Goal: Information Seeking & Learning: Find specific page/section

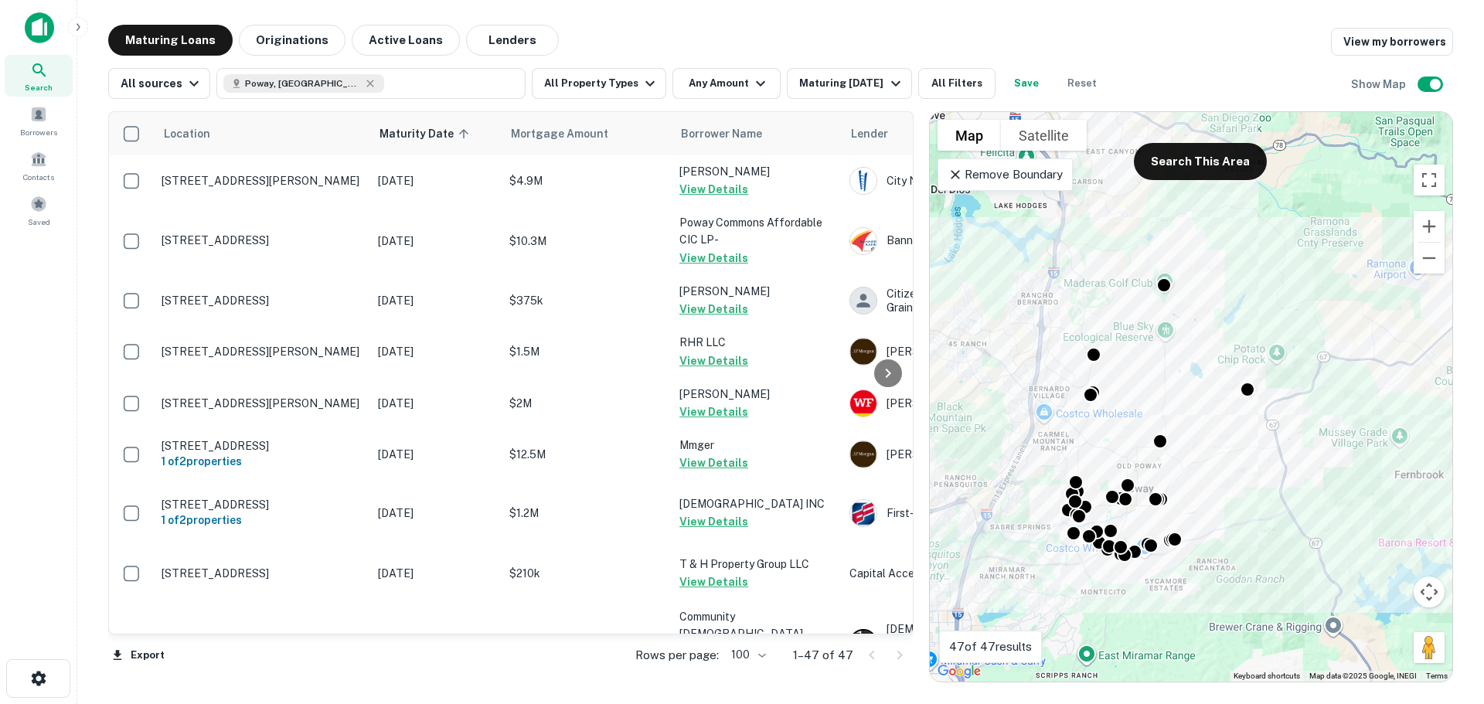
scroll to position [2039, 0]
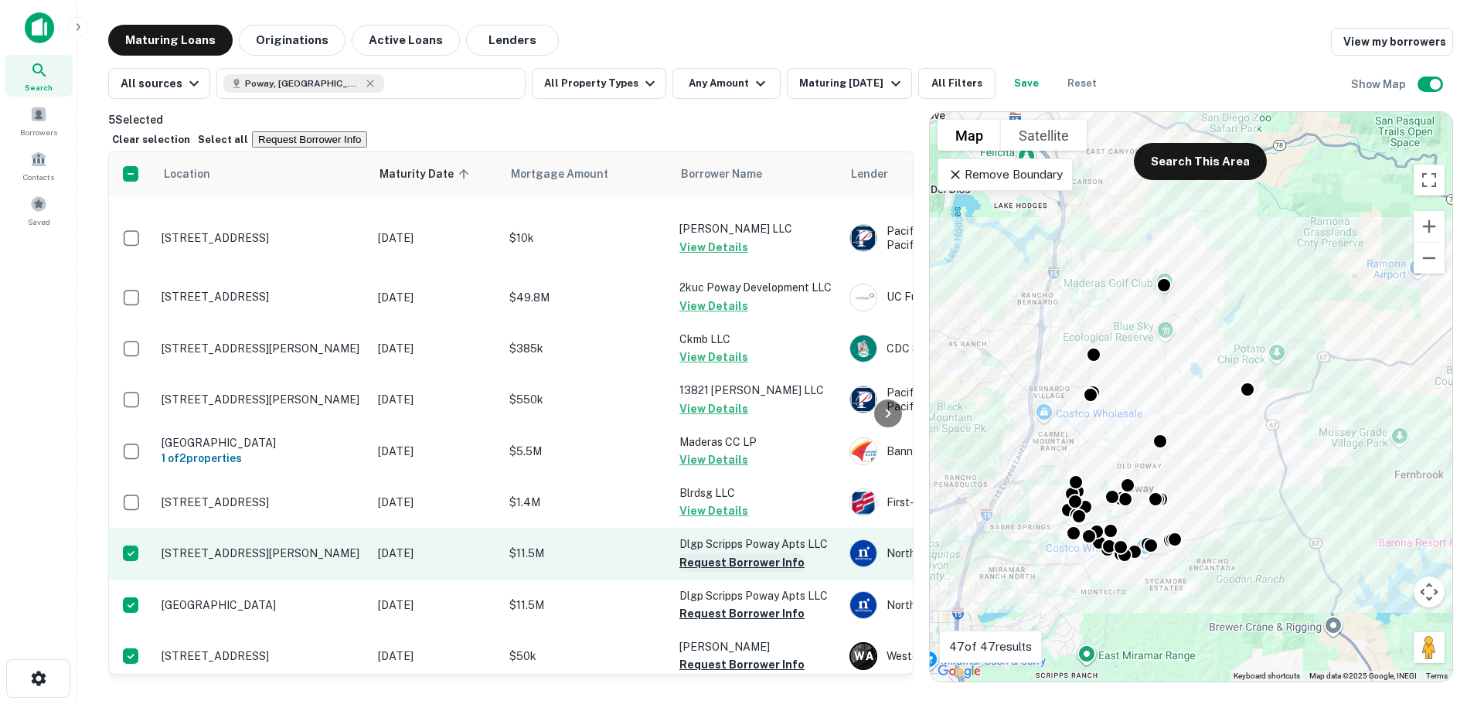
click at [709, 553] on button "Request Borrower Info" at bounding box center [741, 562] width 125 height 19
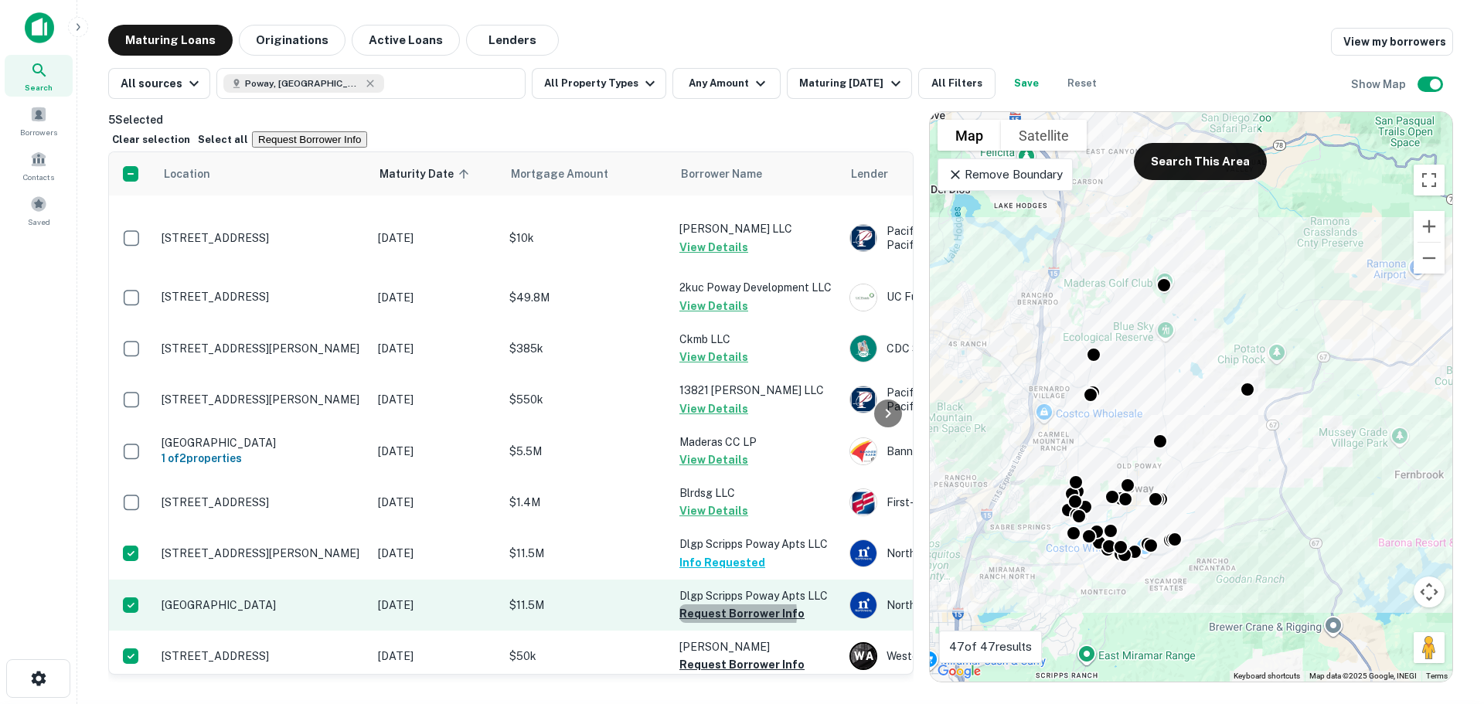
drag, startPoint x: 713, startPoint y: 492, endPoint x: 713, endPoint y: 502, distance: 10.8
click at [713, 604] on button "Request Borrower Info" at bounding box center [741, 613] width 125 height 19
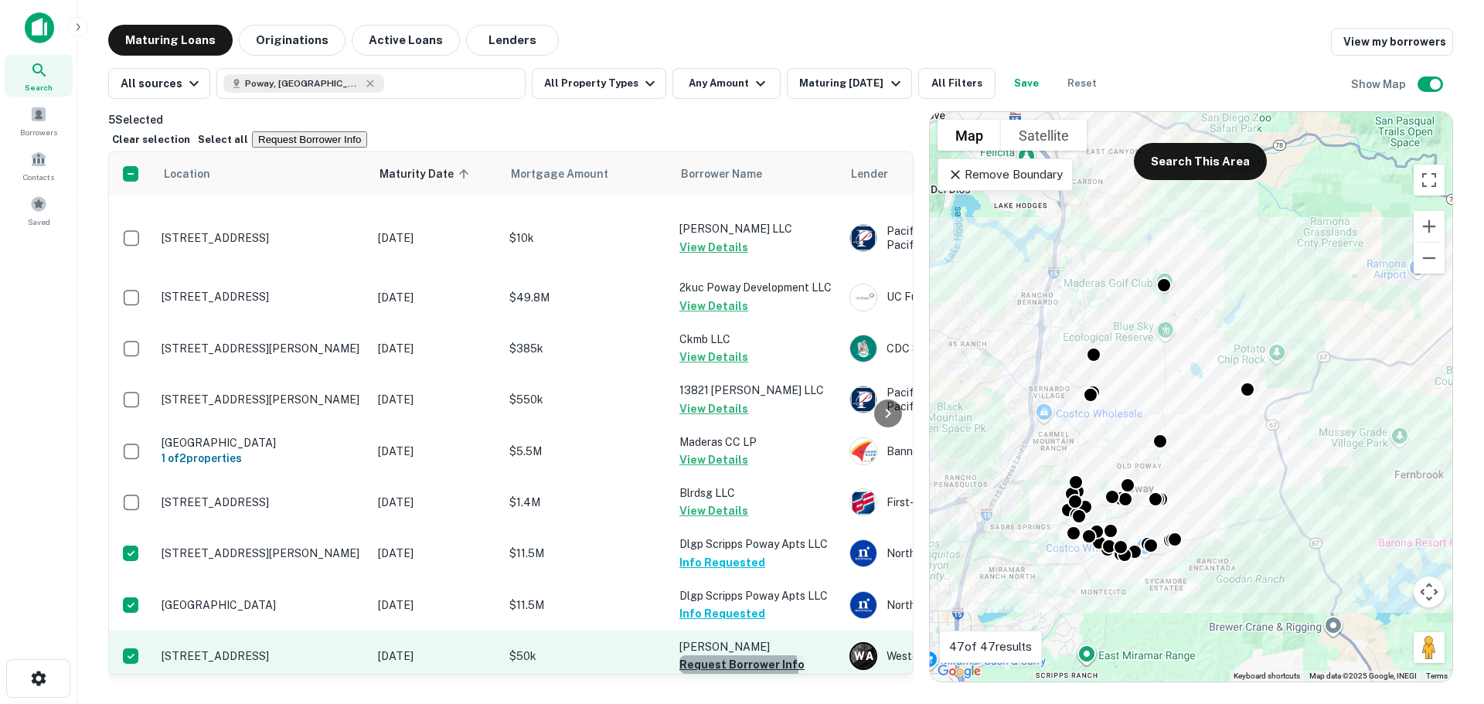
click at [721, 655] on button "Request Borrower Info" at bounding box center [741, 664] width 125 height 19
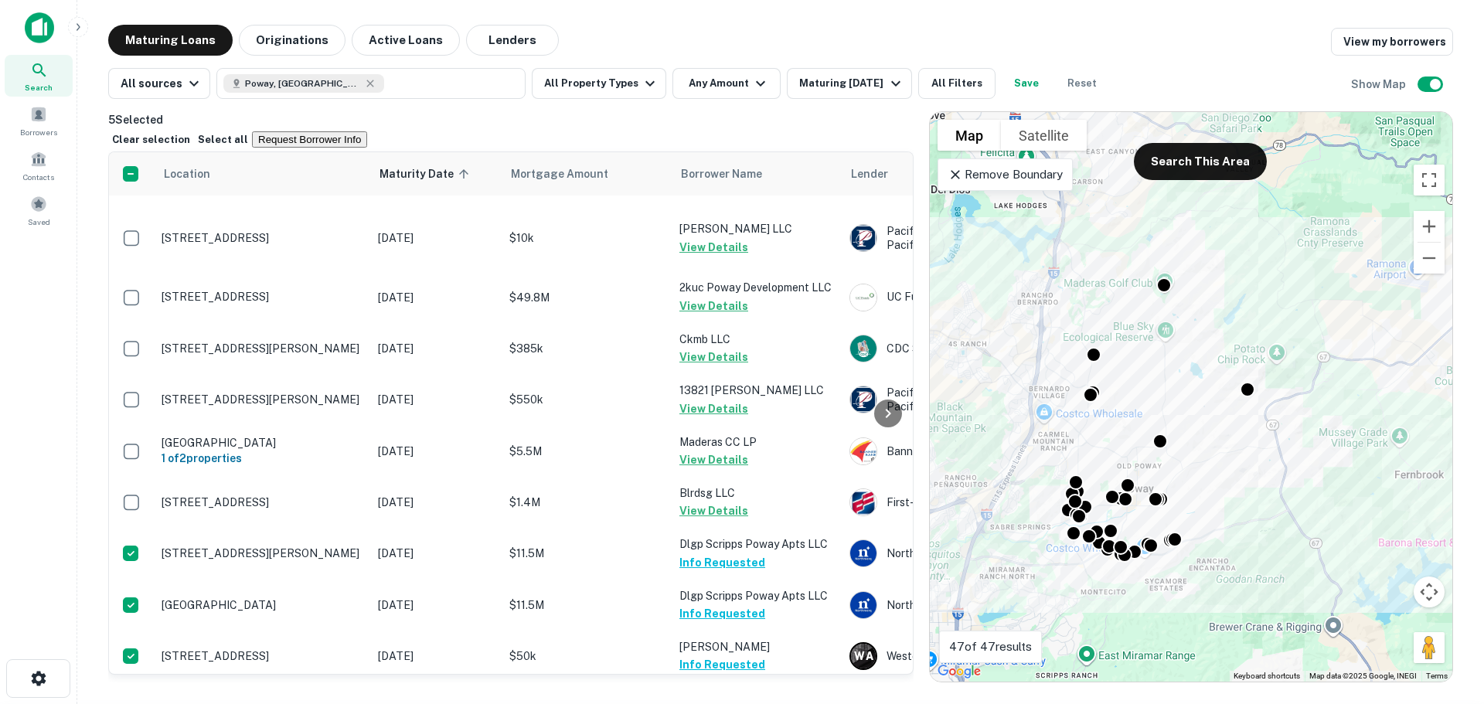
click at [734, 703] on button "Request Borrower Info" at bounding box center [741, 718] width 125 height 19
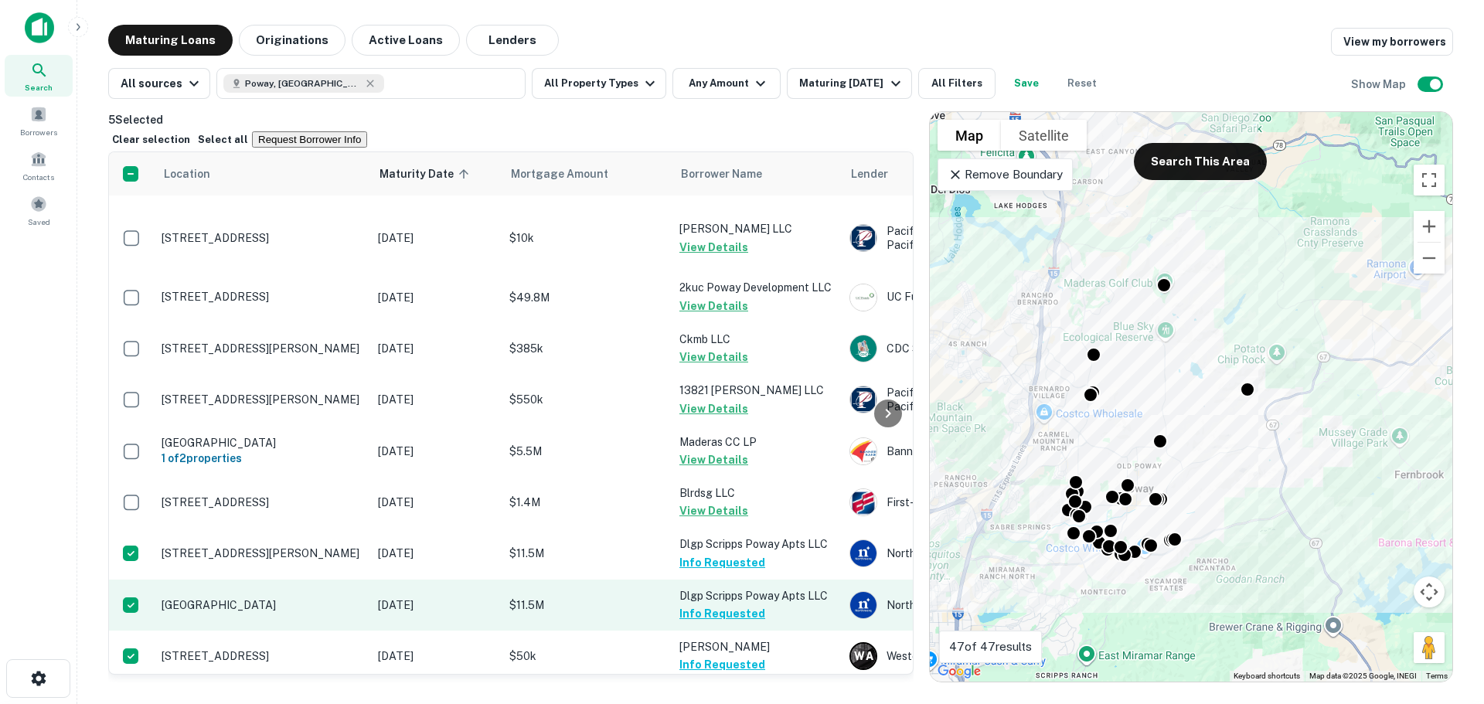
drag, startPoint x: 734, startPoint y: 646, endPoint x: 772, endPoint y: 505, distance: 146.4
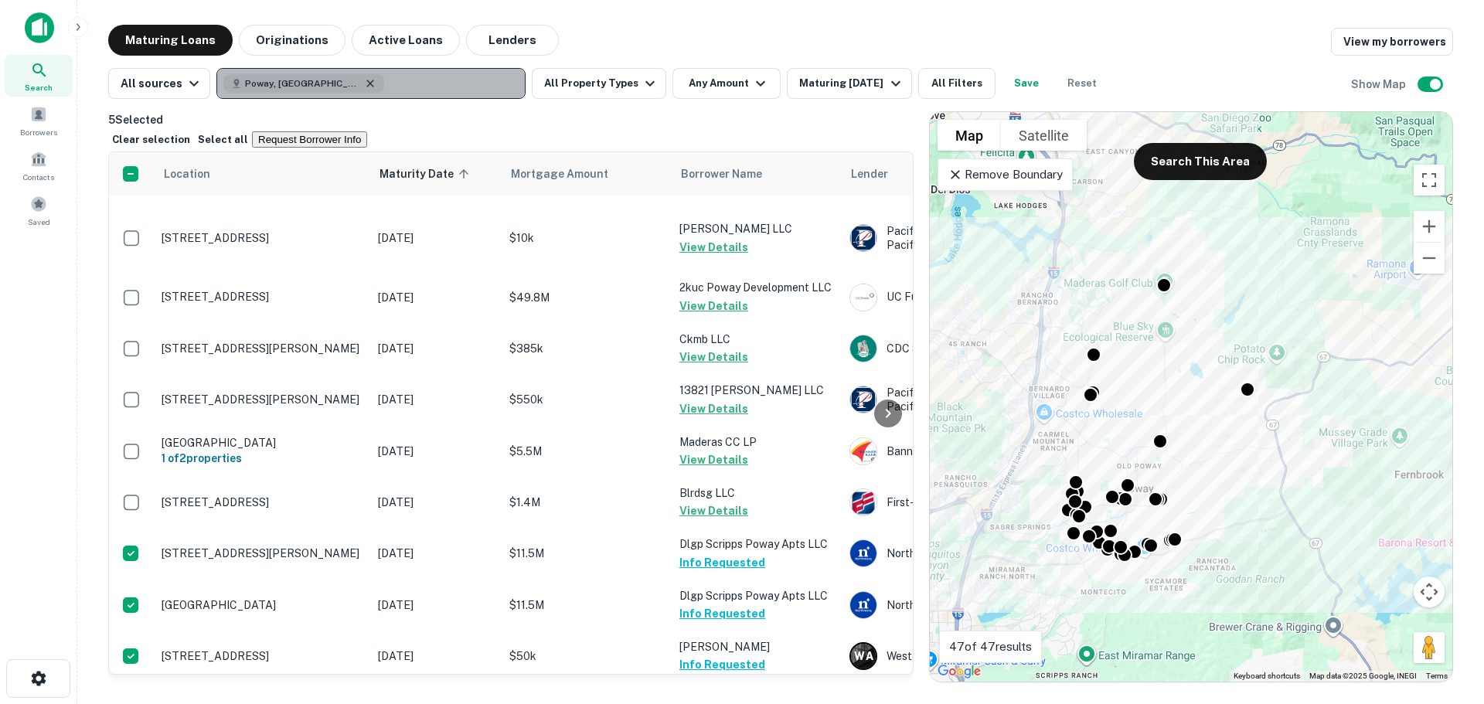
click at [364, 80] on icon "button" at bounding box center [370, 83] width 12 height 12
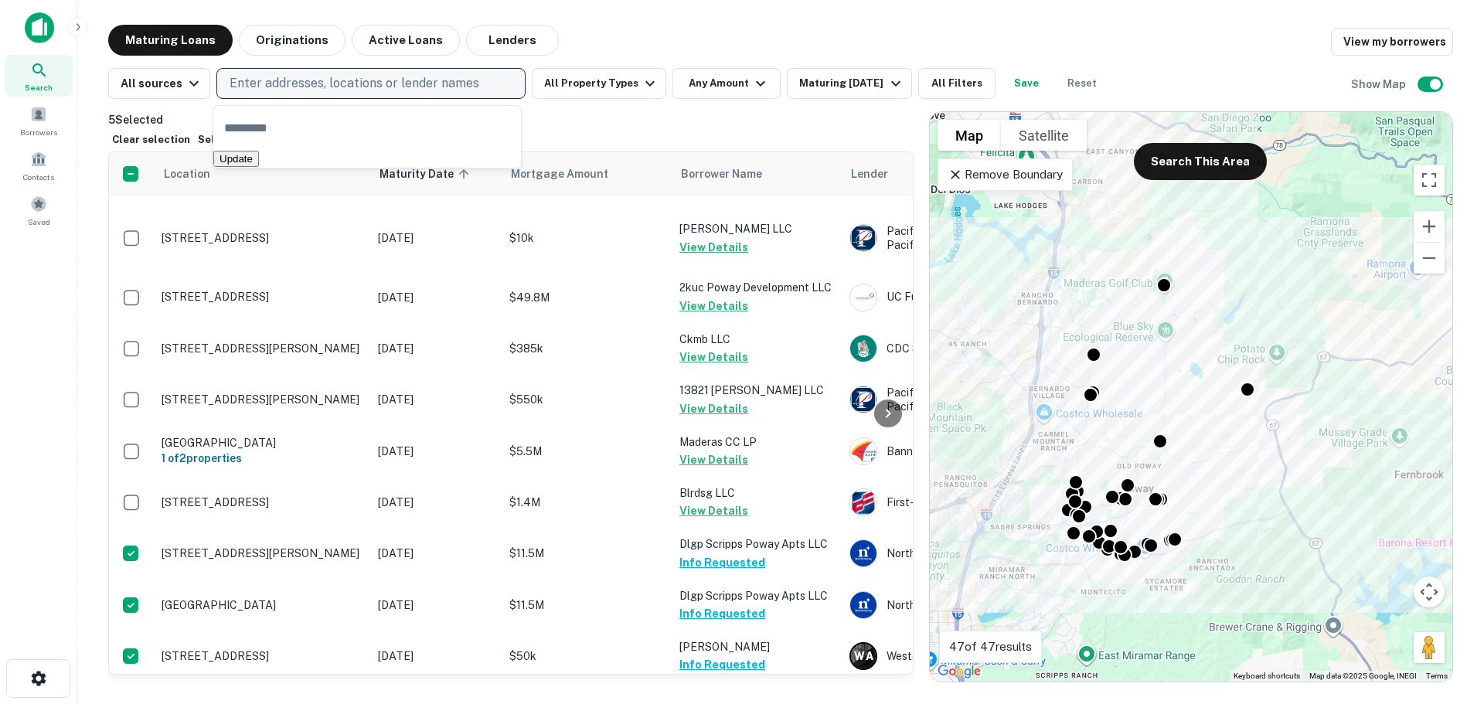
click at [318, 82] on p "Enter addresses, locations or lender names" at bounding box center [355, 83] width 250 height 19
click at [318, 80] on p "Enter addresses, locations or lender names" at bounding box center [355, 83] width 250 height 19
type input "*"
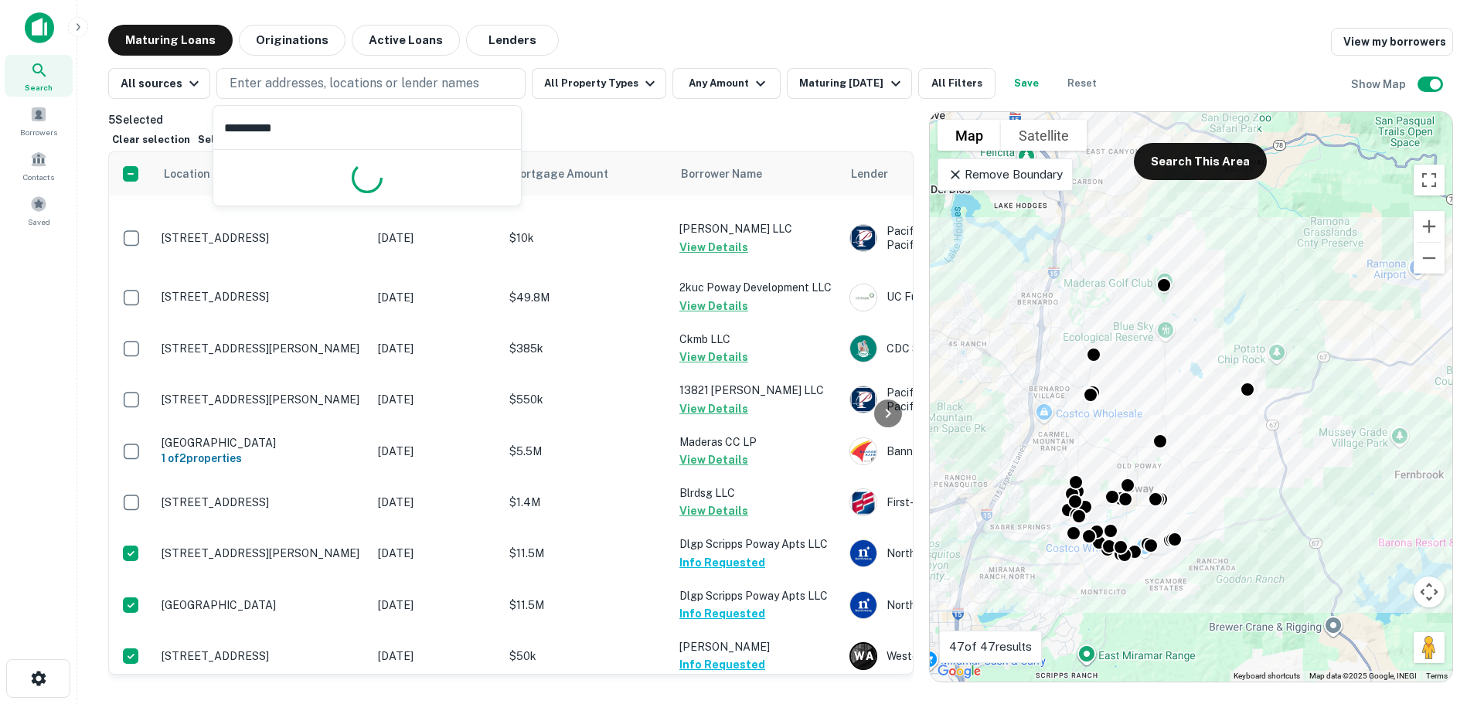
type input "**********"
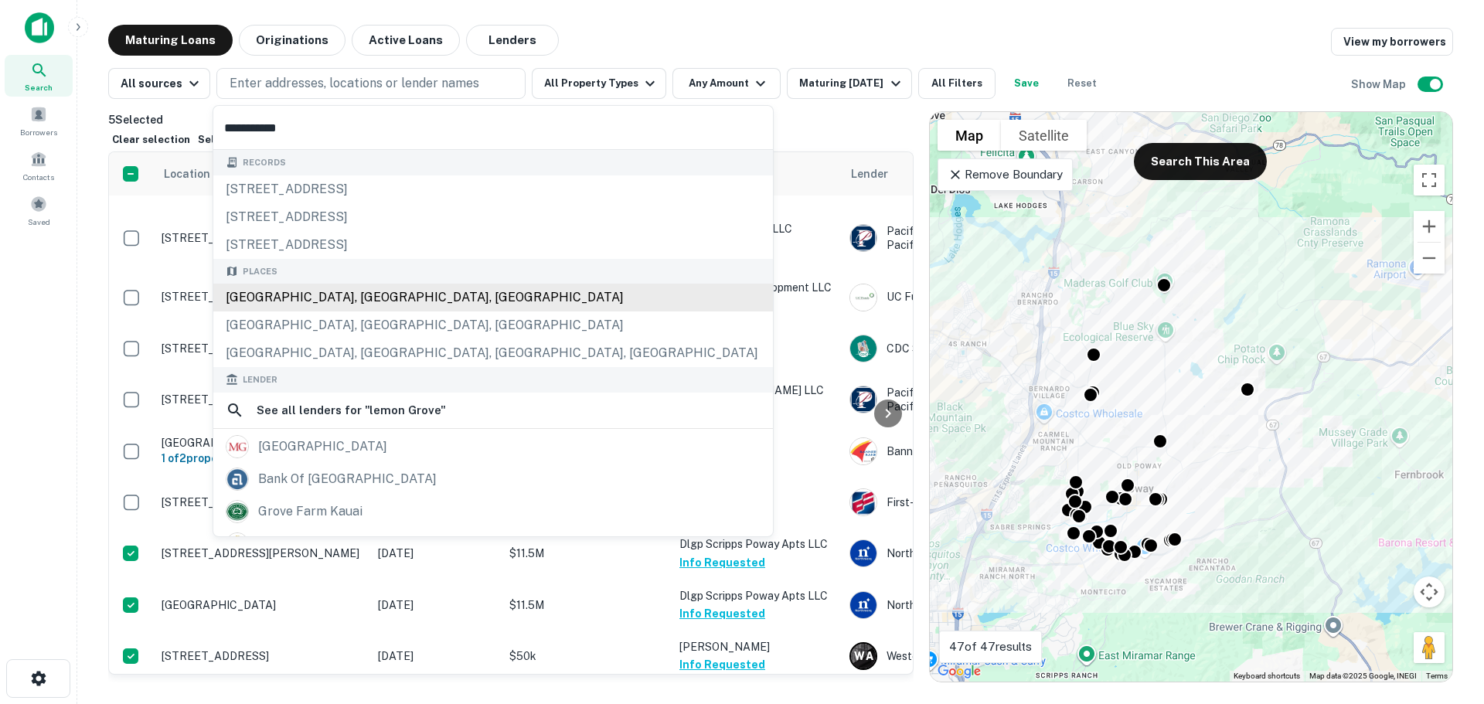
click at [313, 295] on div "[GEOGRAPHIC_DATA], [GEOGRAPHIC_DATA], [GEOGRAPHIC_DATA]" at bounding box center [493, 298] width 560 height 28
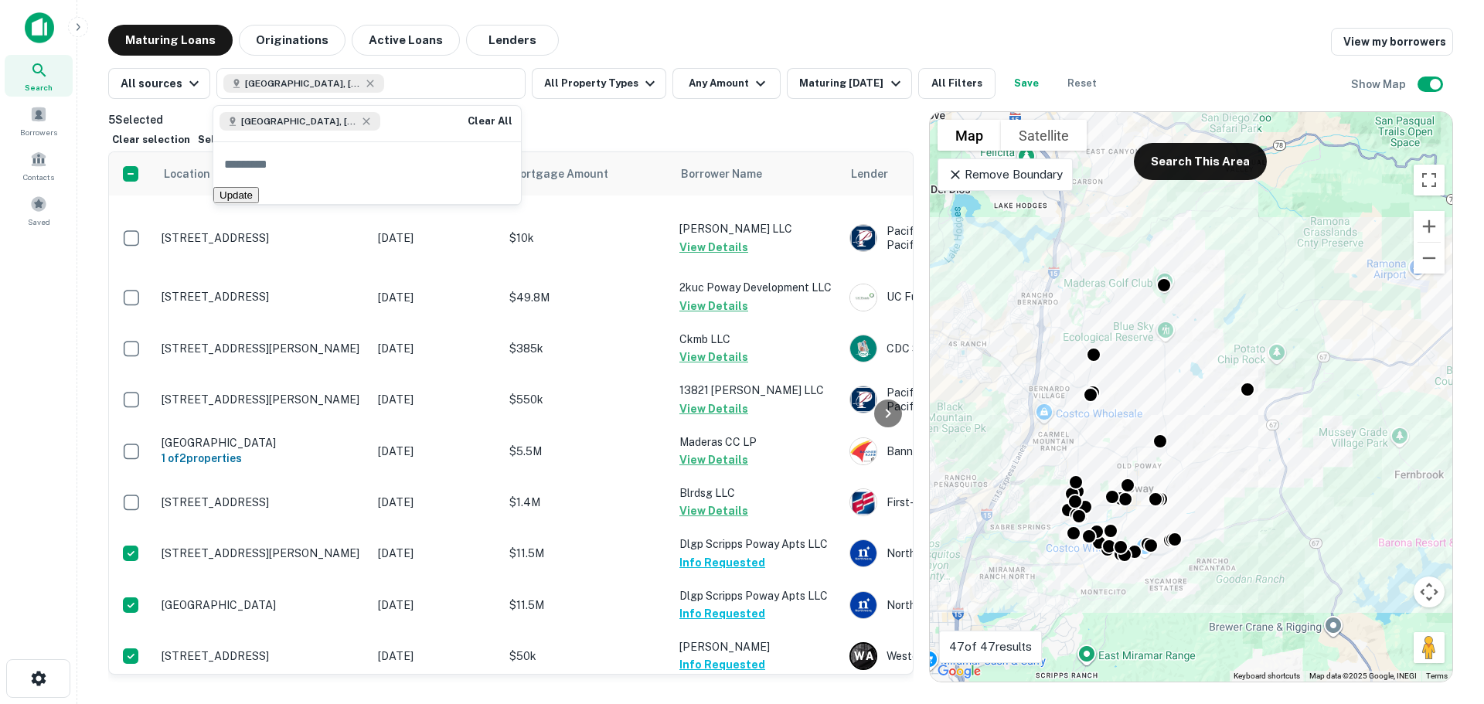
click at [259, 199] on button "Update" at bounding box center [236, 195] width 46 height 16
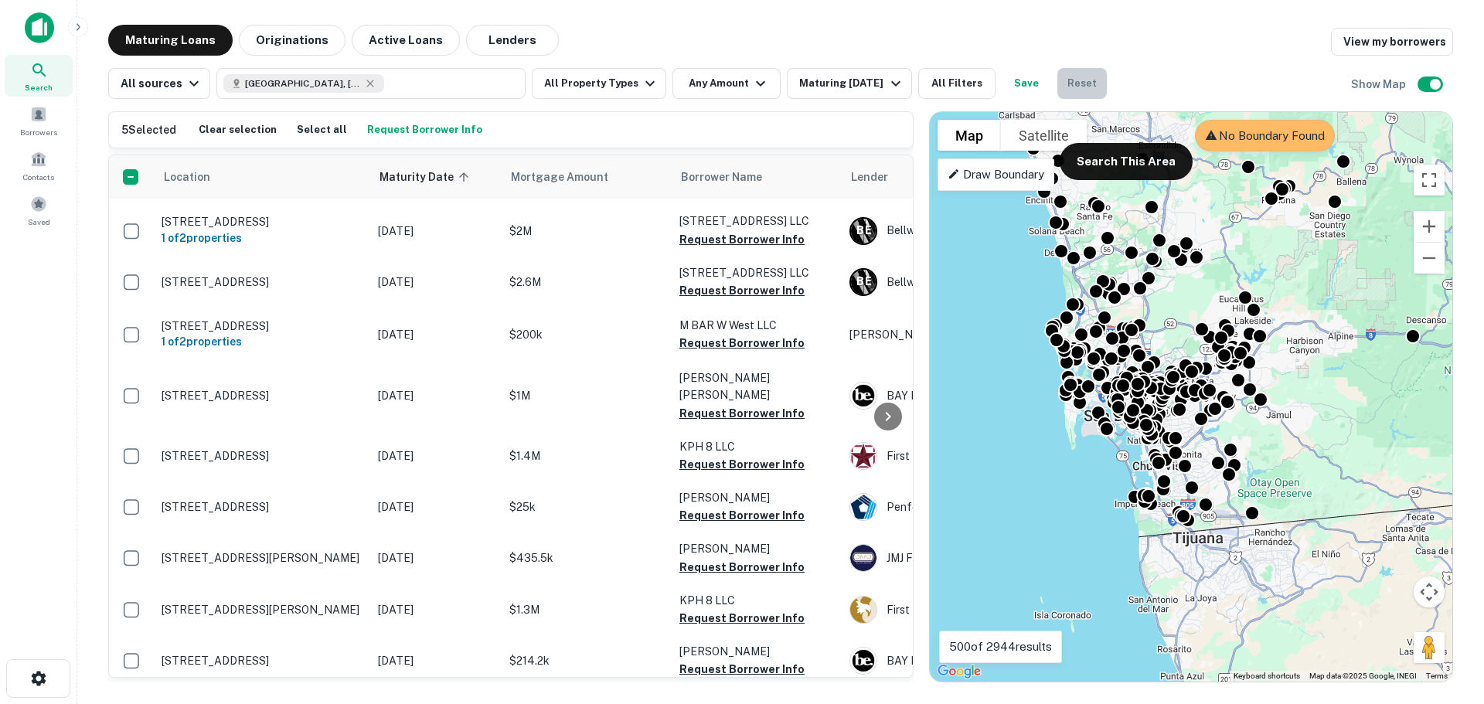
click at [1081, 83] on button "Reset" at bounding box center [1081, 83] width 49 height 31
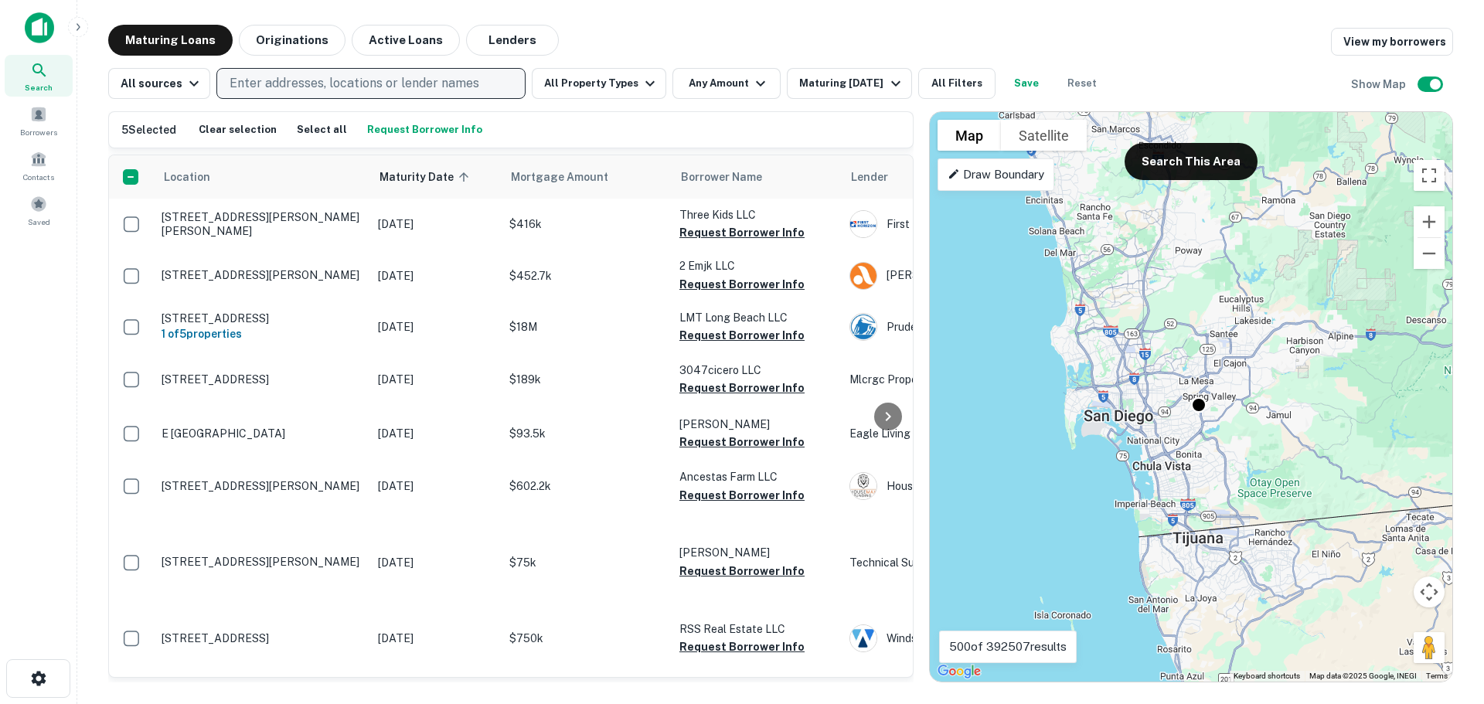
click at [375, 84] on p "Enter addresses, locations or lender names" at bounding box center [355, 83] width 250 height 19
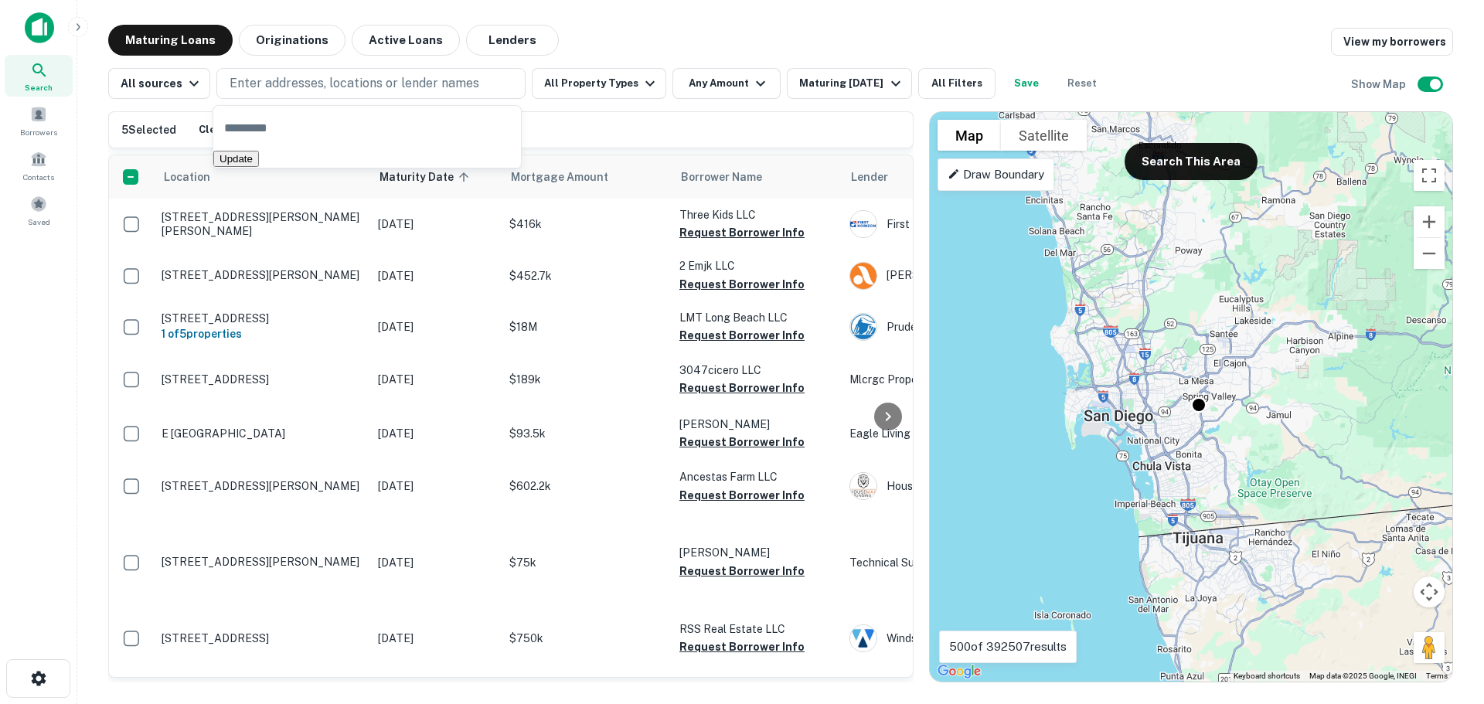
click at [278, 132] on input "text" at bounding box center [367, 127] width 308 height 43
type input "**********"
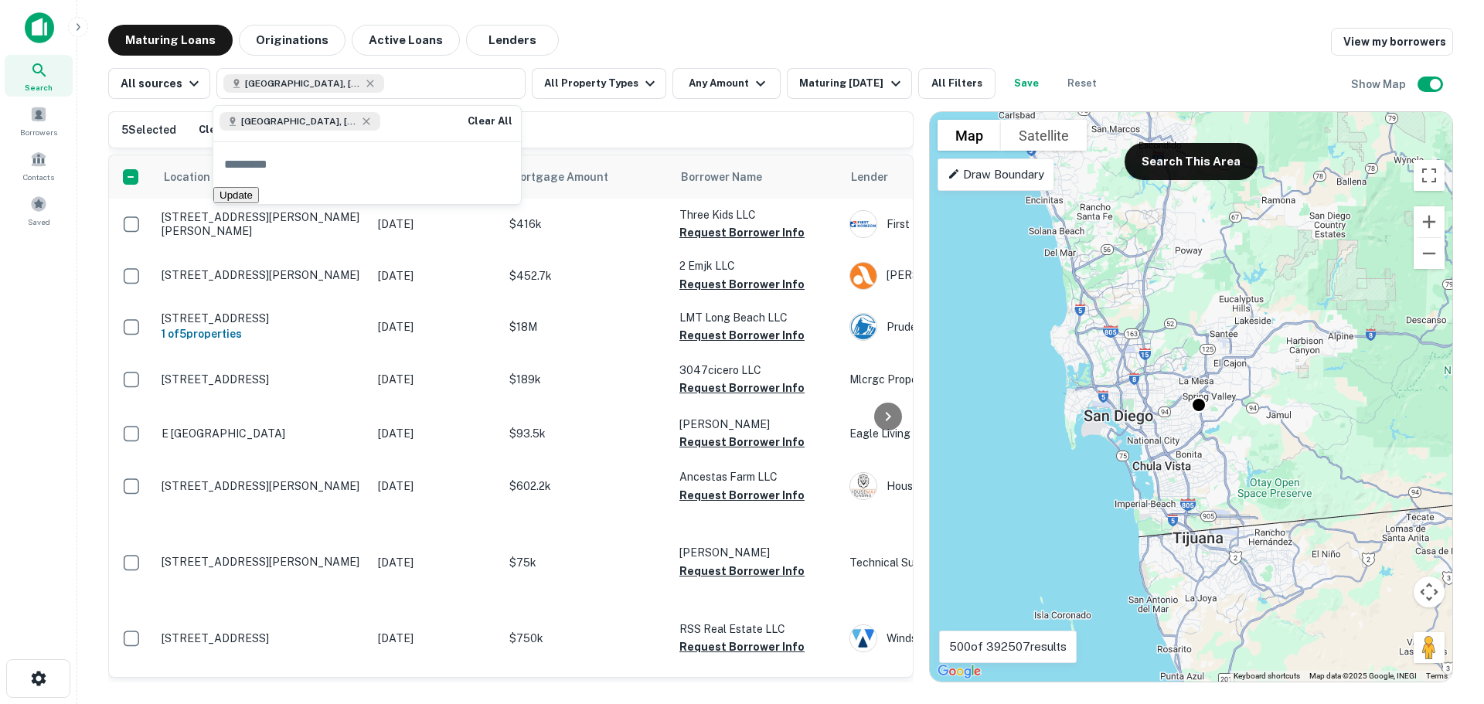
click at [259, 203] on button "Update" at bounding box center [236, 195] width 46 height 16
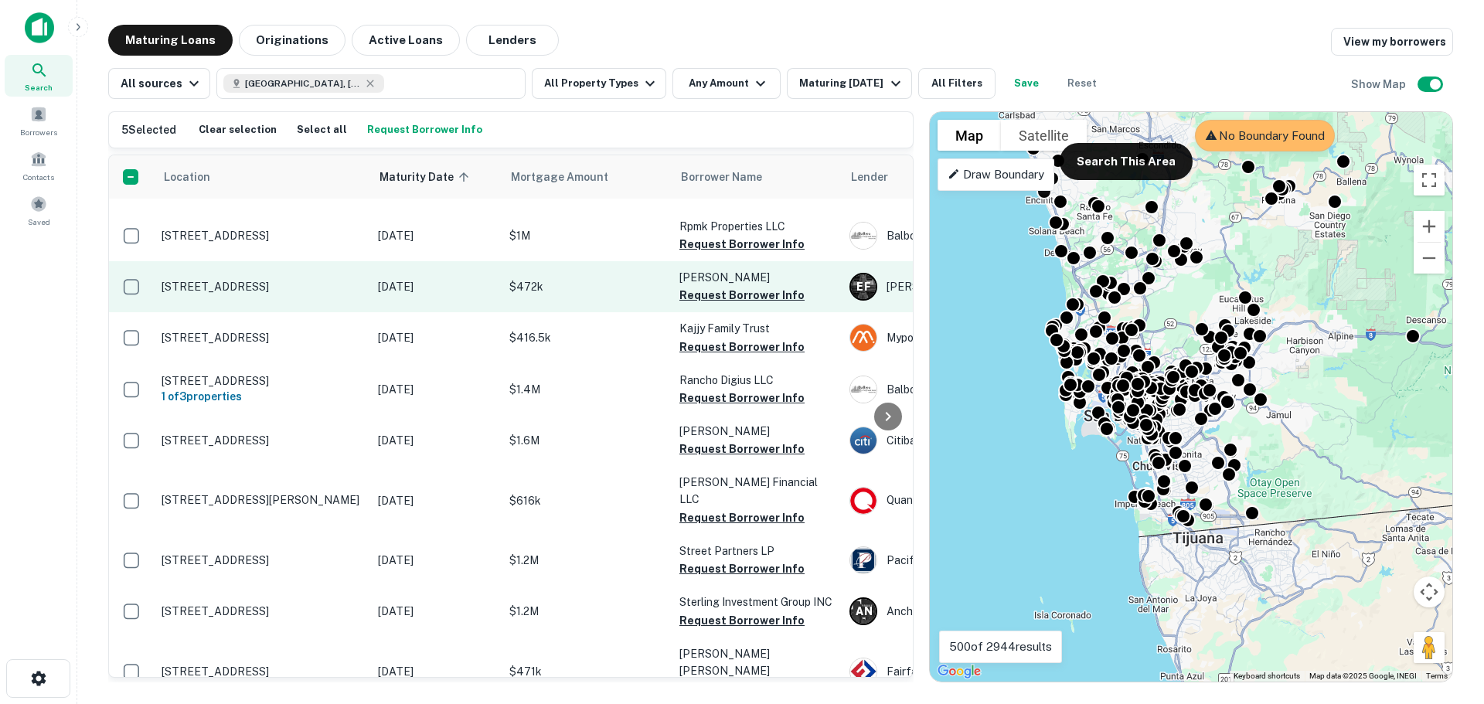
scroll to position [309, 0]
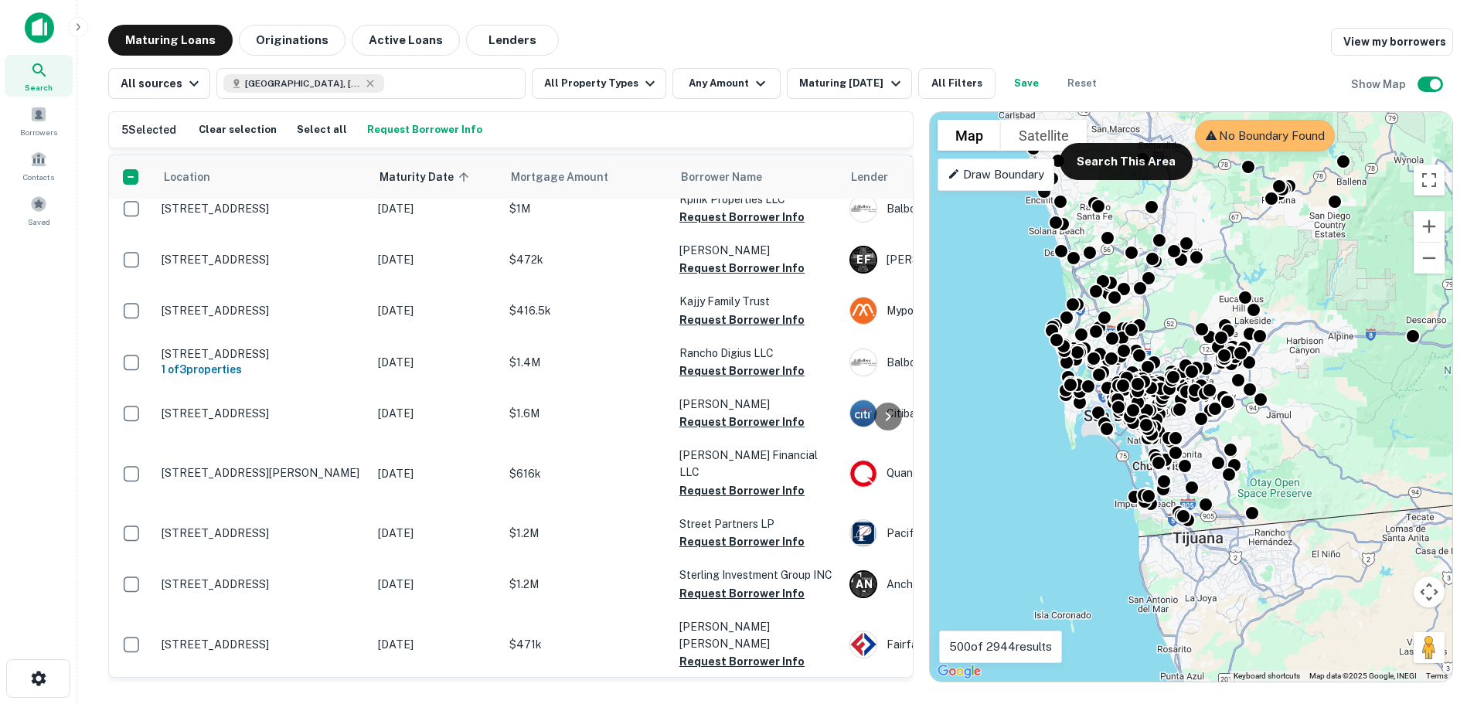
click at [39, 70] on icon at bounding box center [39, 70] width 19 height 19
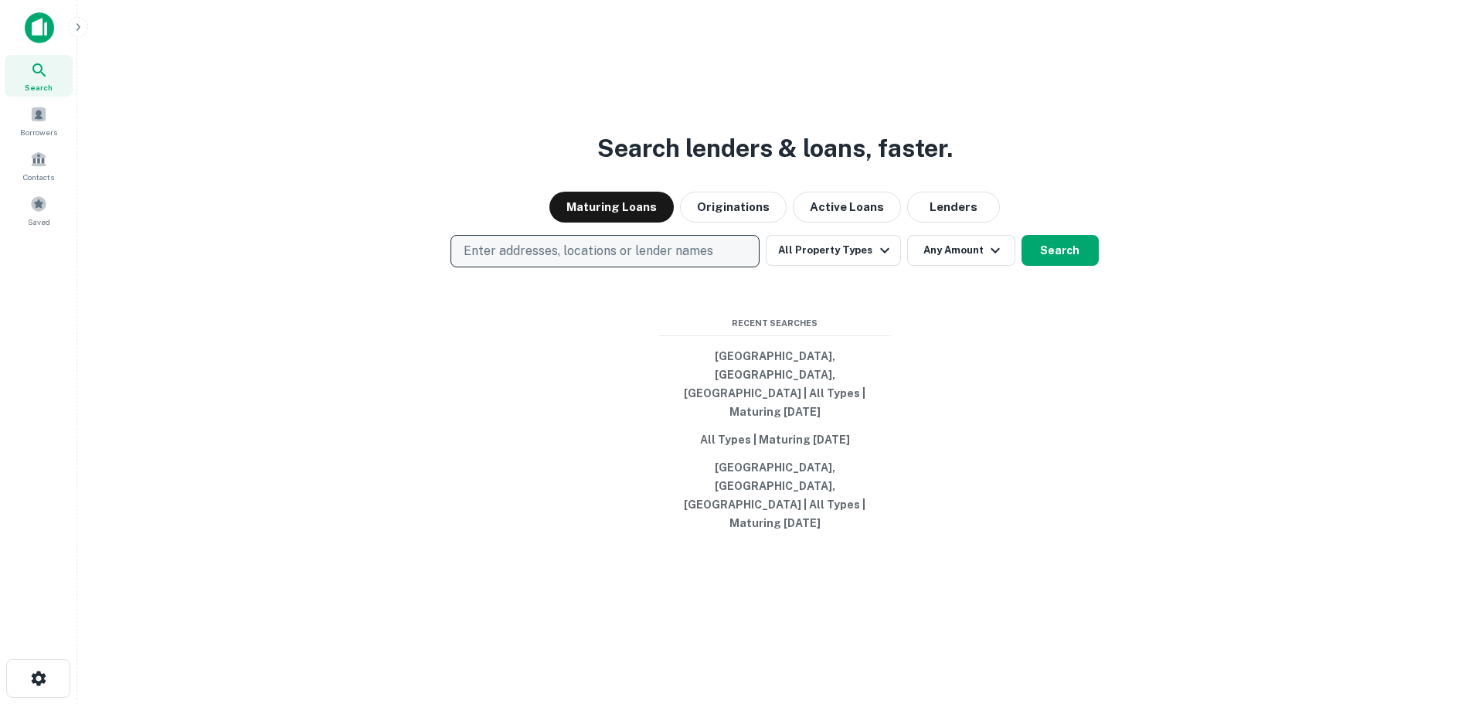
click at [617, 260] on p "Enter addresses, locations or lender names" at bounding box center [589, 251] width 250 height 19
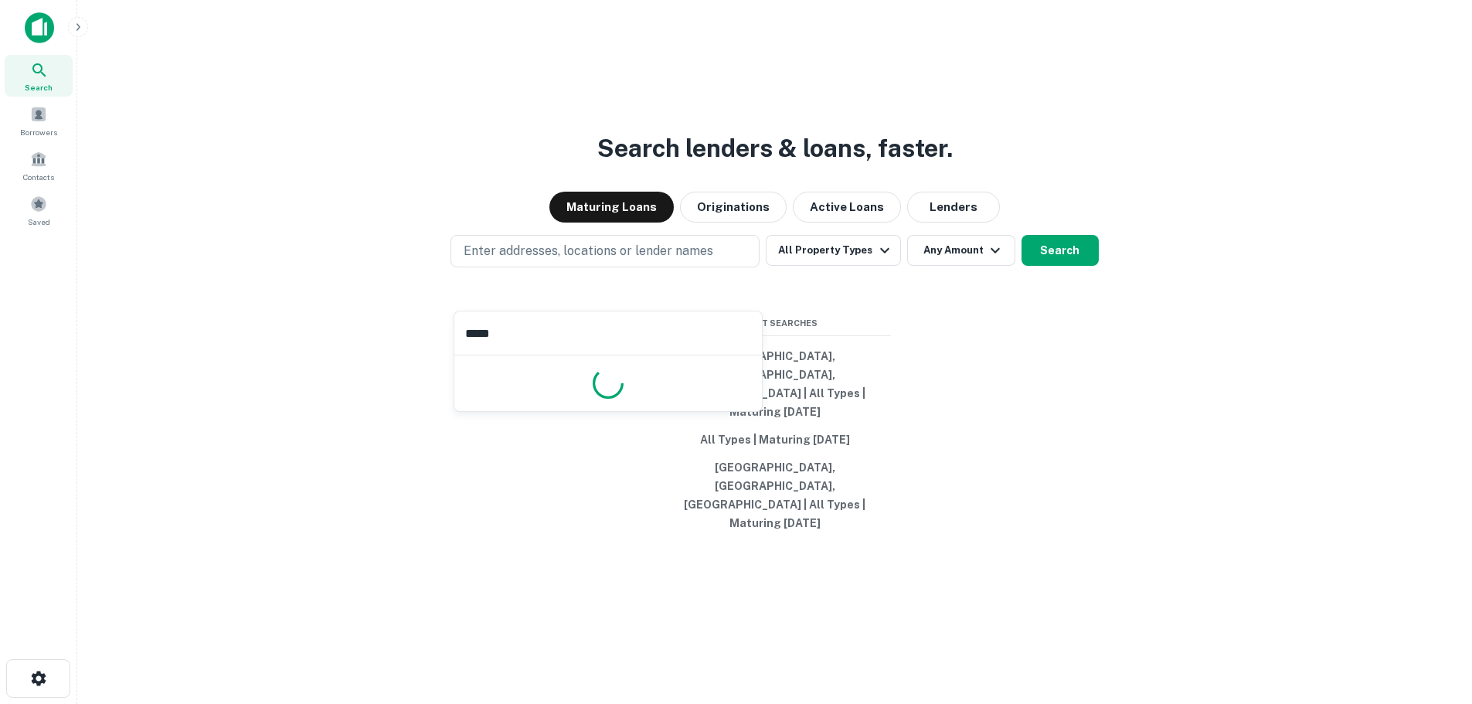
type input "******"
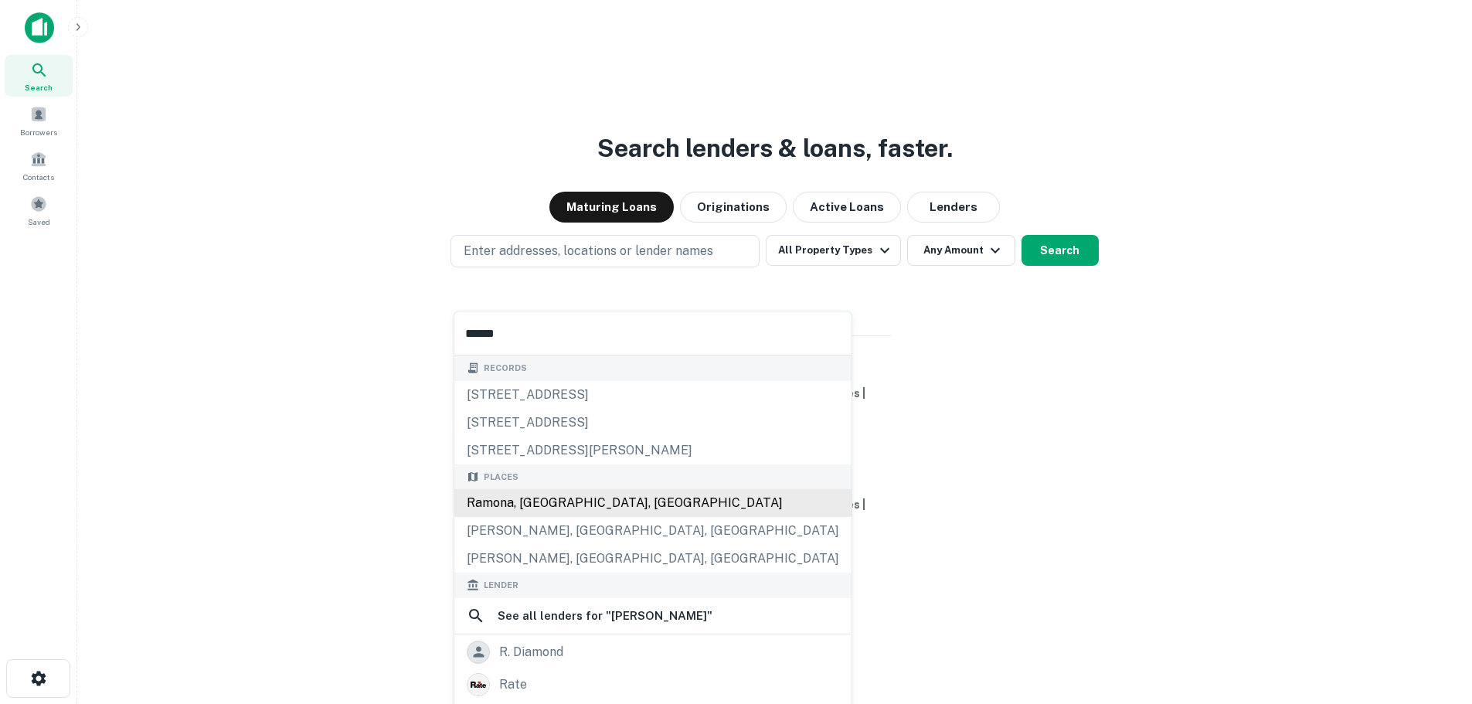
click at [575, 503] on div "Ramona, [GEOGRAPHIC_DATA], [GEOGRAPHIC_DATA]" at bounding box center [652, 503] width 397 height 28
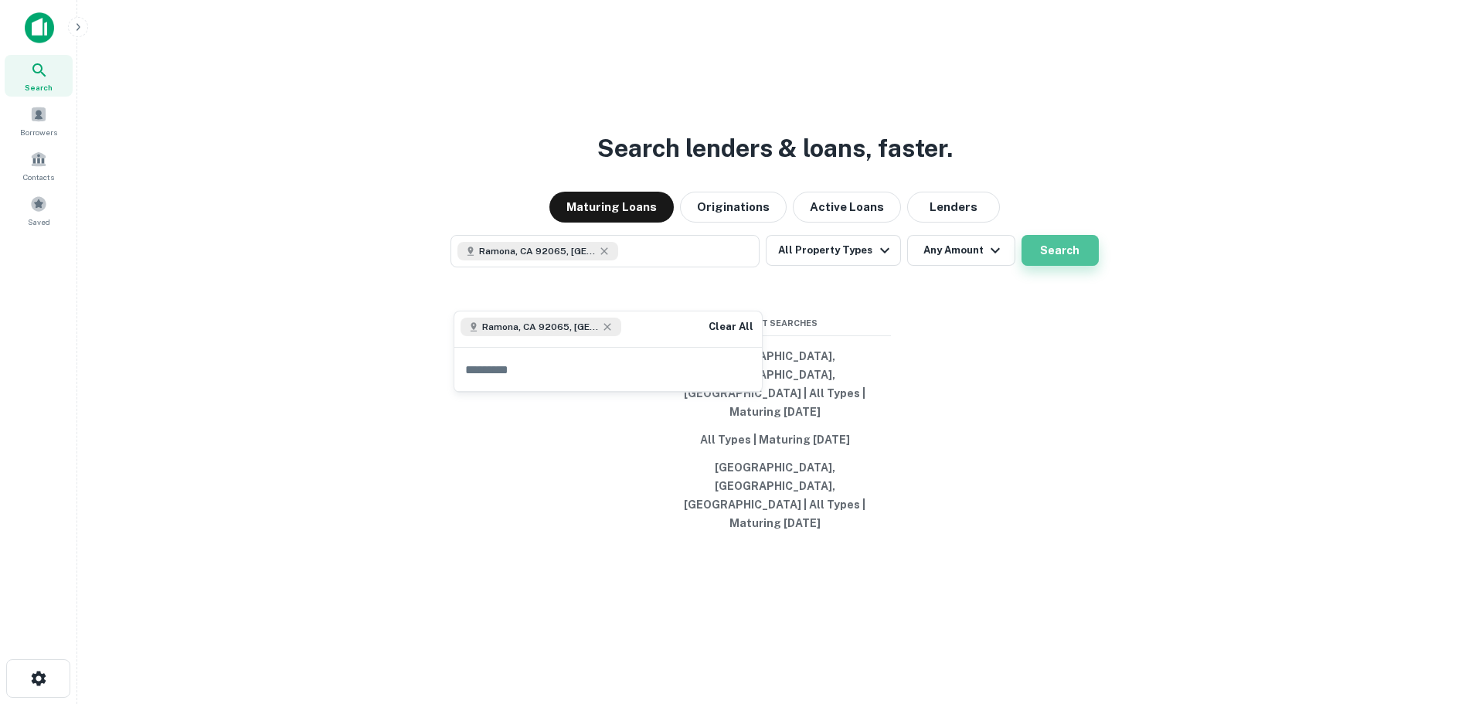
click at [1049, 266] on button "Search" at bounding box center [1060, 250] width 77 height 31
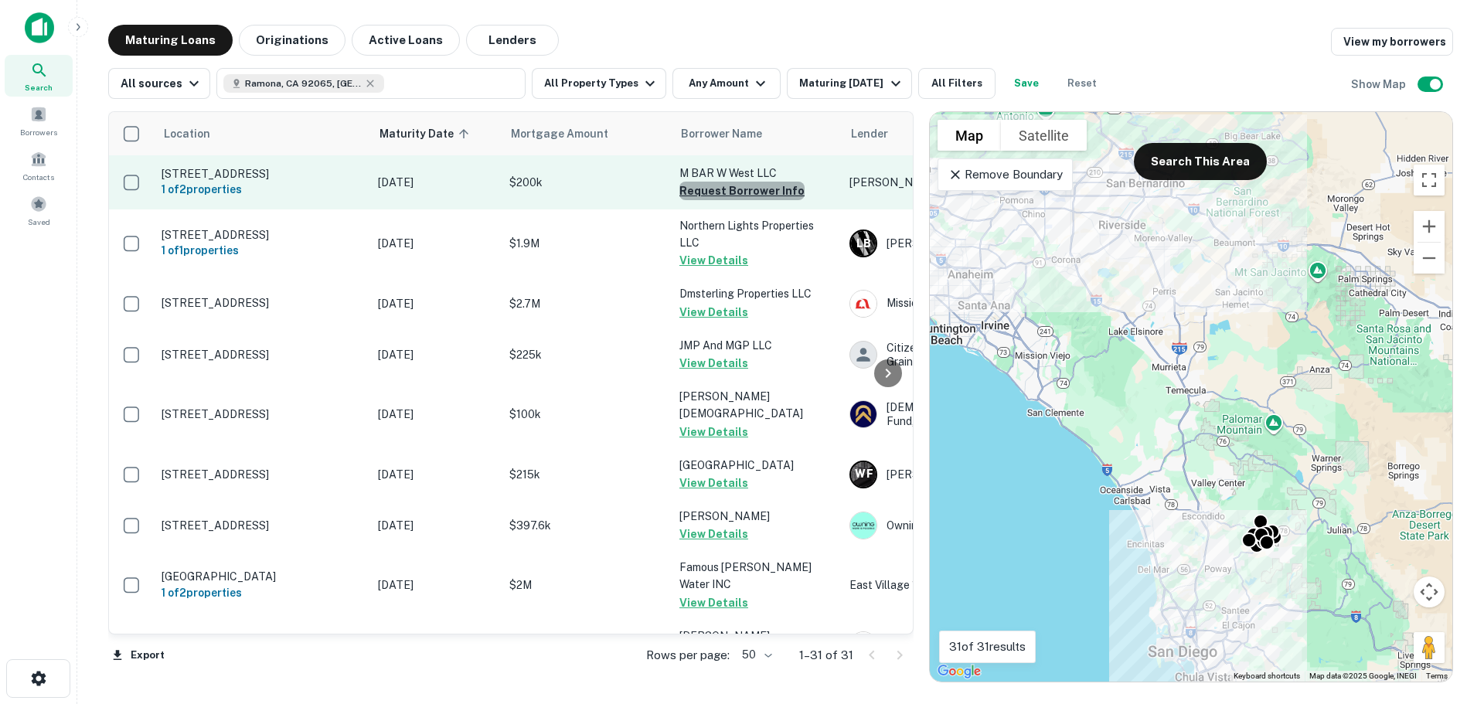
click at [751, 193] on button "Request Borrower Info" at bounding box center [741, 191] width 125 height 19
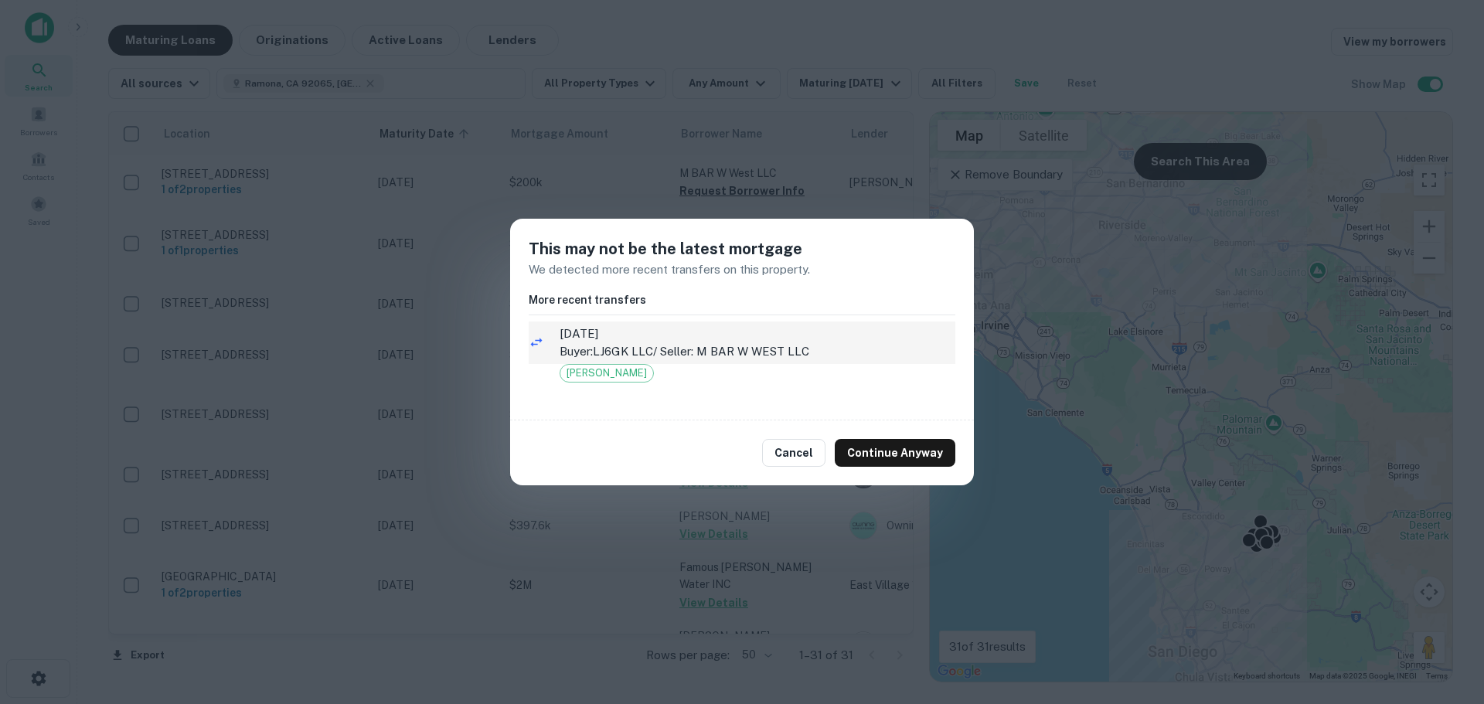
click at [601, 340] on span "10/28/2021" at bounding box center [758, 334] width 396 height 19
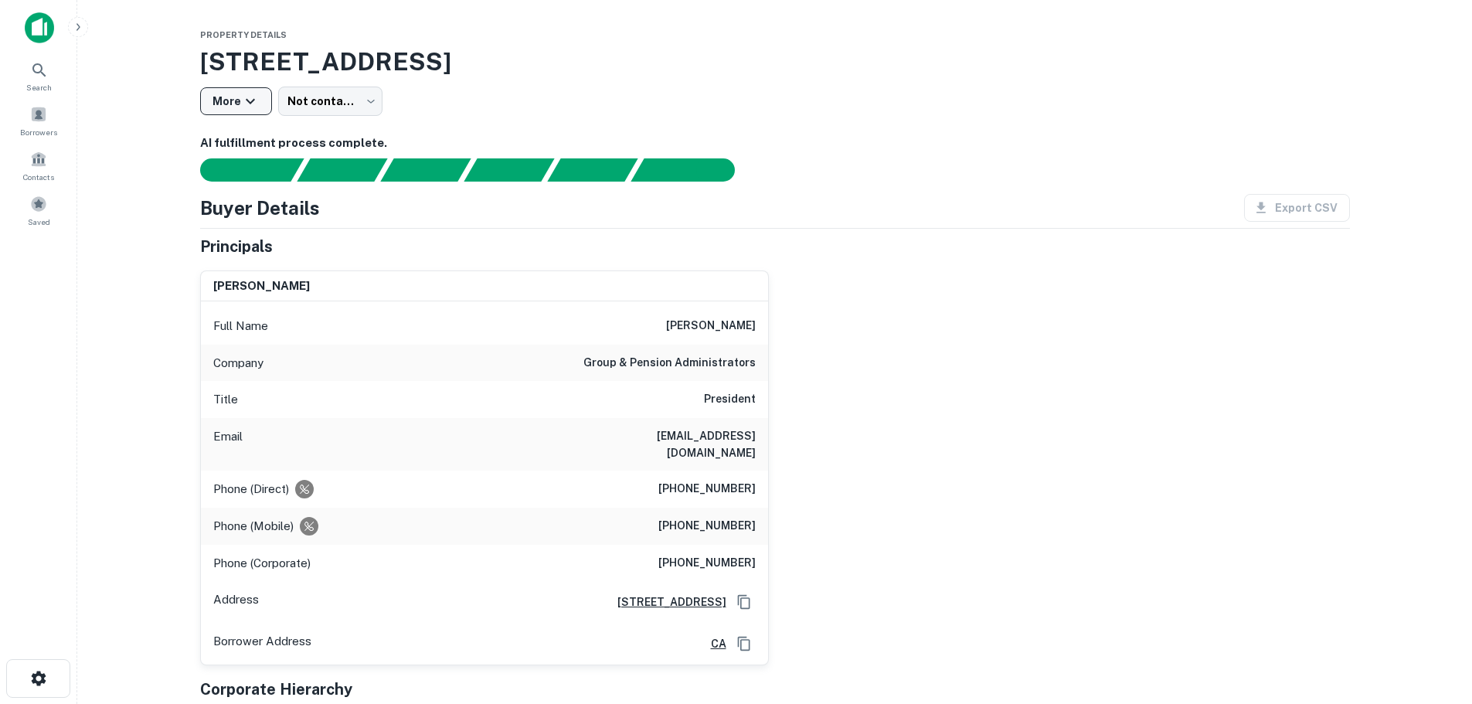
click at [243, 99] on icon "button" at bounding box center [250, 101] width 19 height 19
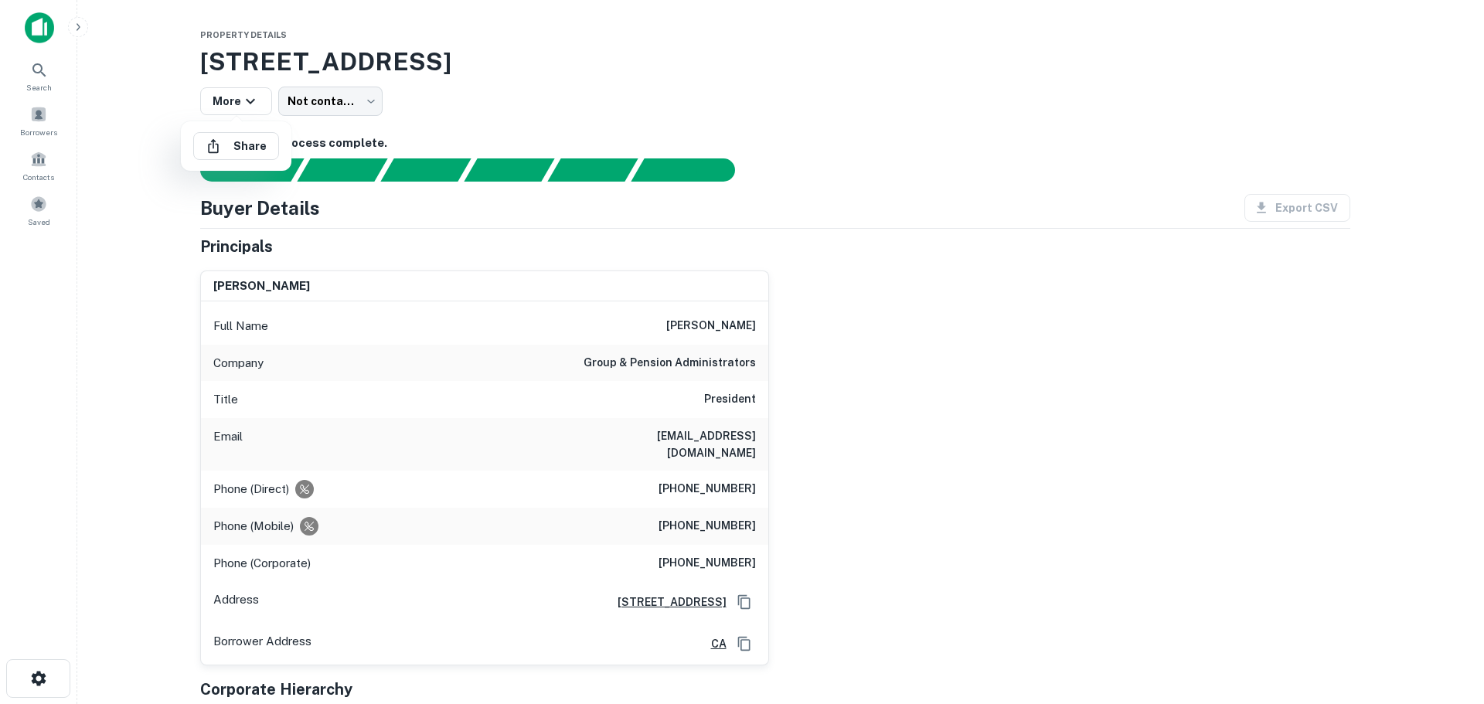
click at [449, 119] on div at bounding box center [742, 352] width 1484 height 704
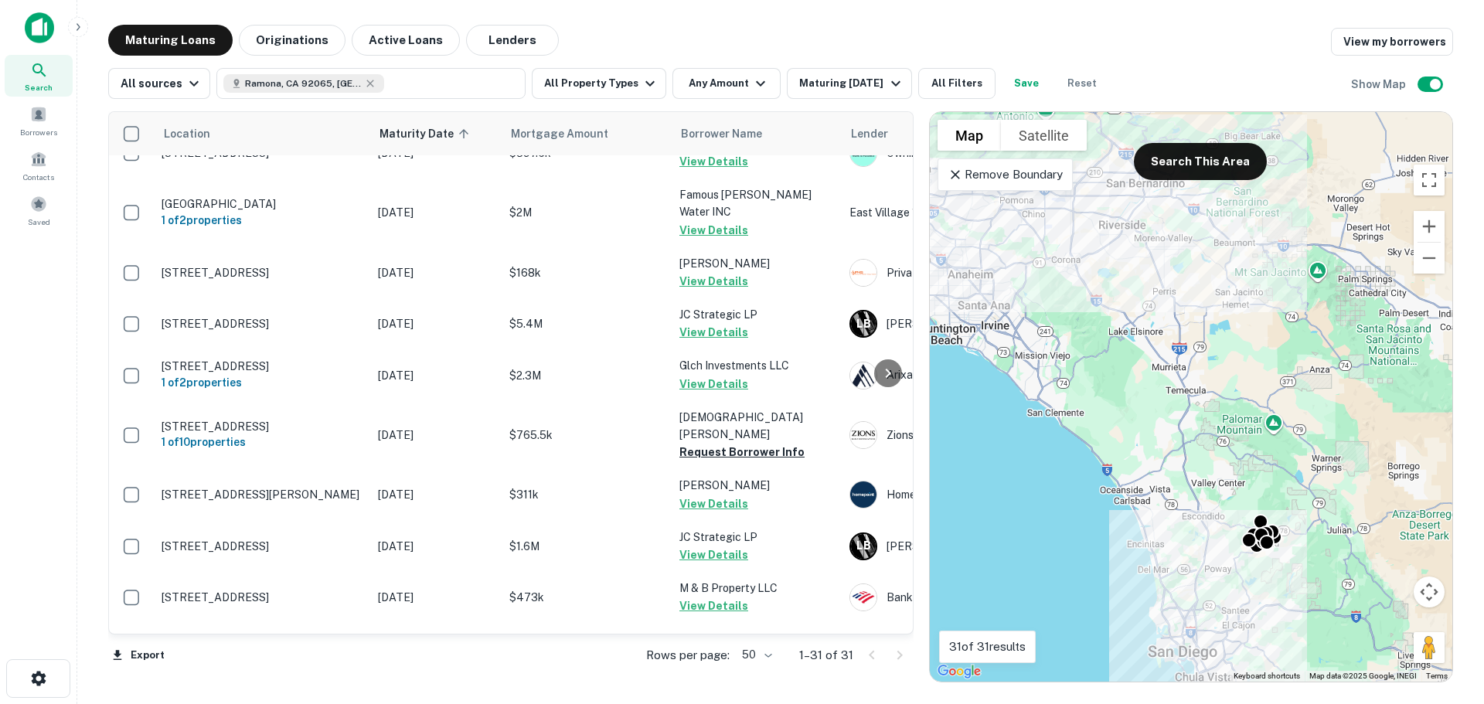
scroll to position [386, 0]
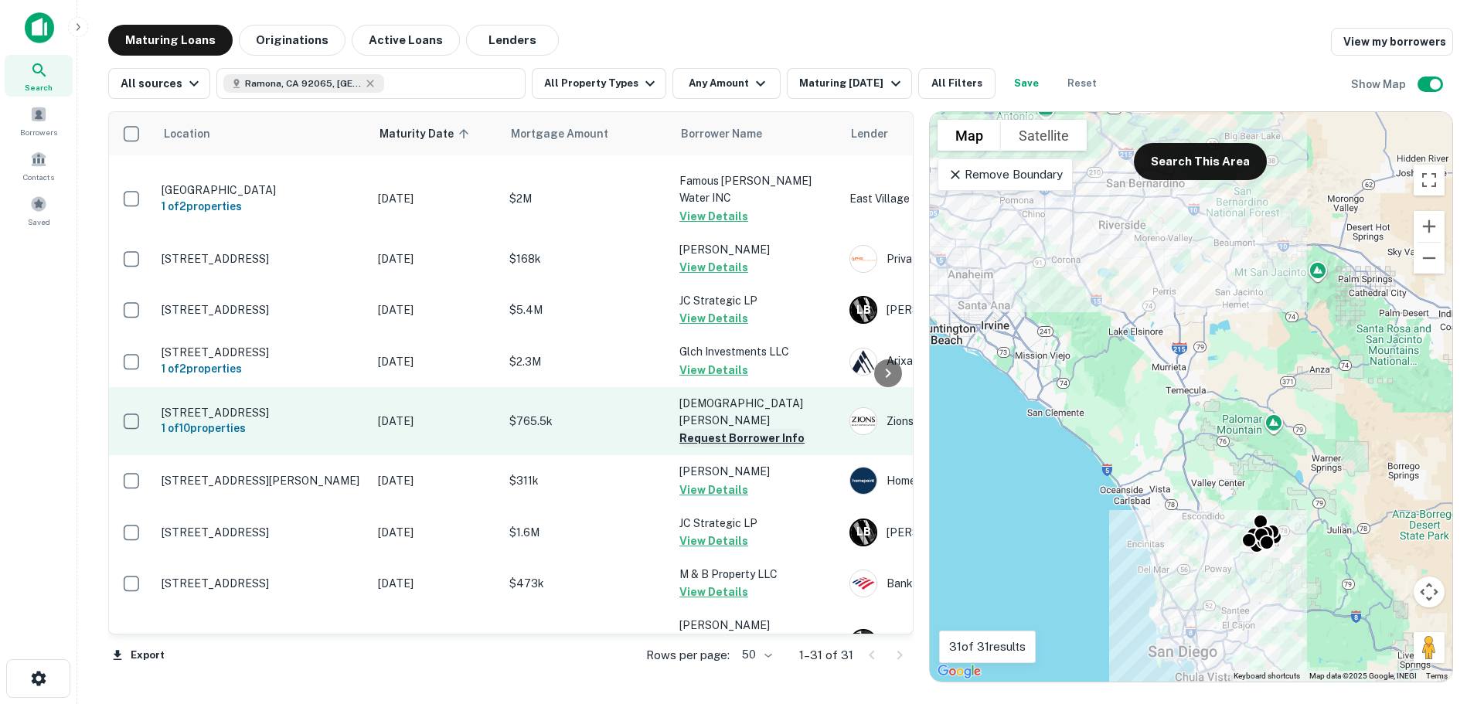
click at [709, 429] on button "Request Borrower Info" at bounding box center [741, 438] width 125 height 19
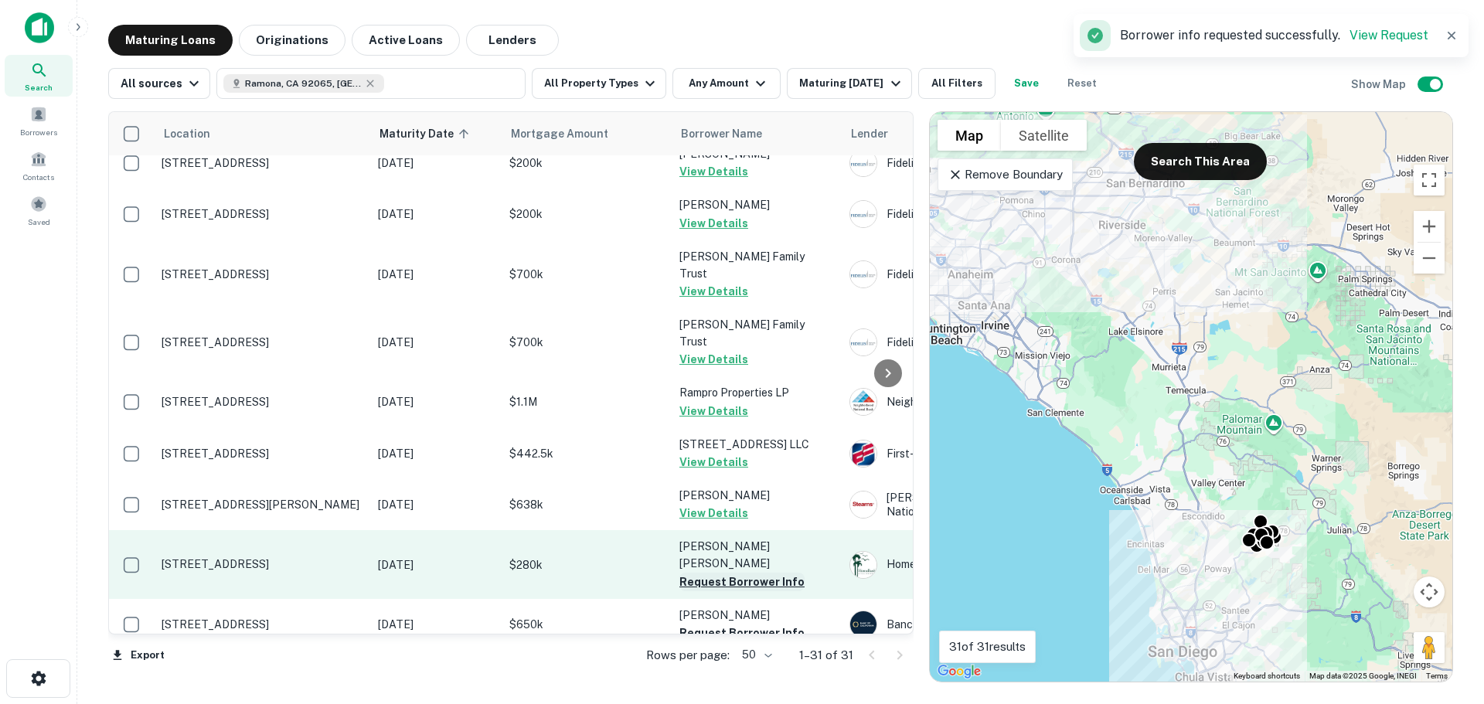
scroll to position [1146, 0]
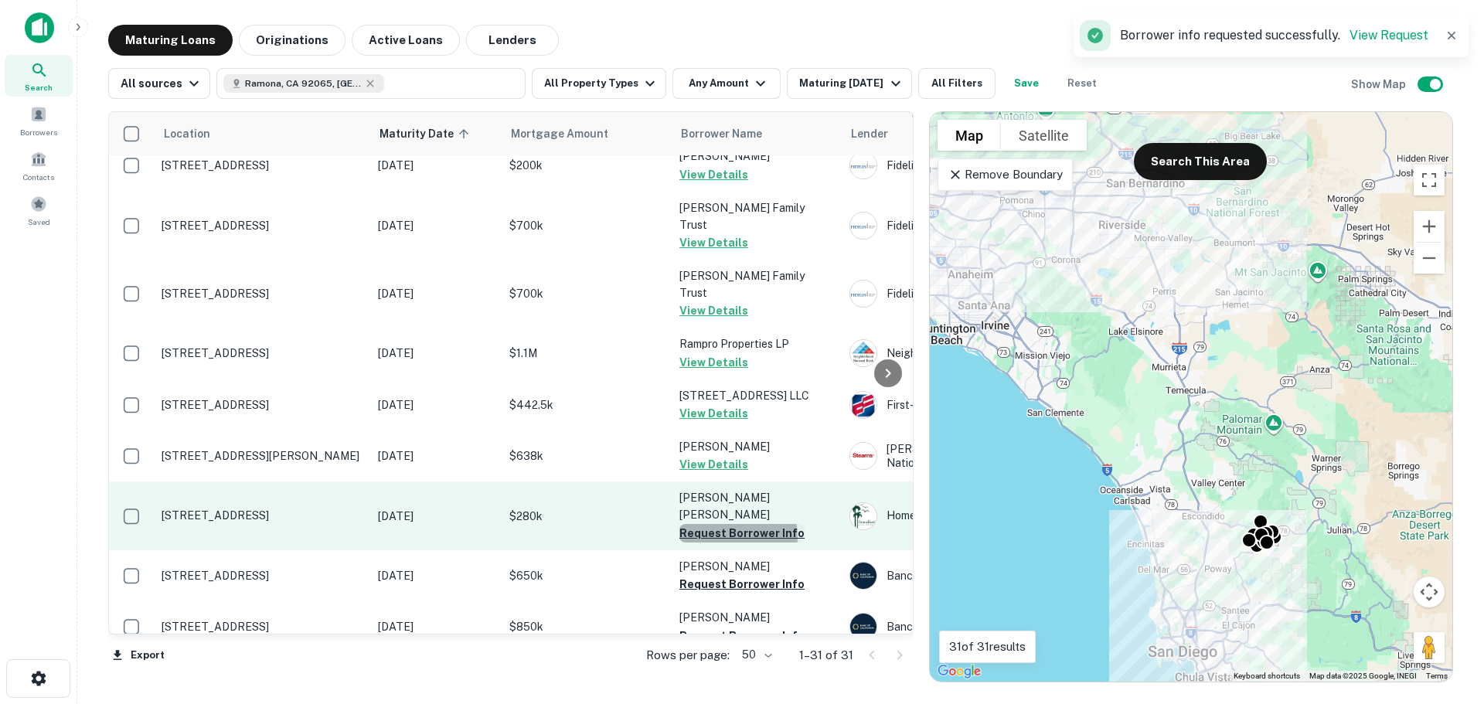
click at [722, 524] on button "Request Borrower Info" at bounding box center [741, 533] width 125 height 19
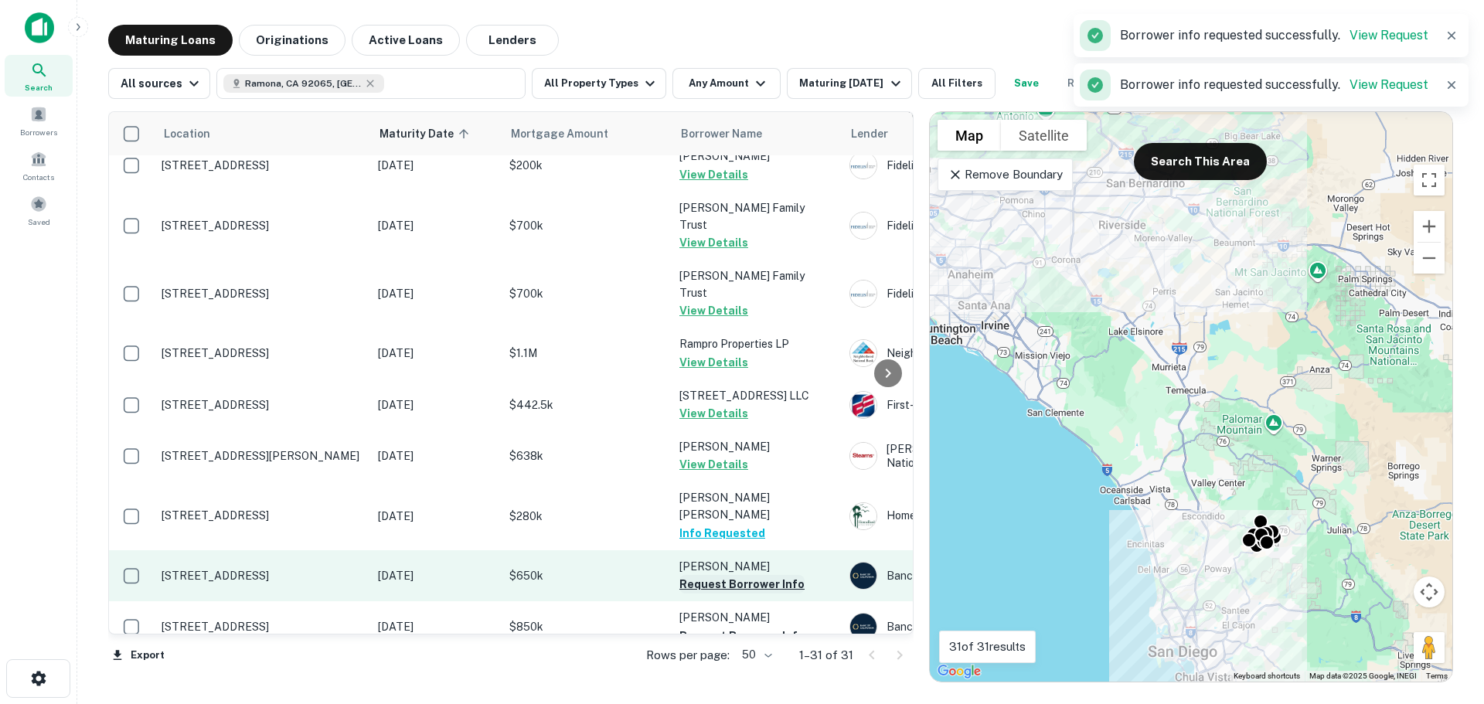
click at [720, 575] on button "Request Borrower Info" at bounding box center [741, 584] width 125 height 19
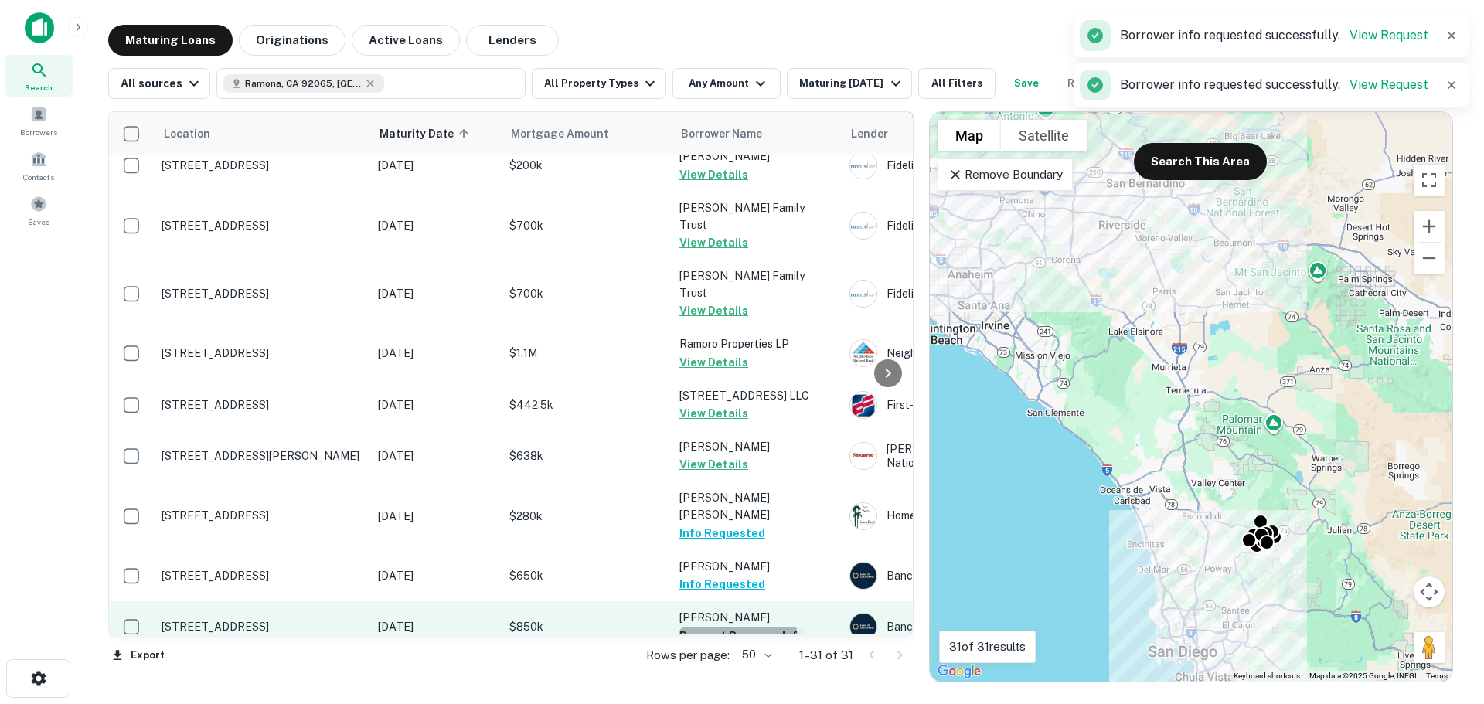
click at [730, 627] on button "Request Borrower Info" at bounding box center [741, 636] width 125 height 19
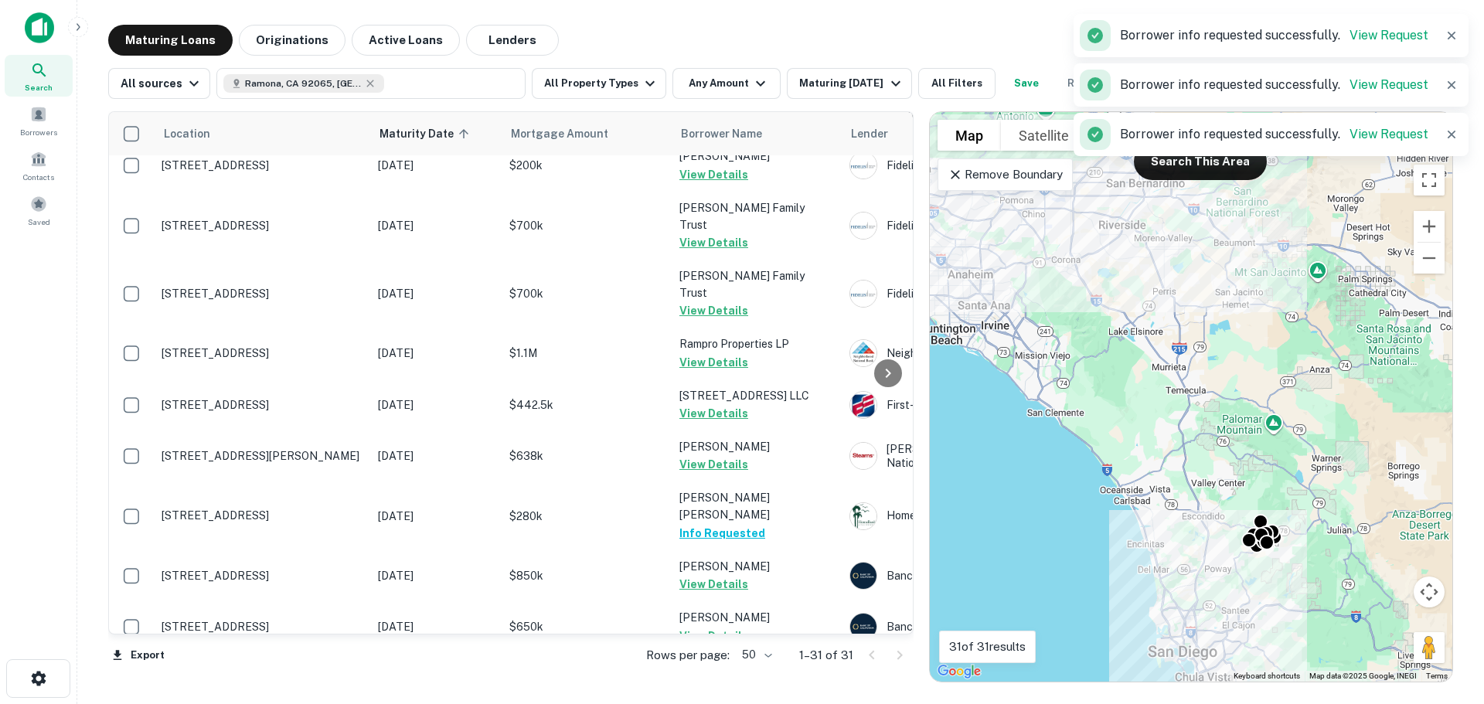
click at [733, 678] on button "Request Borrower Info" at bounding box center [741, 687] width 125 height 19
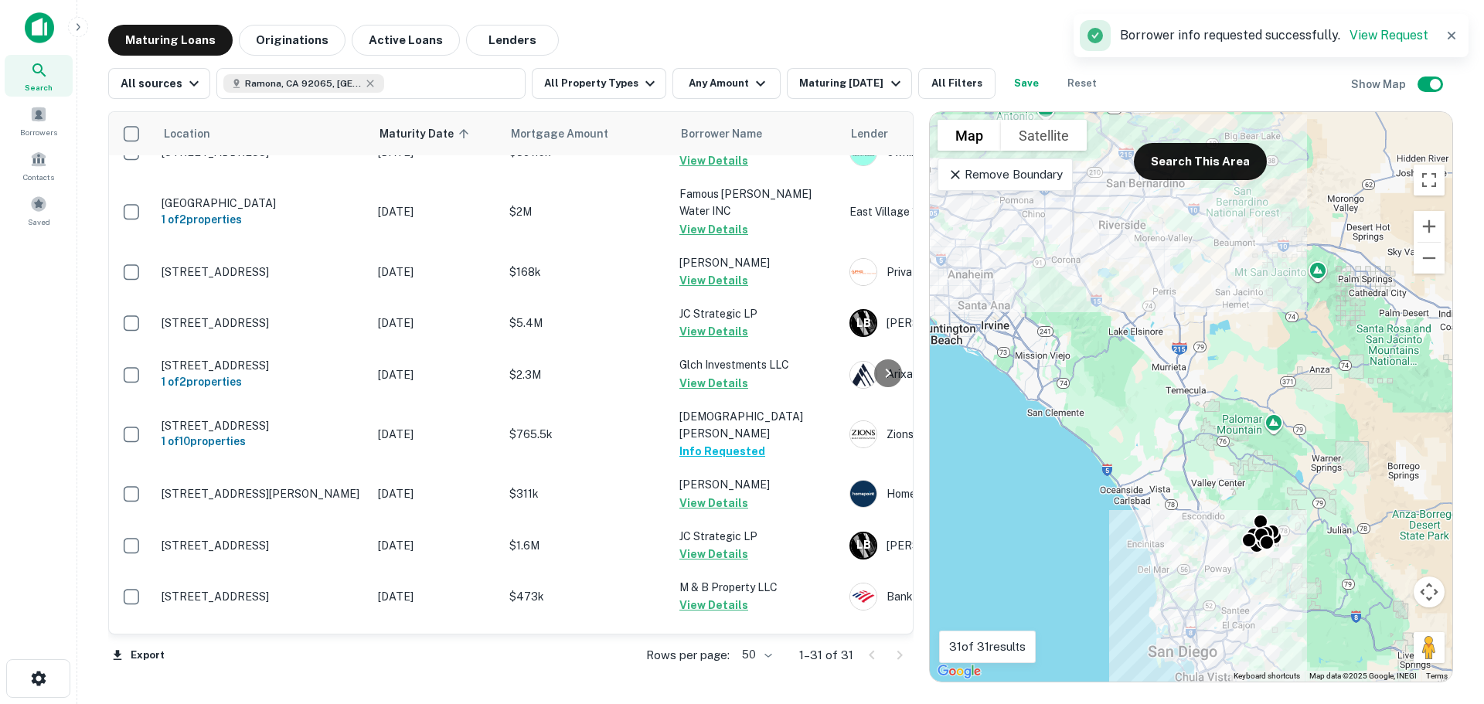
scroll to position [0, 0]
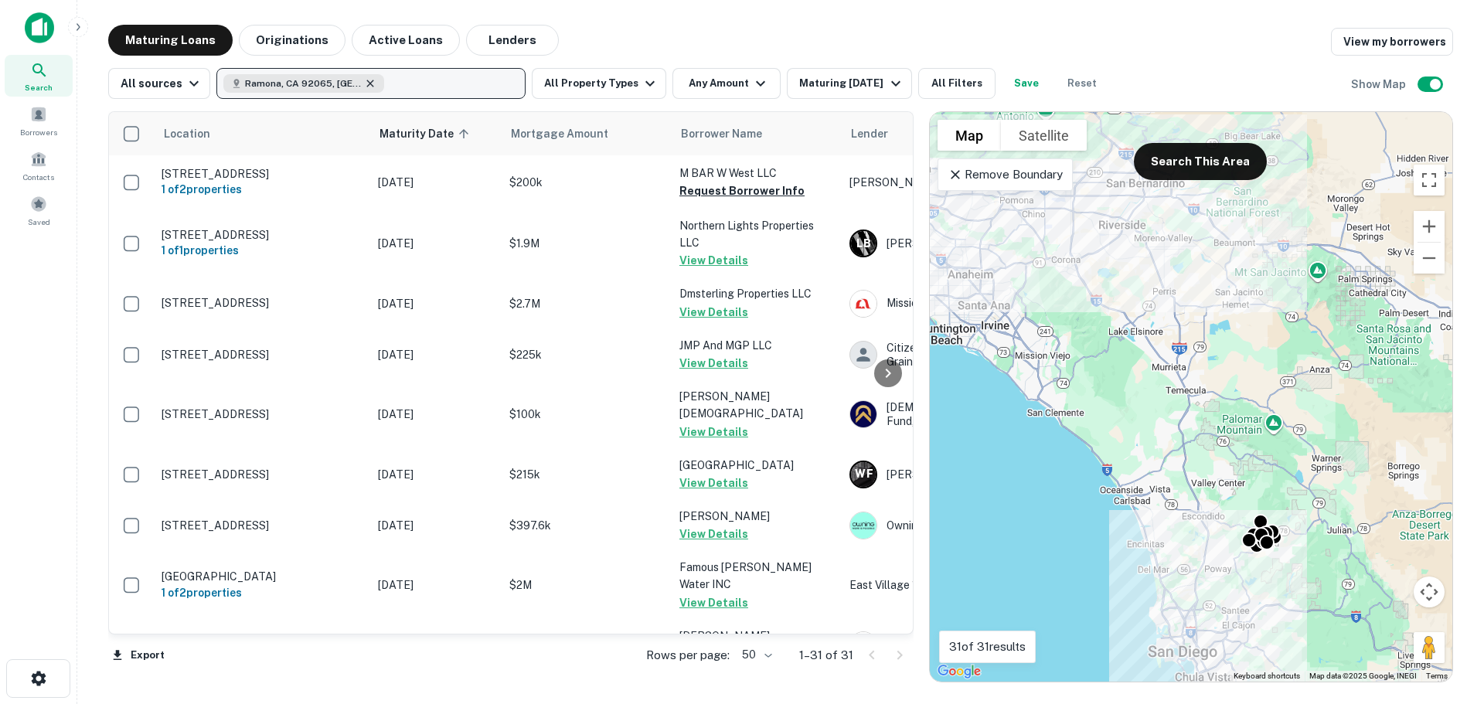
click at [364, 82] on icon "button" at bounding box center [370, 83] width 12 height 12
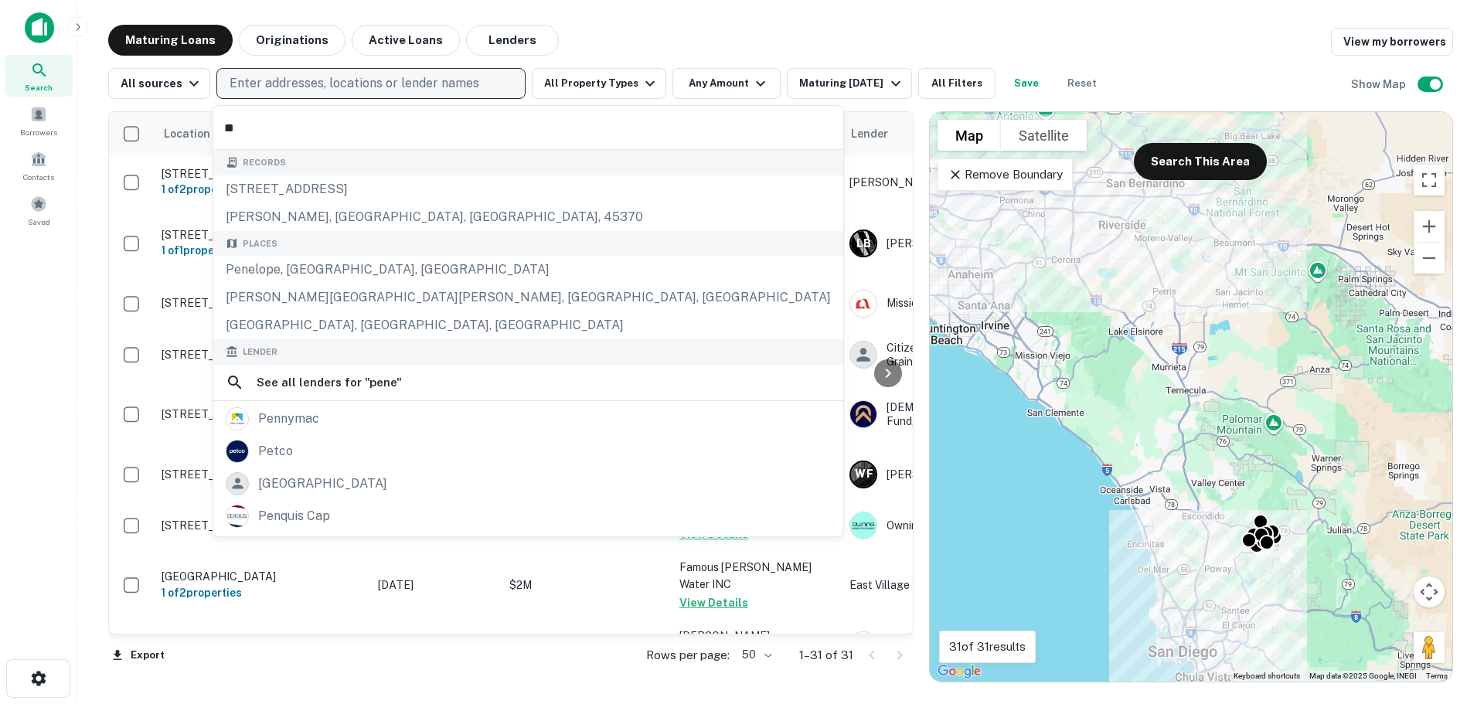
type input "*"
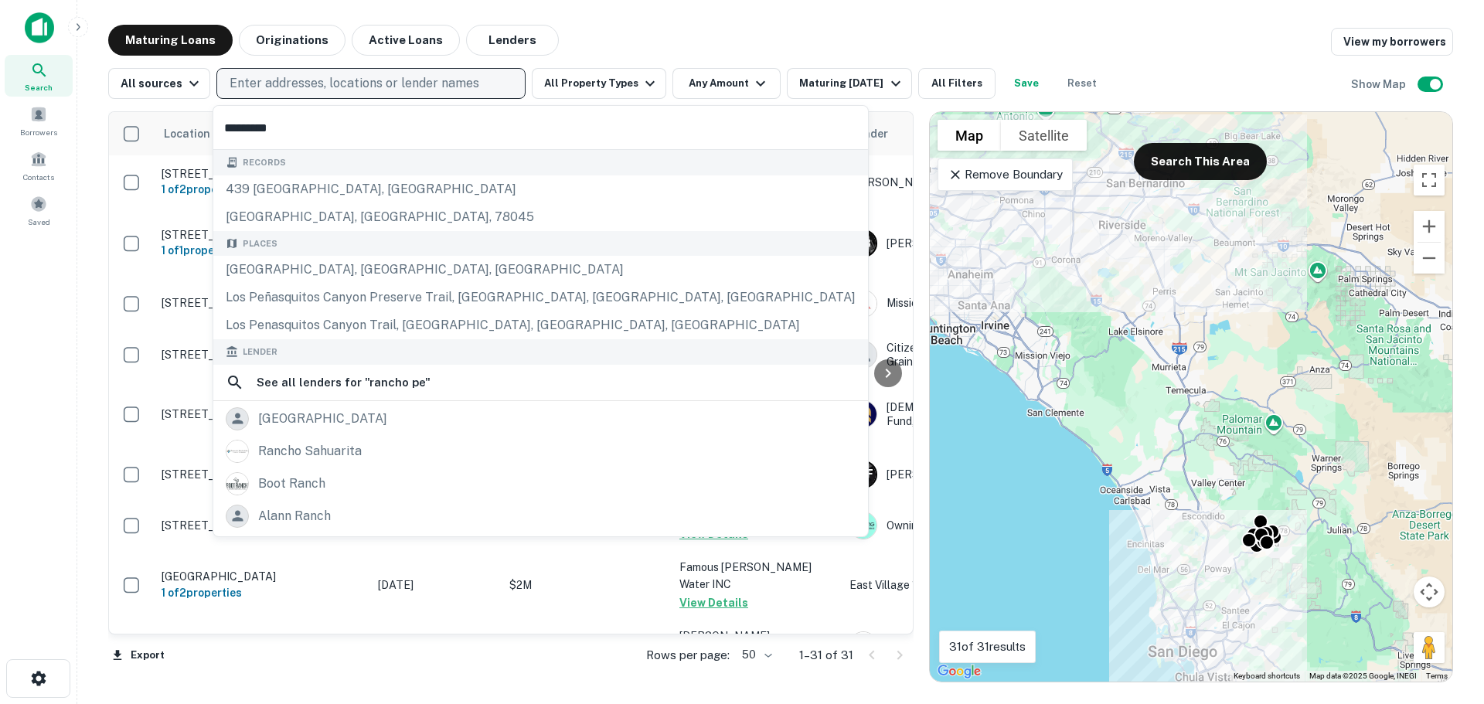
click at [297, 128] on input "*********" at bounding box center [540, 127] width 655 height 43
drag, startPoint x: 297, startPoint y: 128, endPoint x: 268, endPoint y: 128, distance: 28.6
click at [268, 128] on input "*********" at bounding box center [540, 127] width 655 height 43
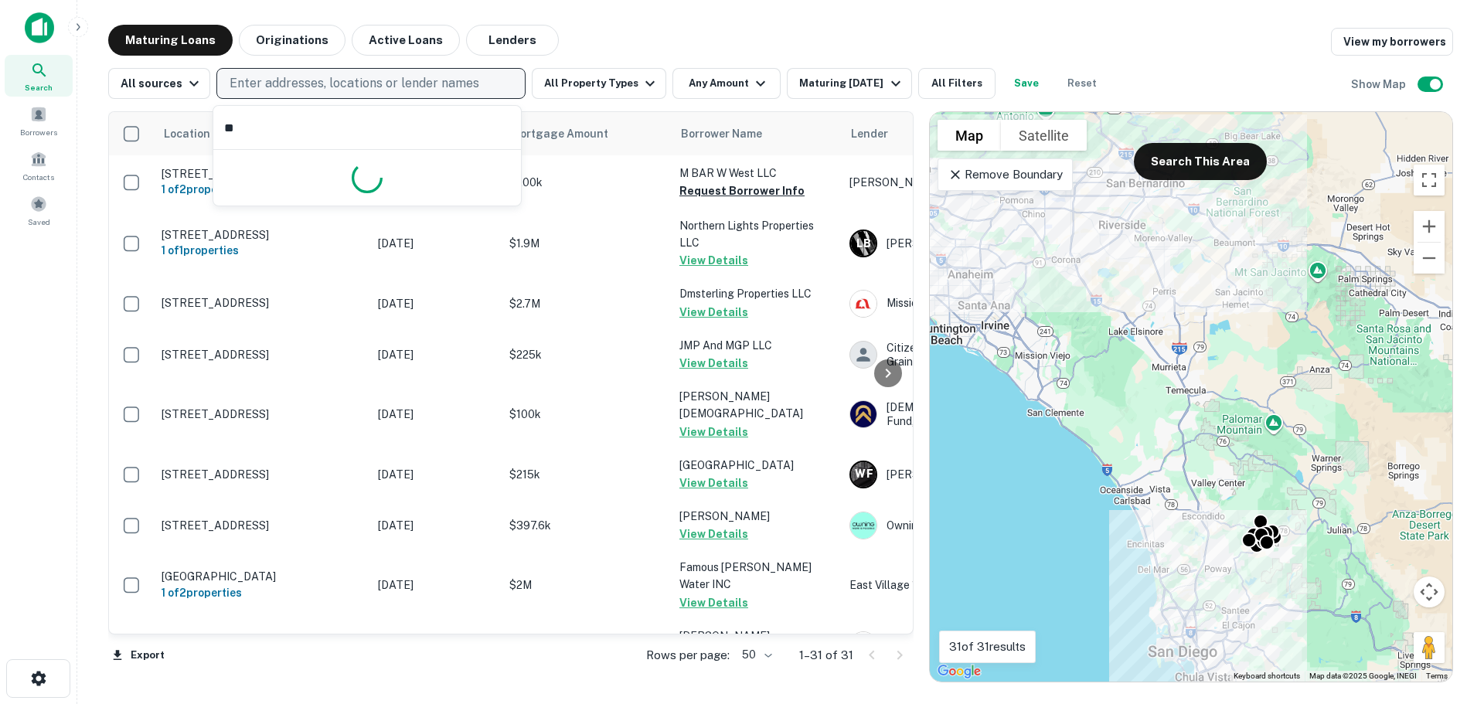
type input "*"
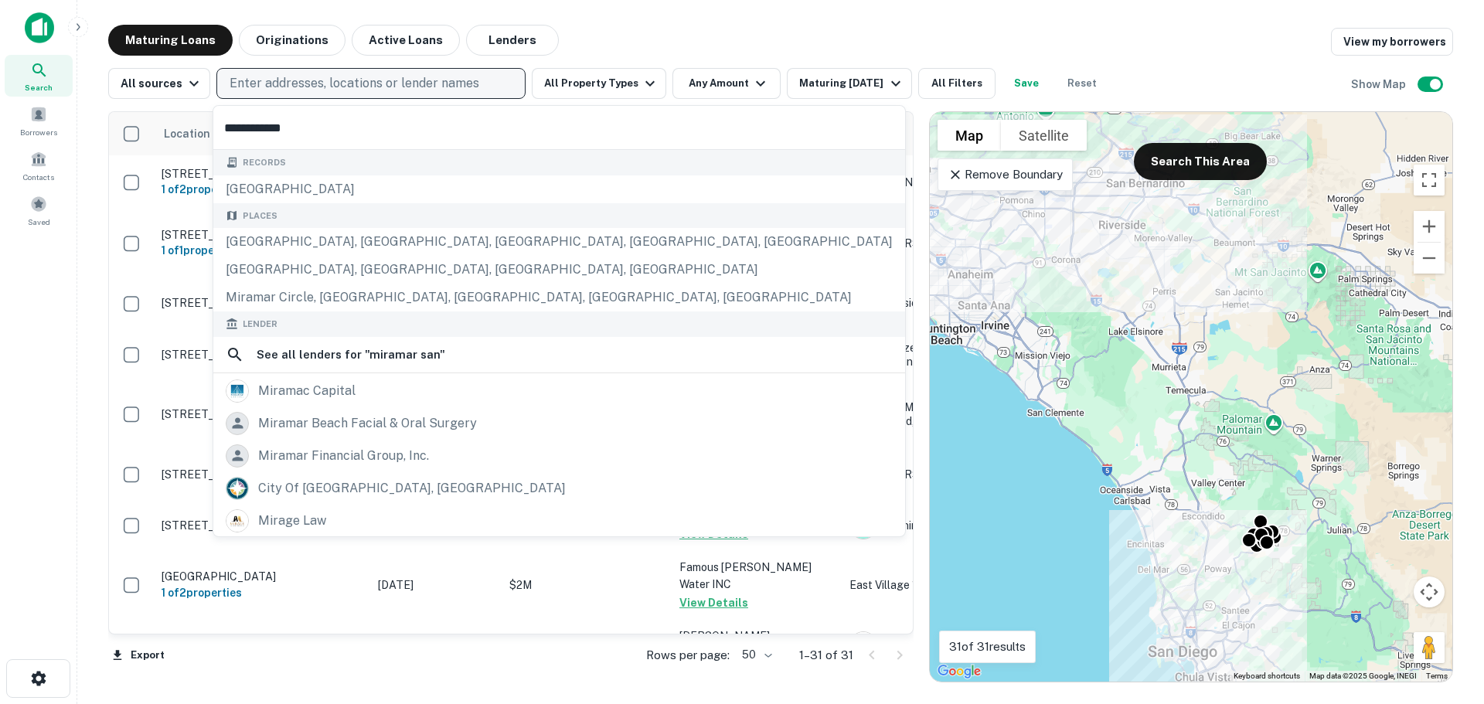
type input "**********"
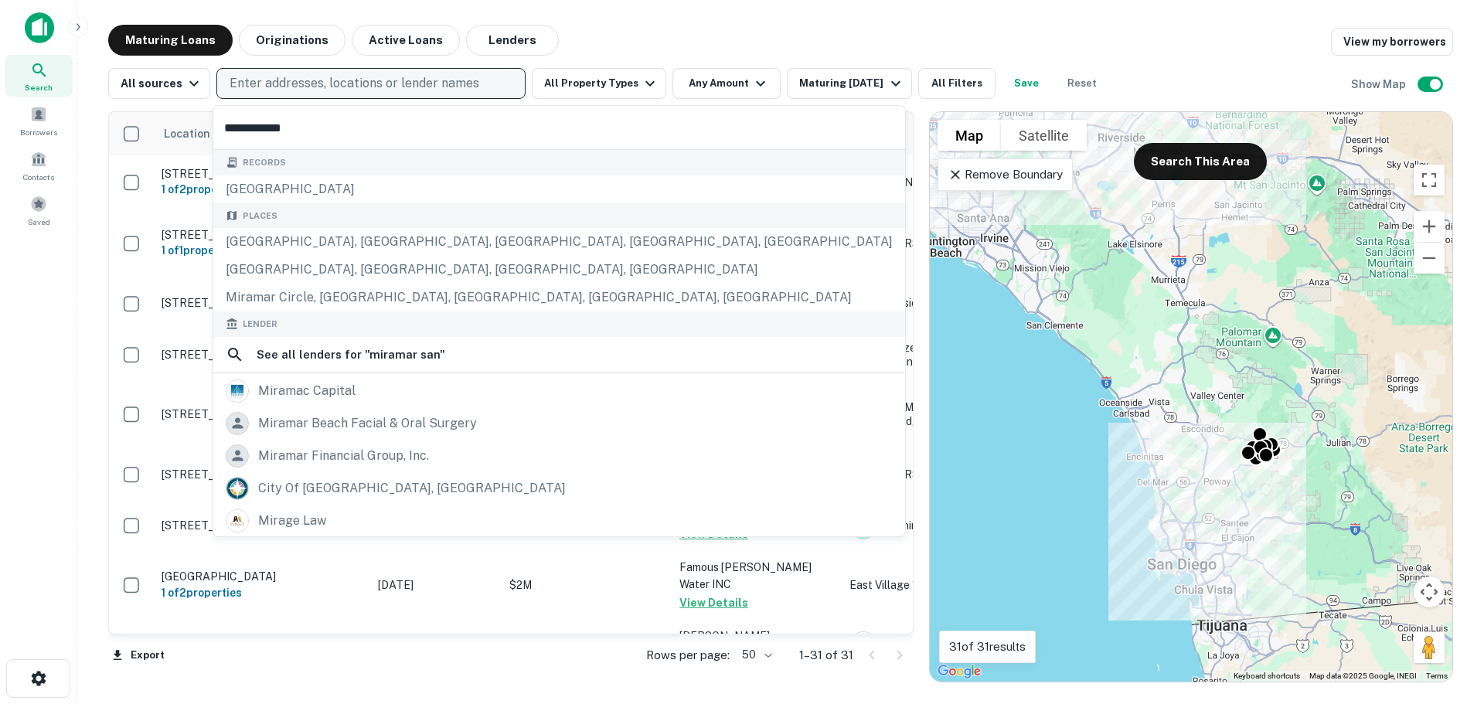
drag, startPoint x: 1186, startPoint y: 407, endPoint x: 1195, endPoint y: 453, distance: 47.1
click at [1186, 311] on div "To activate drag with keyboard, press Alt + Enter. Once in keyboard drag state,…" at bounding box center [1191, 397] width 522 height 570
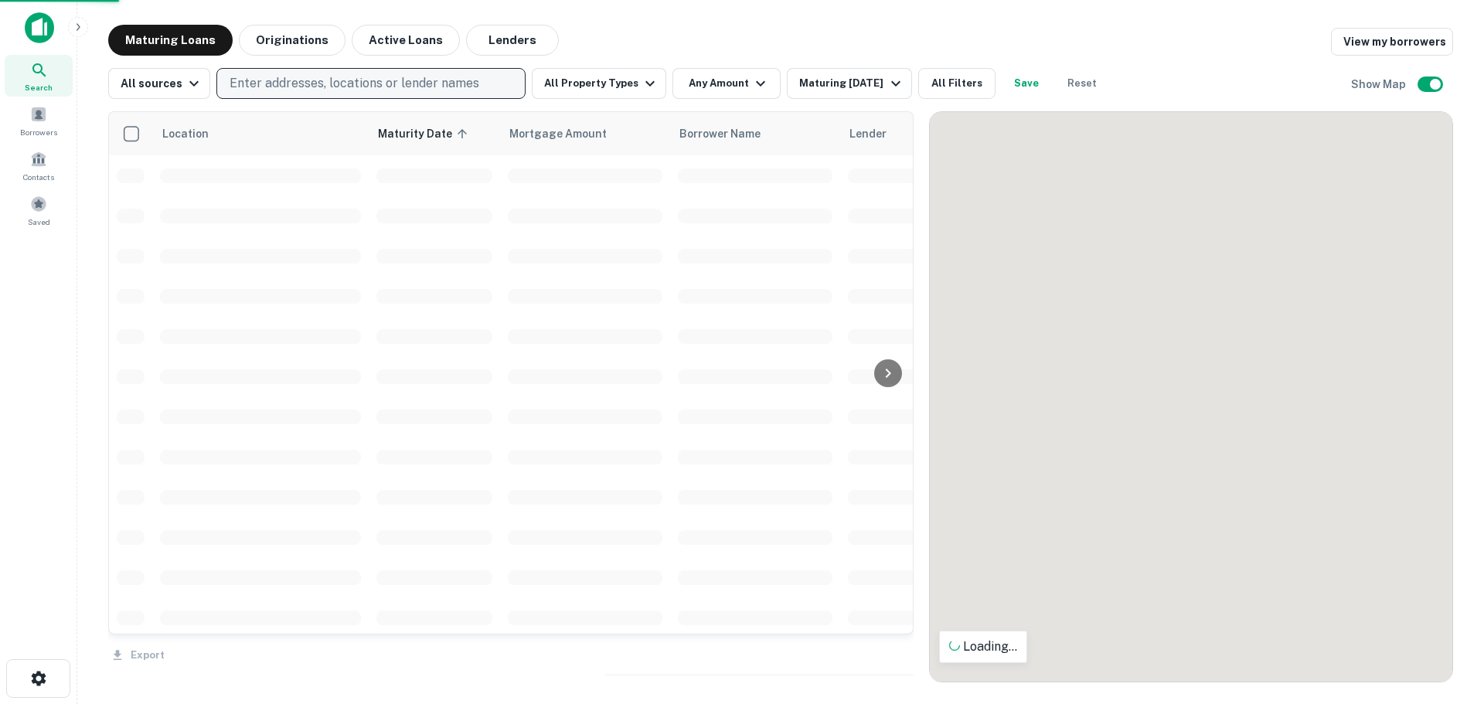
click at [1190, 367] on div "To navigate the map with touch gestures double-tap and hold your finger on the …" at bounding box center [1191, 397] width 522 height 570
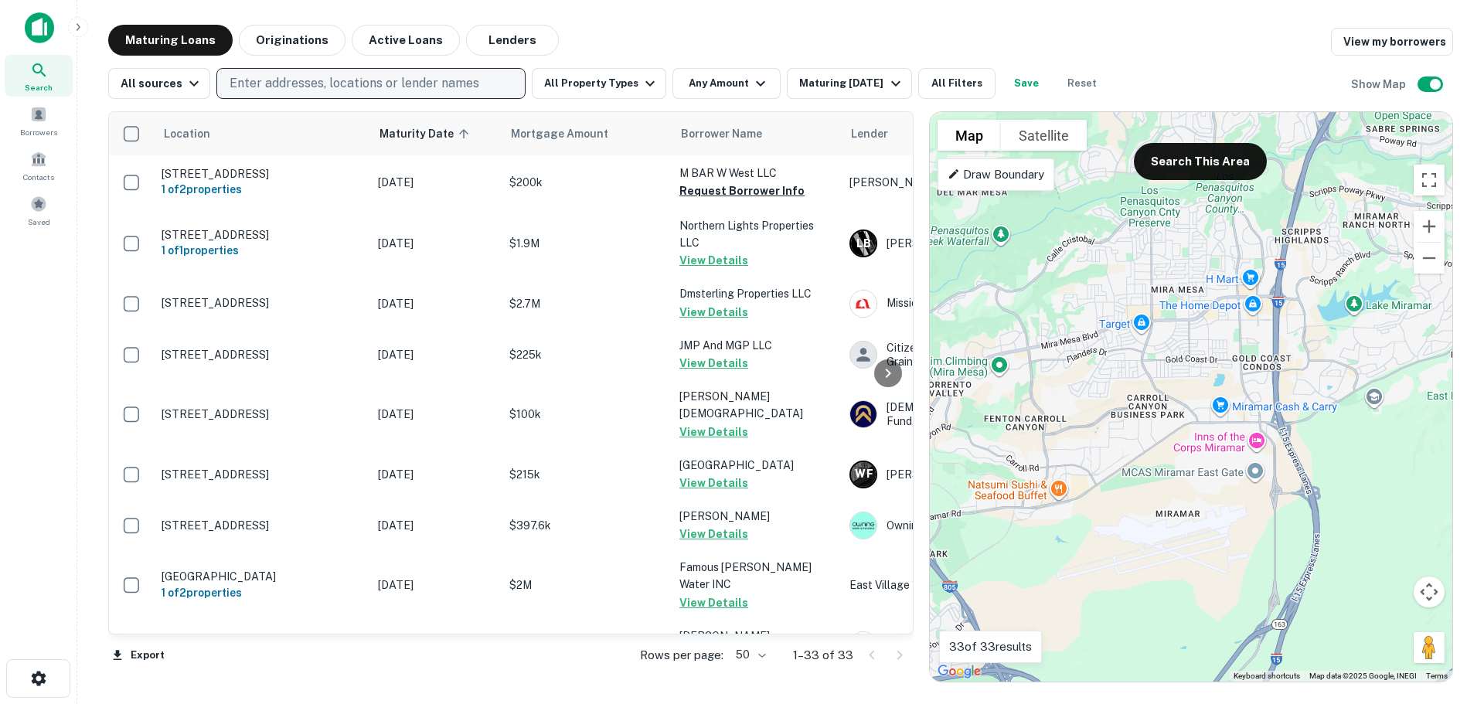
drag, startPoint x: 1041, startPoint y: 452, endPoint x: 1177, endPoint y: 438, distance: 136.7
click at [1175, 440] on div "To activate drag with keyboard, press Alt + Enter. Once in keyboard drag state,…" at bounding box center [1191, 397] width 522 height 570
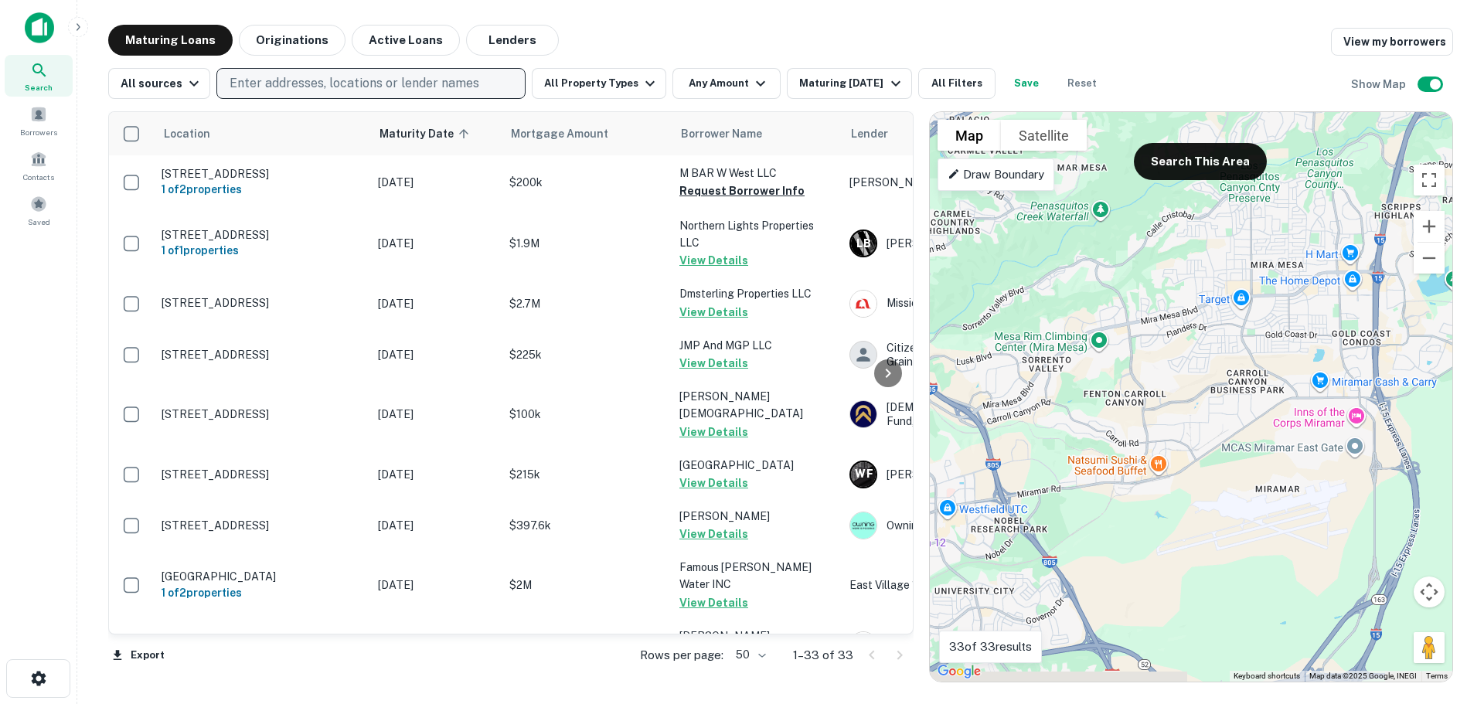
drag, startPoint x: 1114, startPoint y: 452, endPoint x: 1175, endPoint y: 432, distance: 64.3
click at [1175, 432] on div "To activate drag with keyboard, press Alt + Enter. Once in keyboard drag state,…" at bounding box center [1191, 397] width 522 height 570
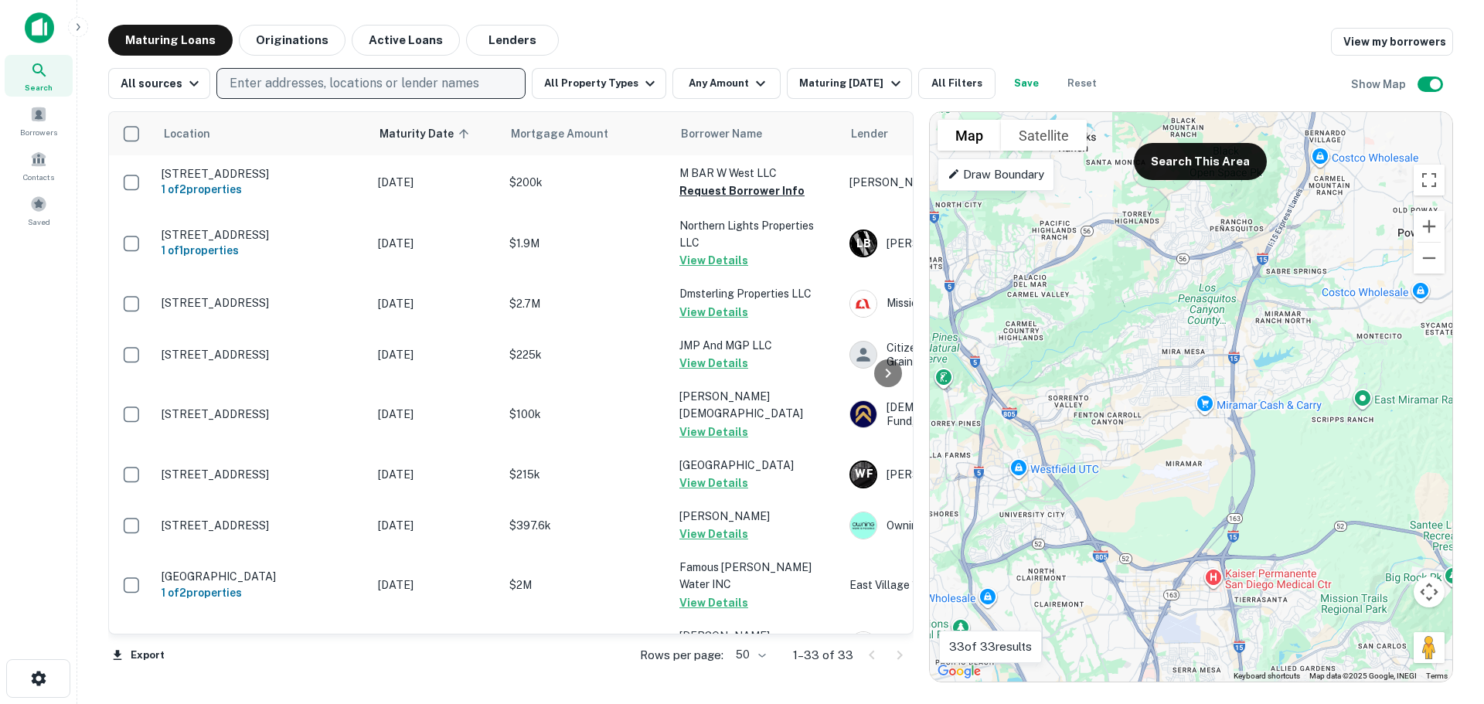
click at [981, 181] on p "Draw Boundary" at bounding box center [995, 174] width 97 height 19
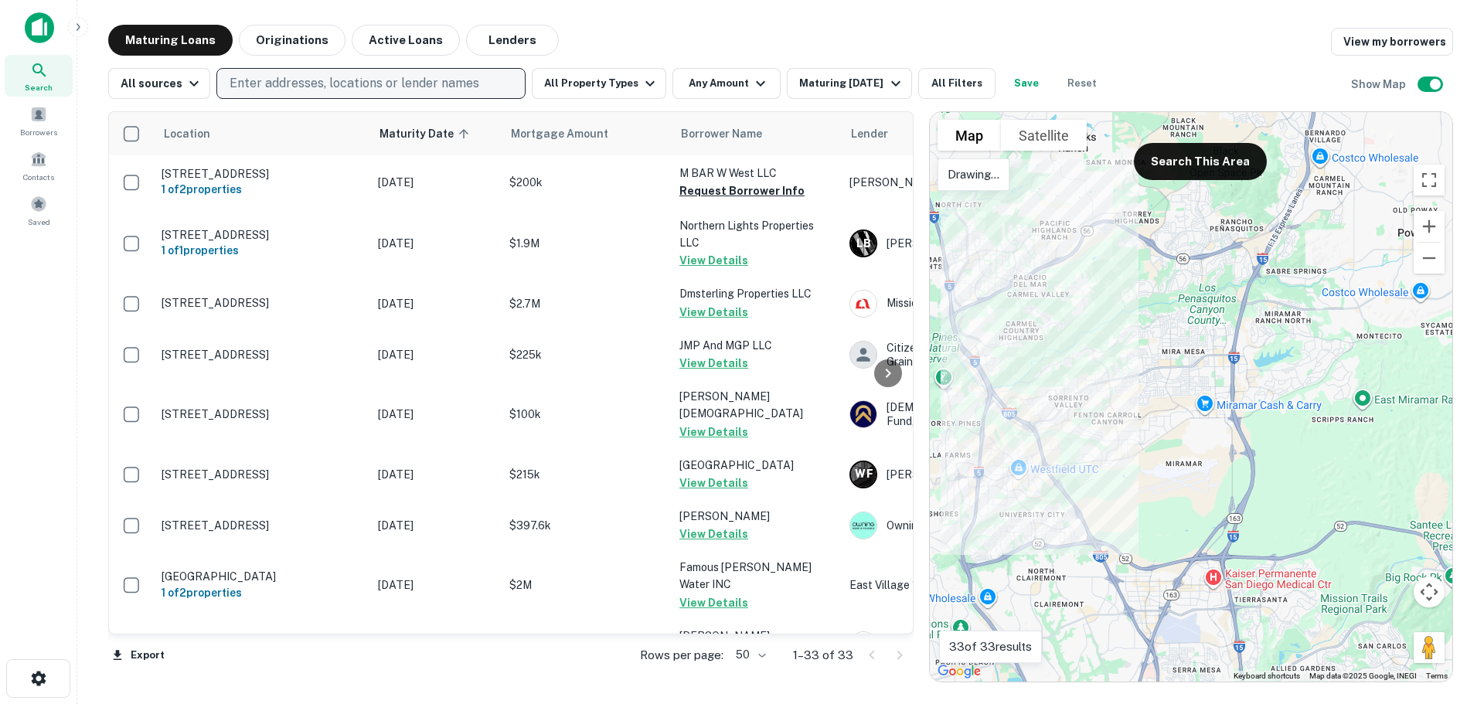
click at [969, 172] on p "Drawing..." at bounding box center [973, 174] width 52 height 19
click at [988, 327] on div at bounding box center [1191, 397] width 522 height 570
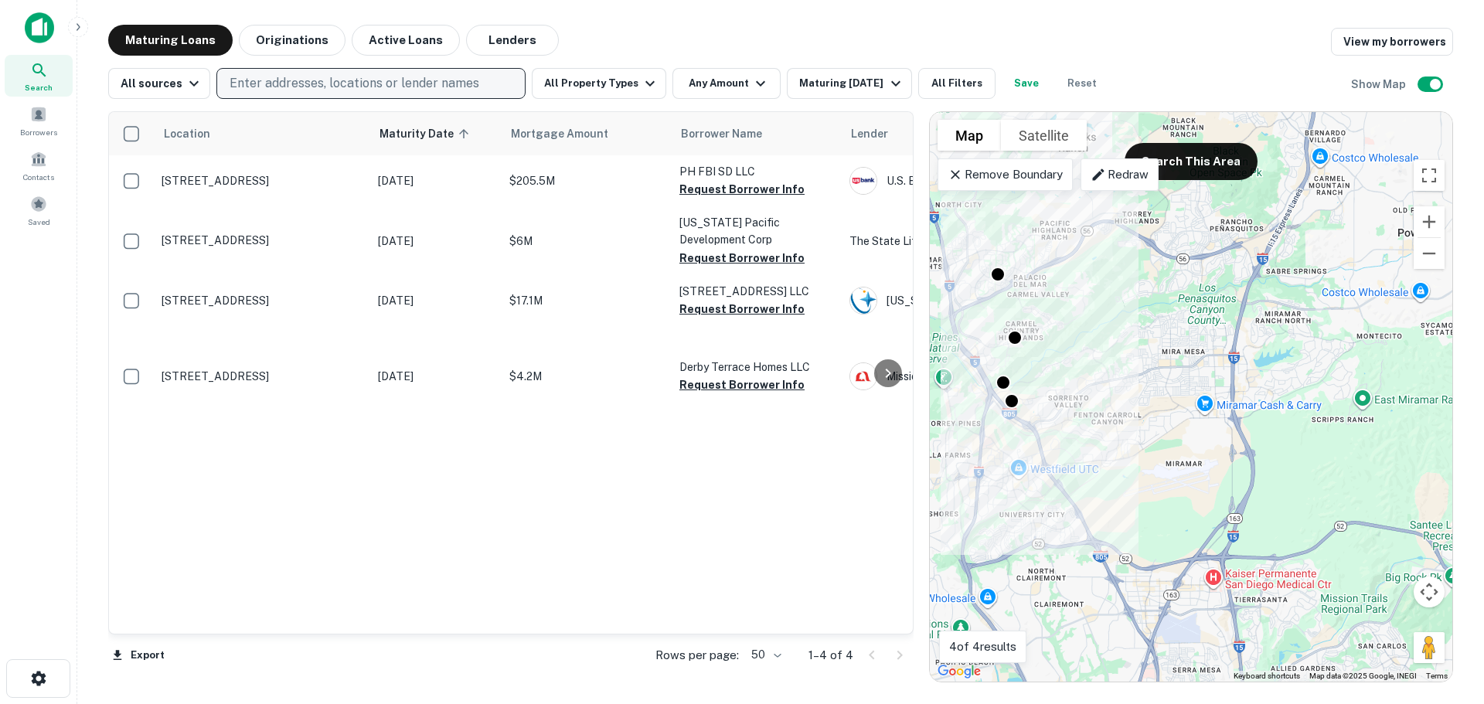
click at [955, 174] on icon at bounding box center [955, 174] width 9 height 9
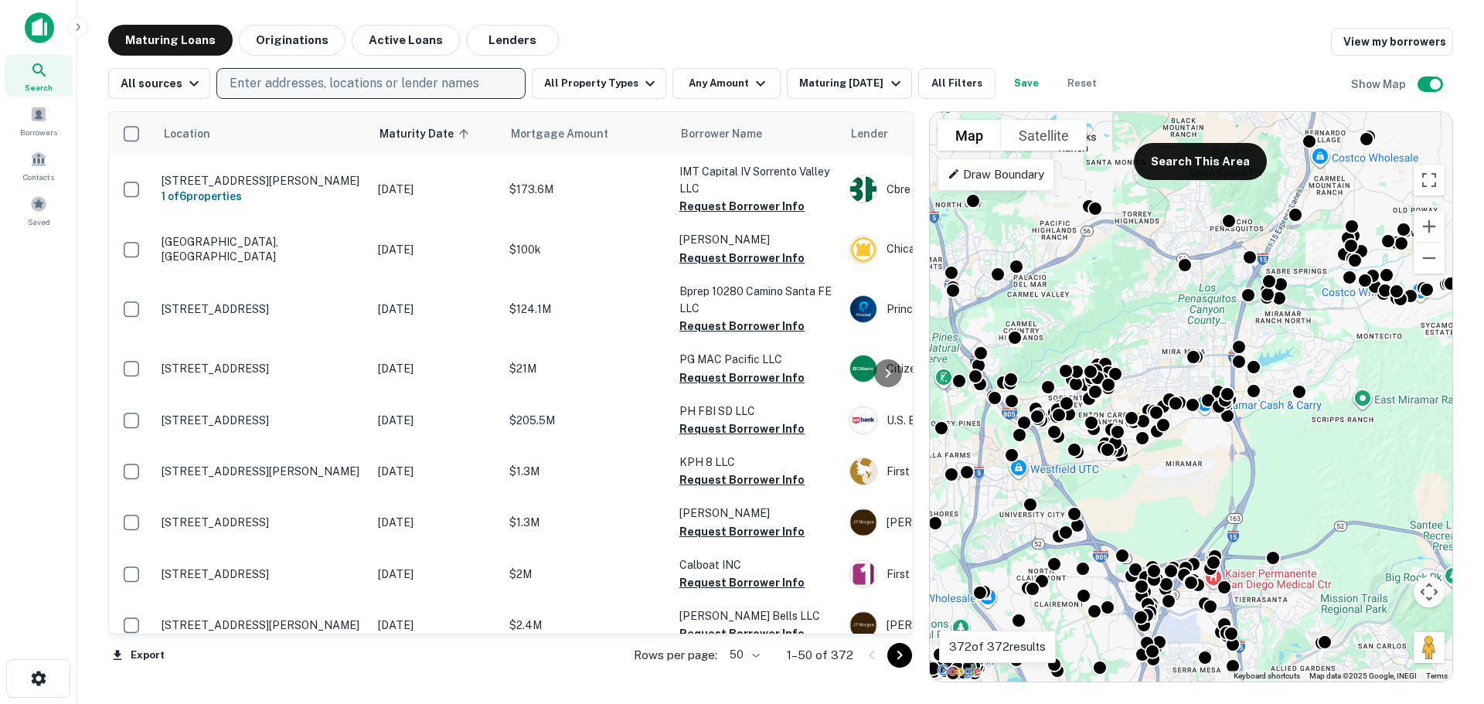
click at [969, 172] on p "Draw Boundary" at bounding box center [995, 174] width 97 height 19
click at [967, 354] on div "To activate drag with keyboard, press Alt + Enter. Once in keyboard drag state,…" at bounding box center [1191, 397] width 522 height 570
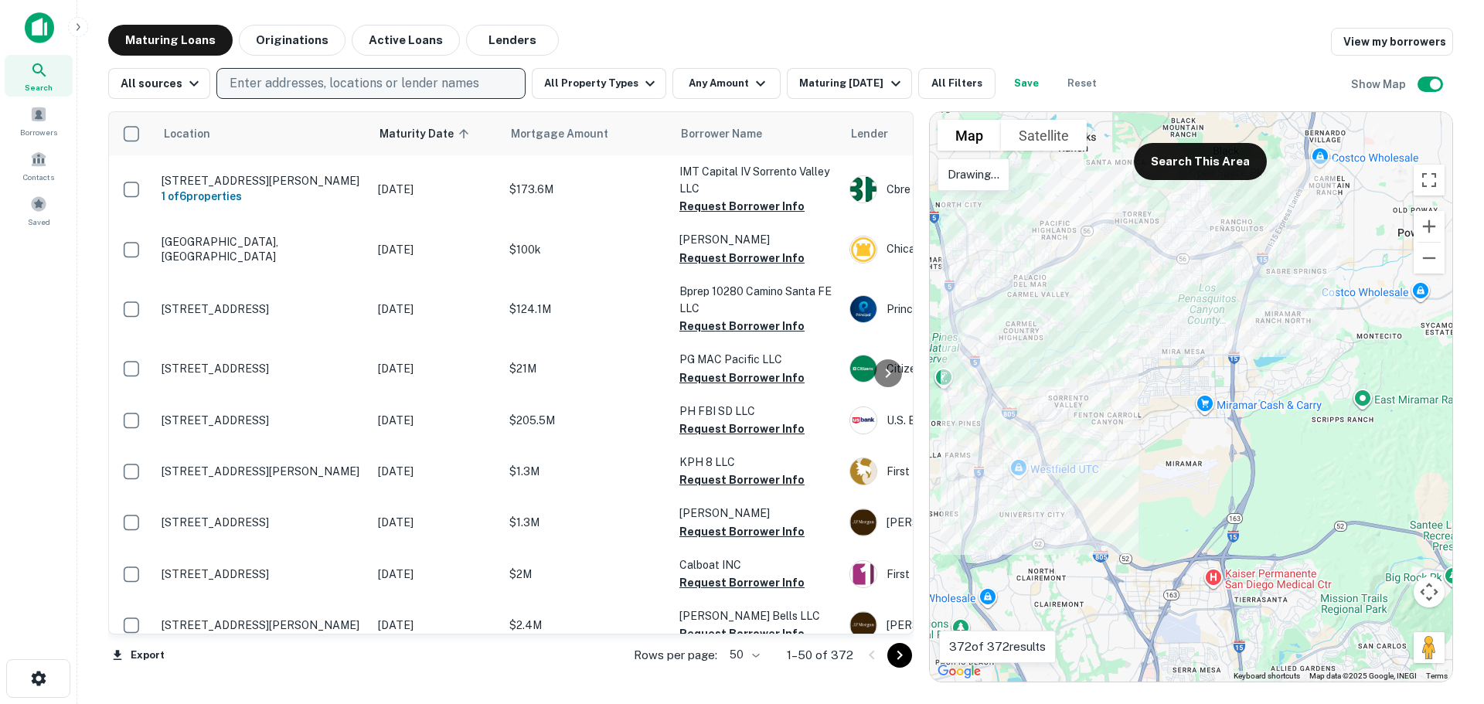
click at [1242, 317] on div at bounding box center [1191, 397] width 522 height 570
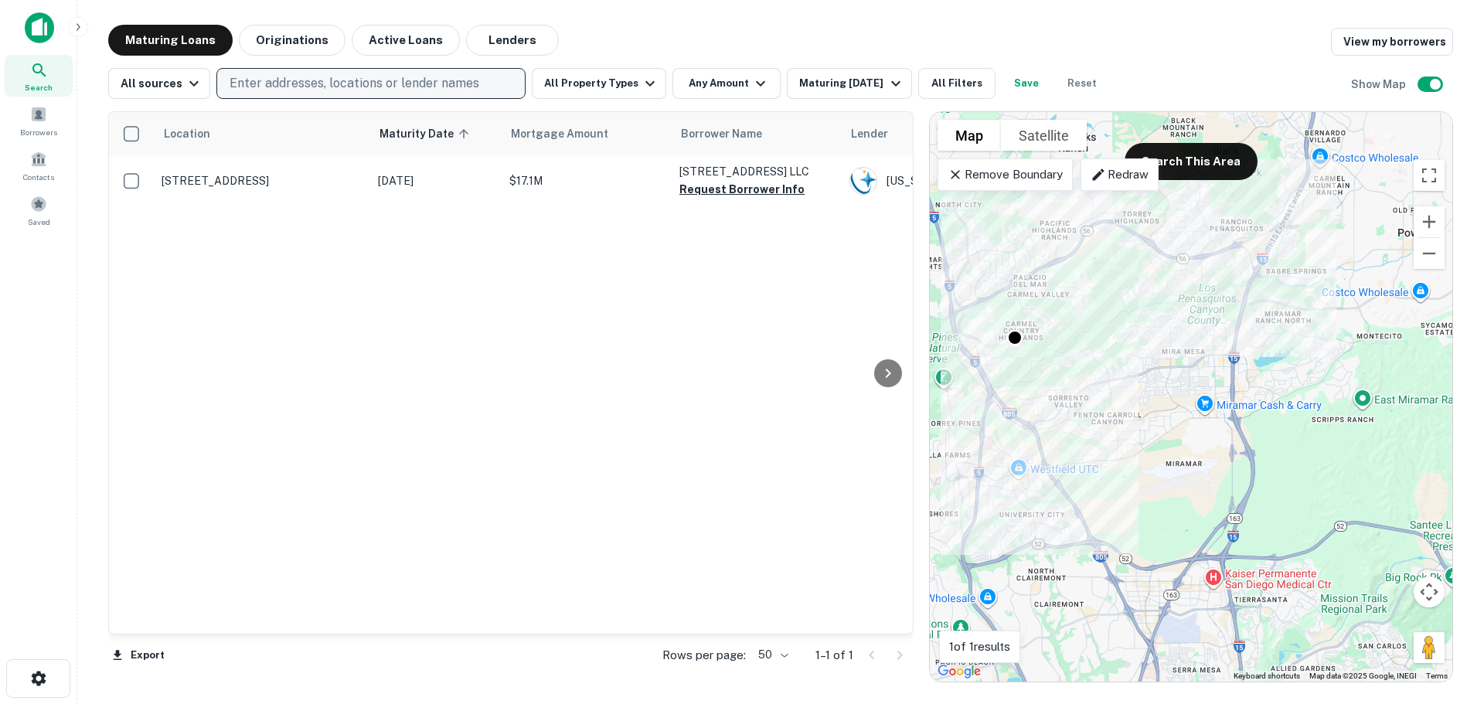
click at [987, 189] on div "Remove Boundary" at bounding box center [1004, 174] width 135 height 32
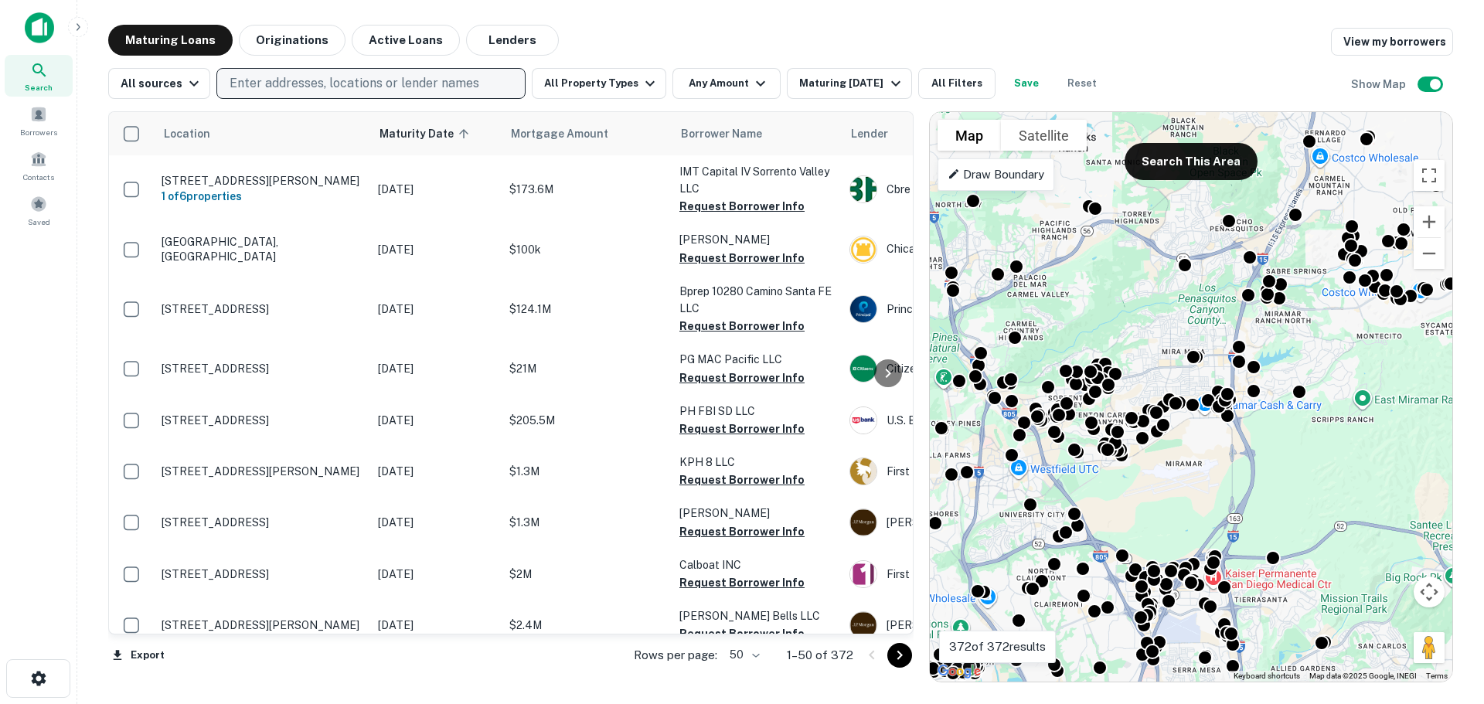
click at [971, 175] on p "Draw Boundary" at bounding box center [995, 174] width 97 height 19
click at [964, 349] on div "To activate drag with keyboard, press Alt + Enter. Once in keyboard drag state,…" at bounding box center [1191, 397] width 522 height 570
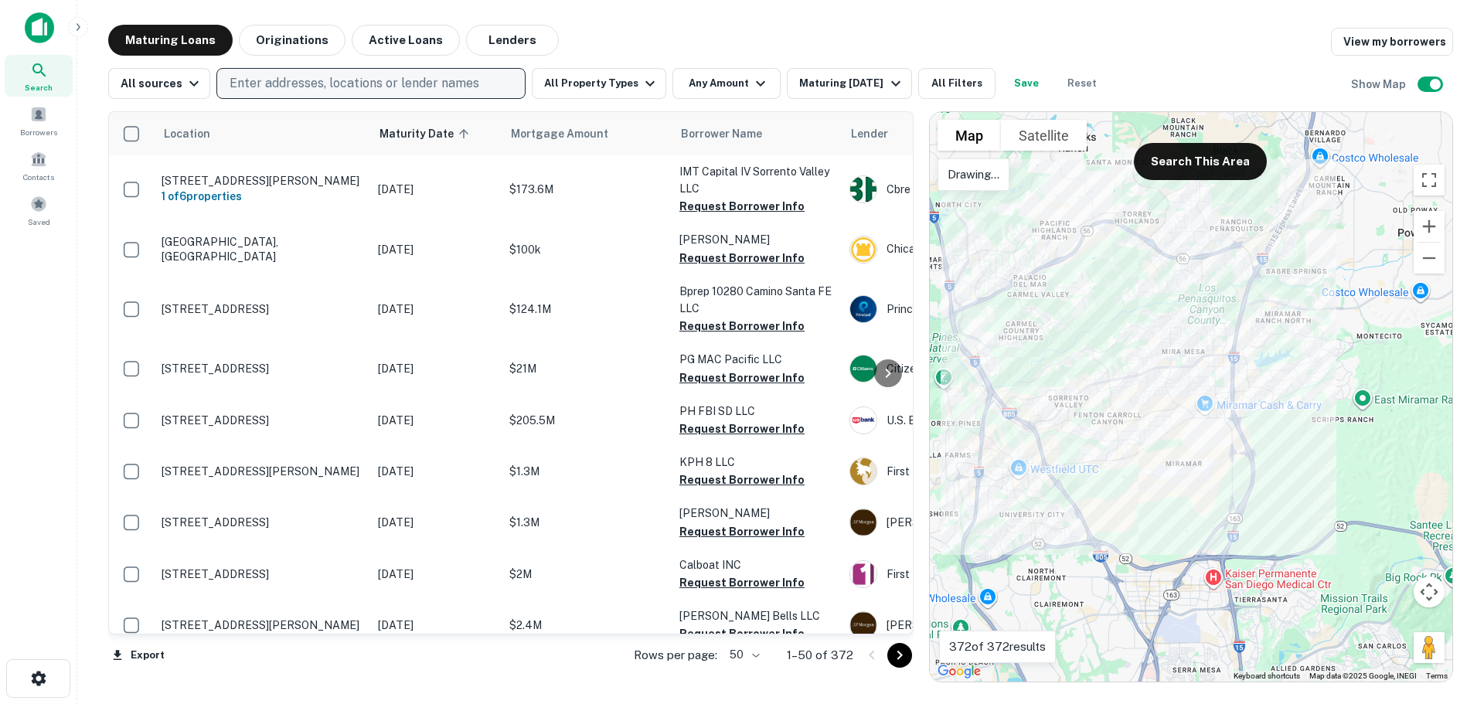
click at [967, 350] on div at bounding box center [1191, 397] width 522 height 570
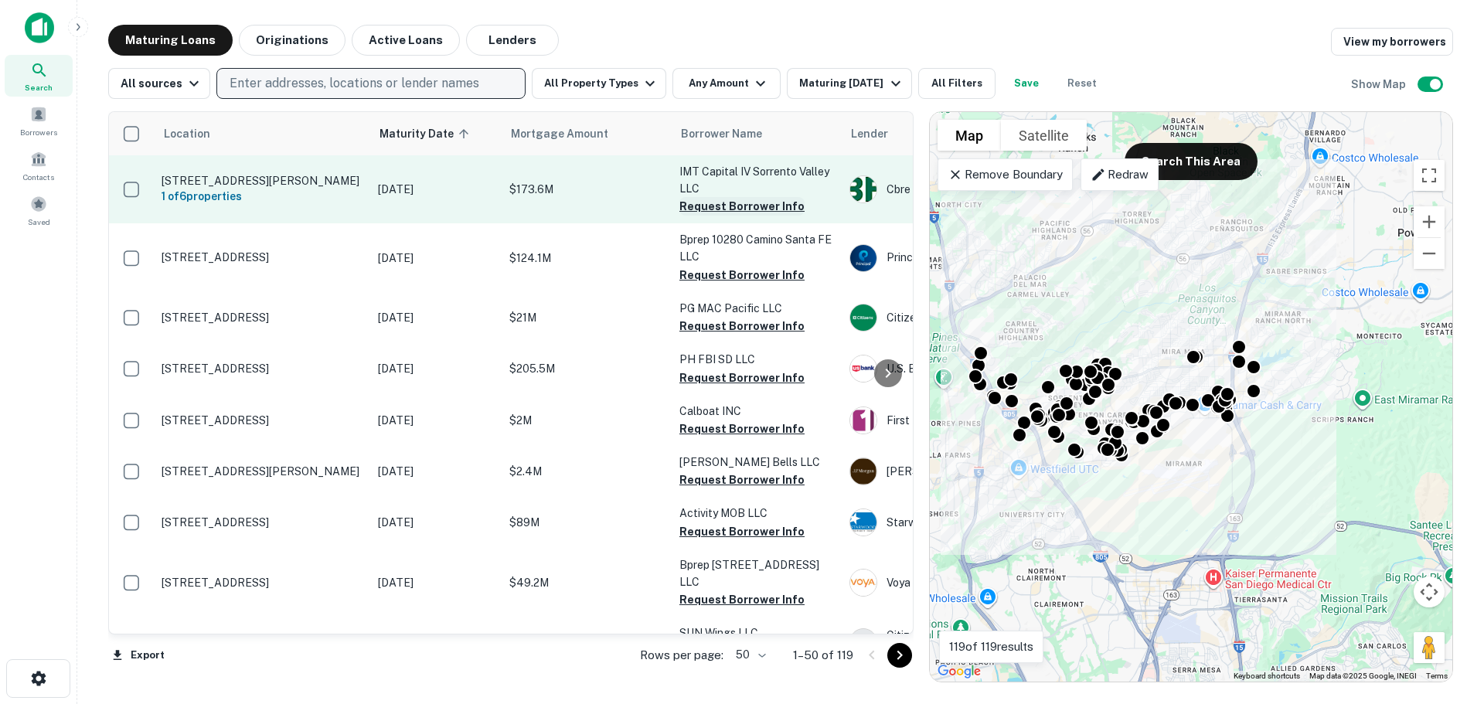
click at [739, 207] on button "Request Borrower Info" at bounding box center [741, 206] width 125 height 19
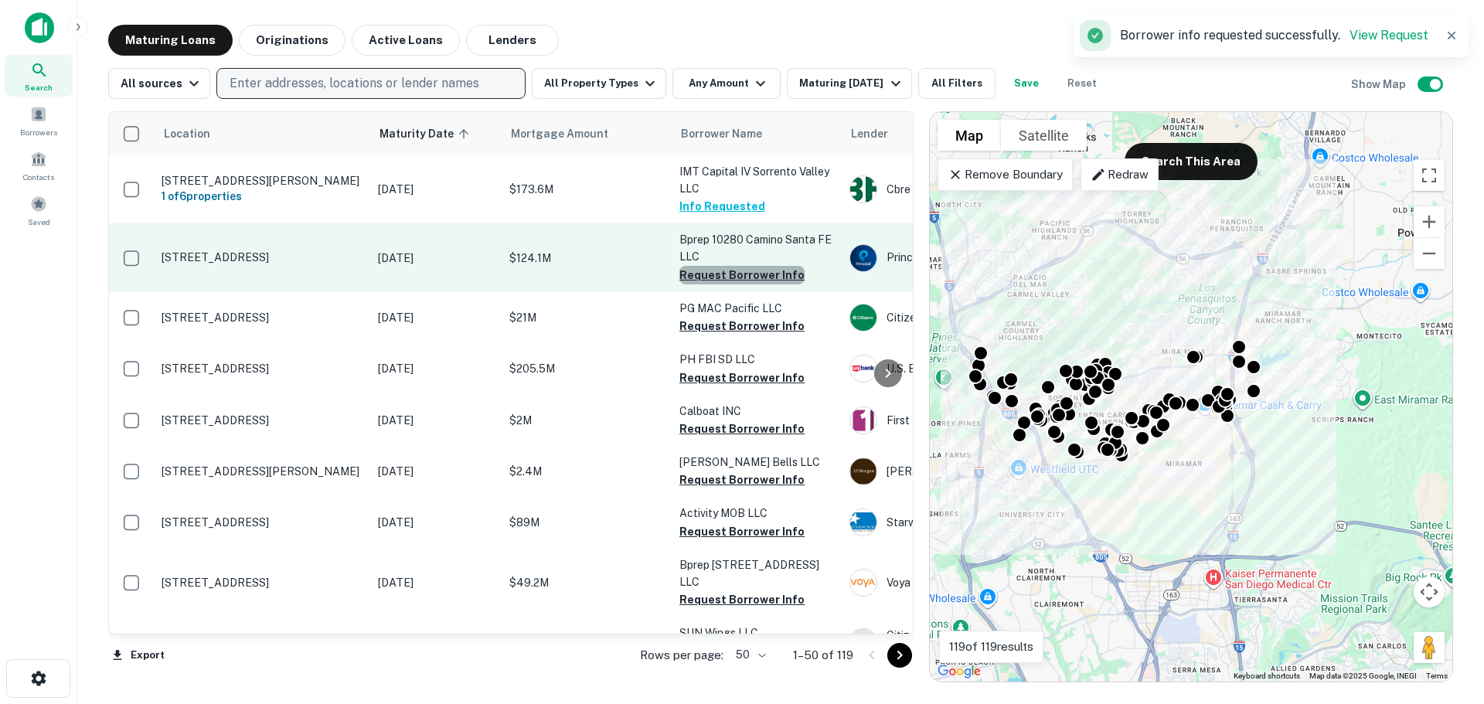
click at [742, 276] on button "Request Borrower Info" at bounding box center [741, 275] width 125 height 19
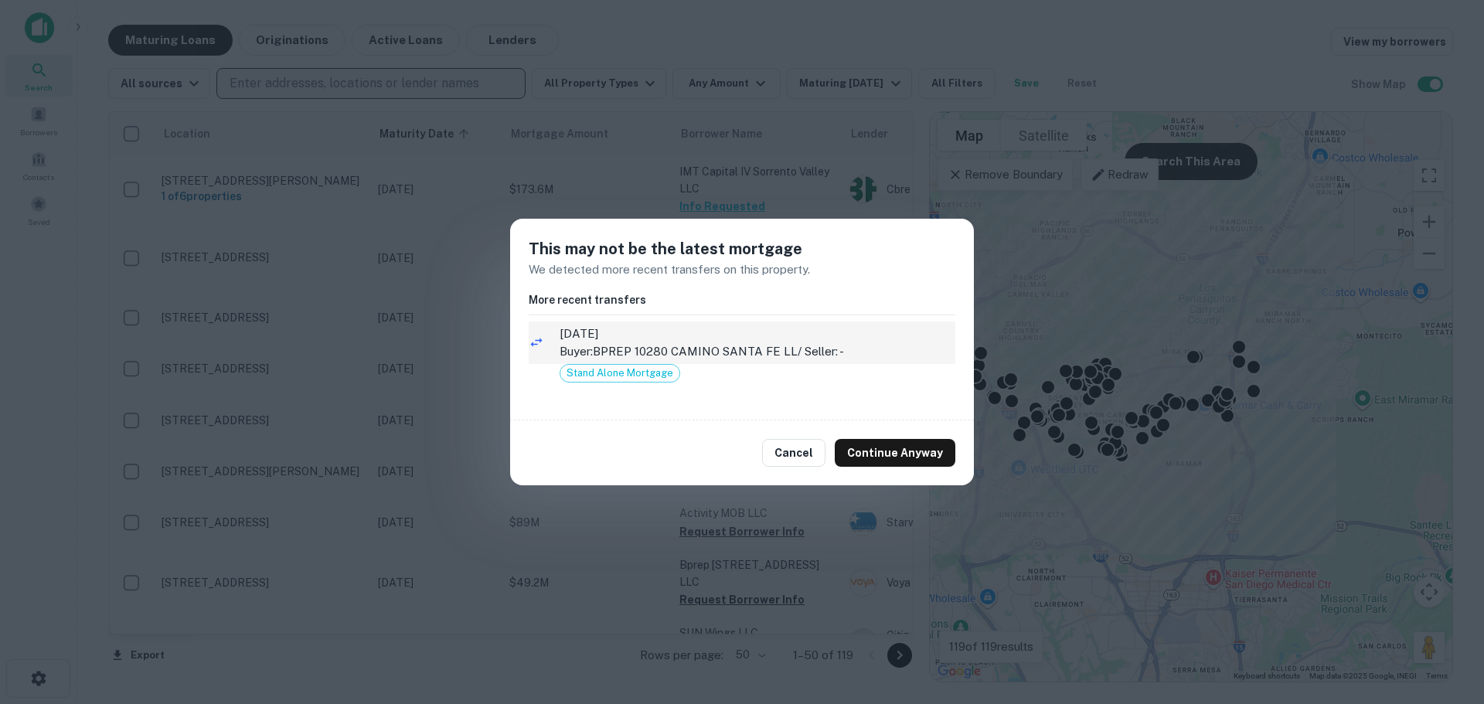
click at [593, 336] on span "4/15/2025" at bounding box center [758, 334] width 396 height 19
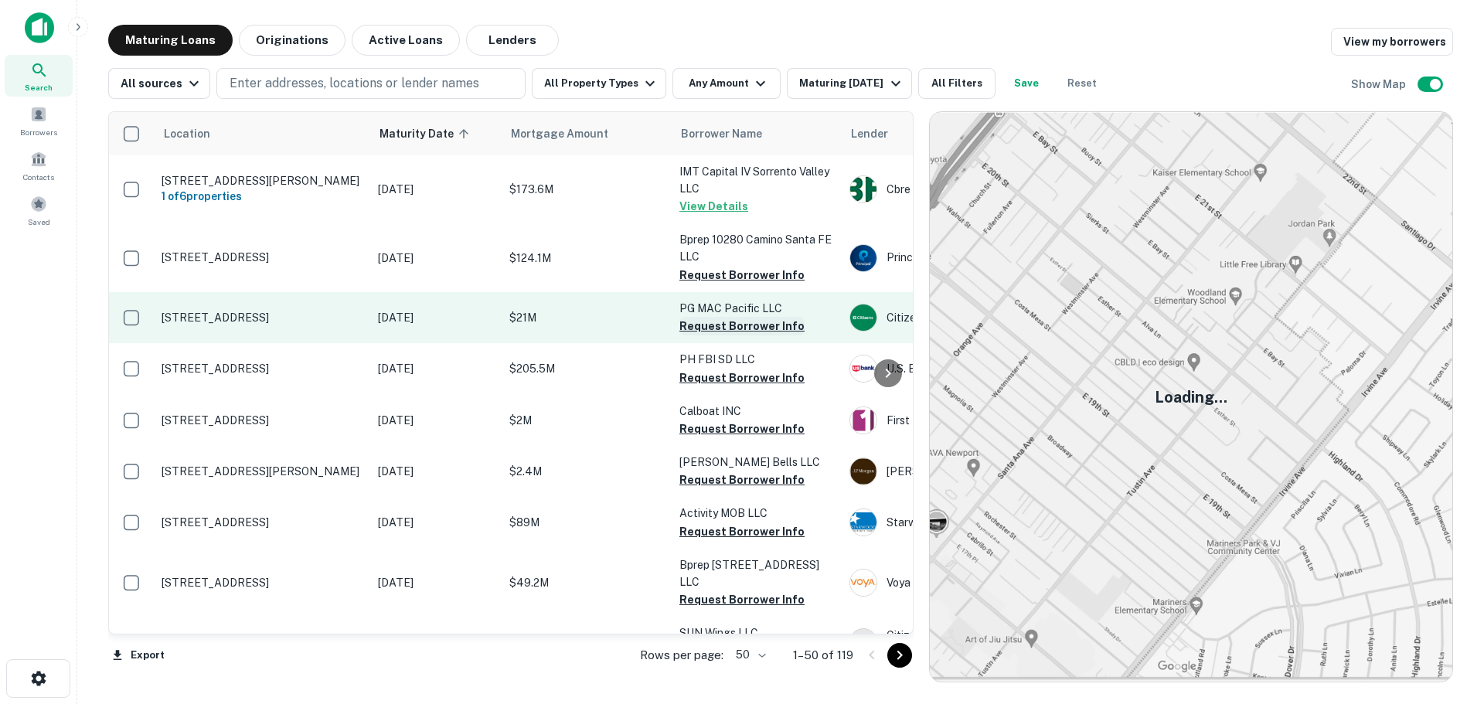
click at [733, 324] on button "Request Borrower Info" at bounding box center [741, 326] width 125 height 19
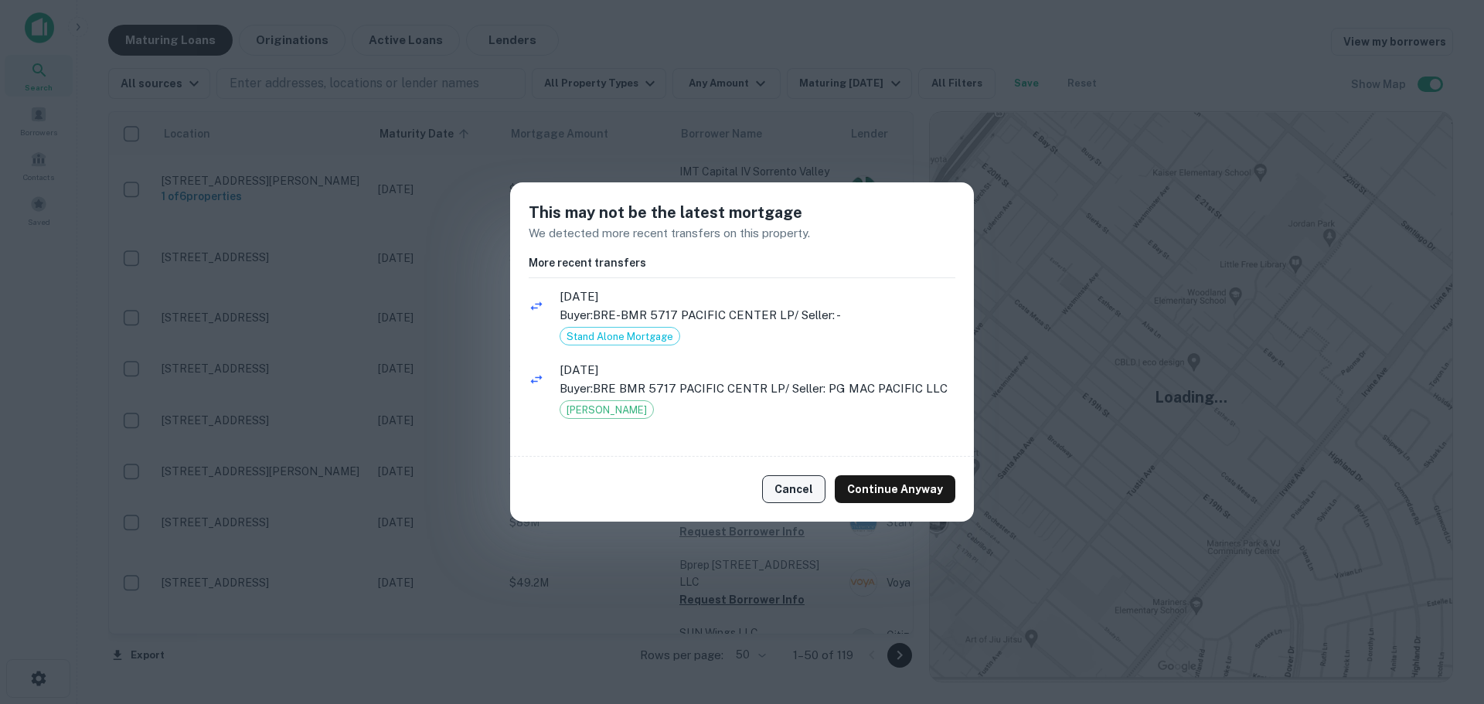
click at [798, 488] on button "Cancel" at bounding box center [793, 489] width 63 height 28
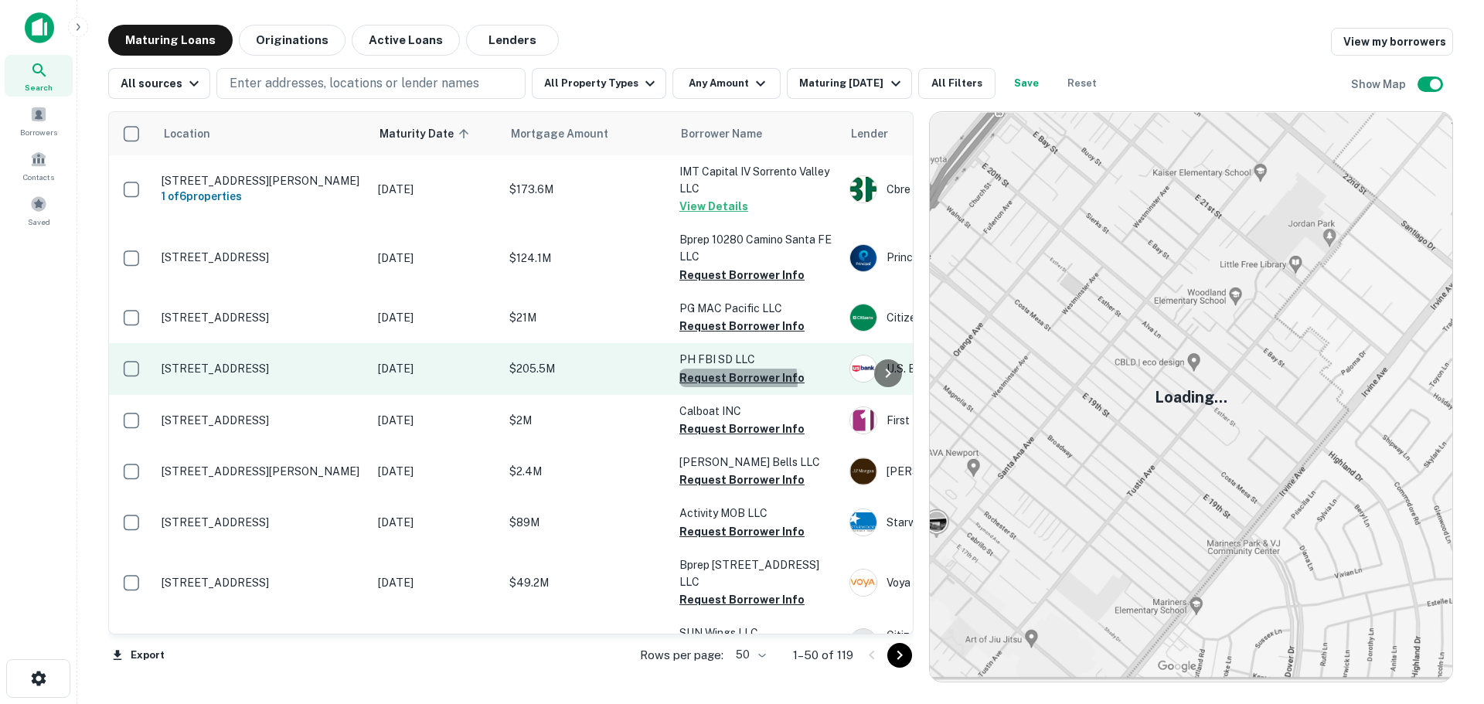
click at [727, 381] on button "Request Borrower Info" at bounding box center [741, 378] width 125 height 19
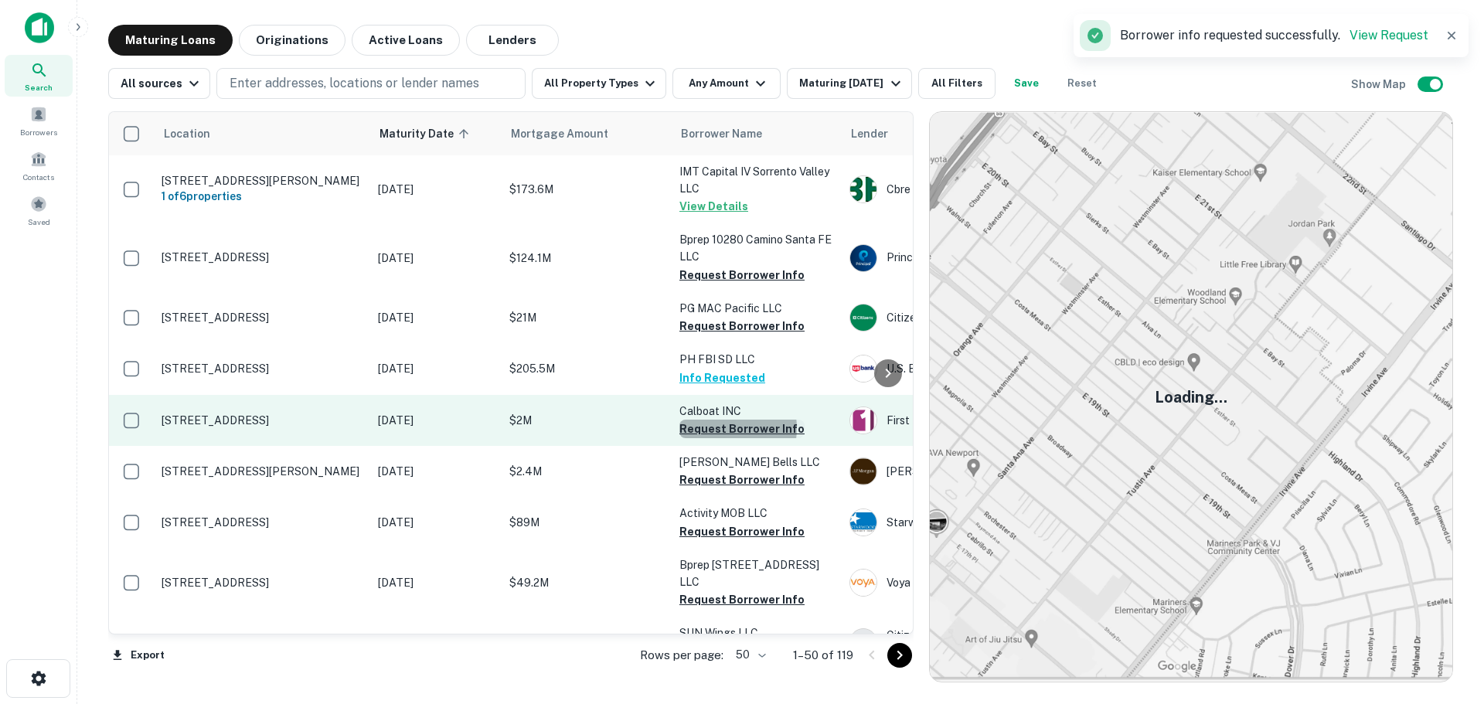
click at [721, 428] on button "Request Borrower Info" at bounding box center [741, 429] width 125 height 19
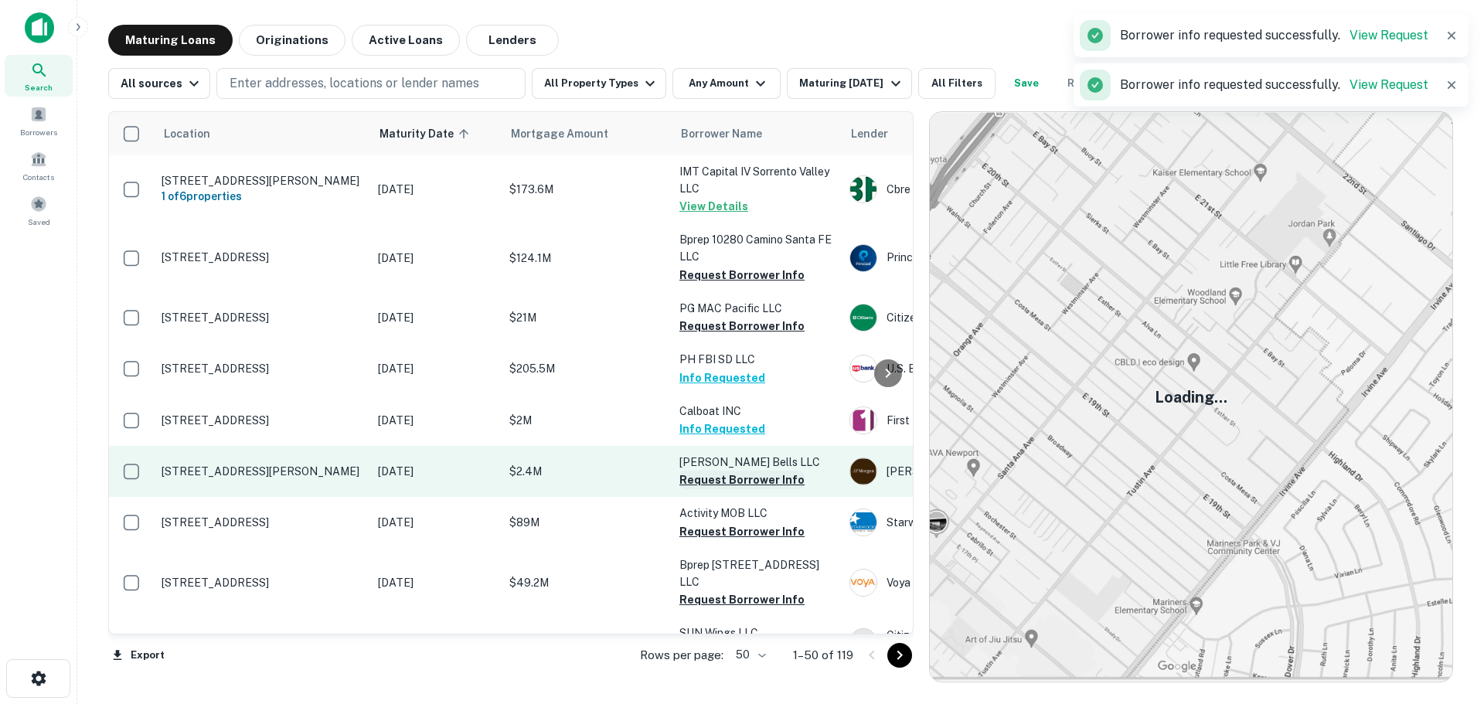
click at [726, 486] on button "Request Borrower Info" at bounding box center [741, 480] width 125 height 19
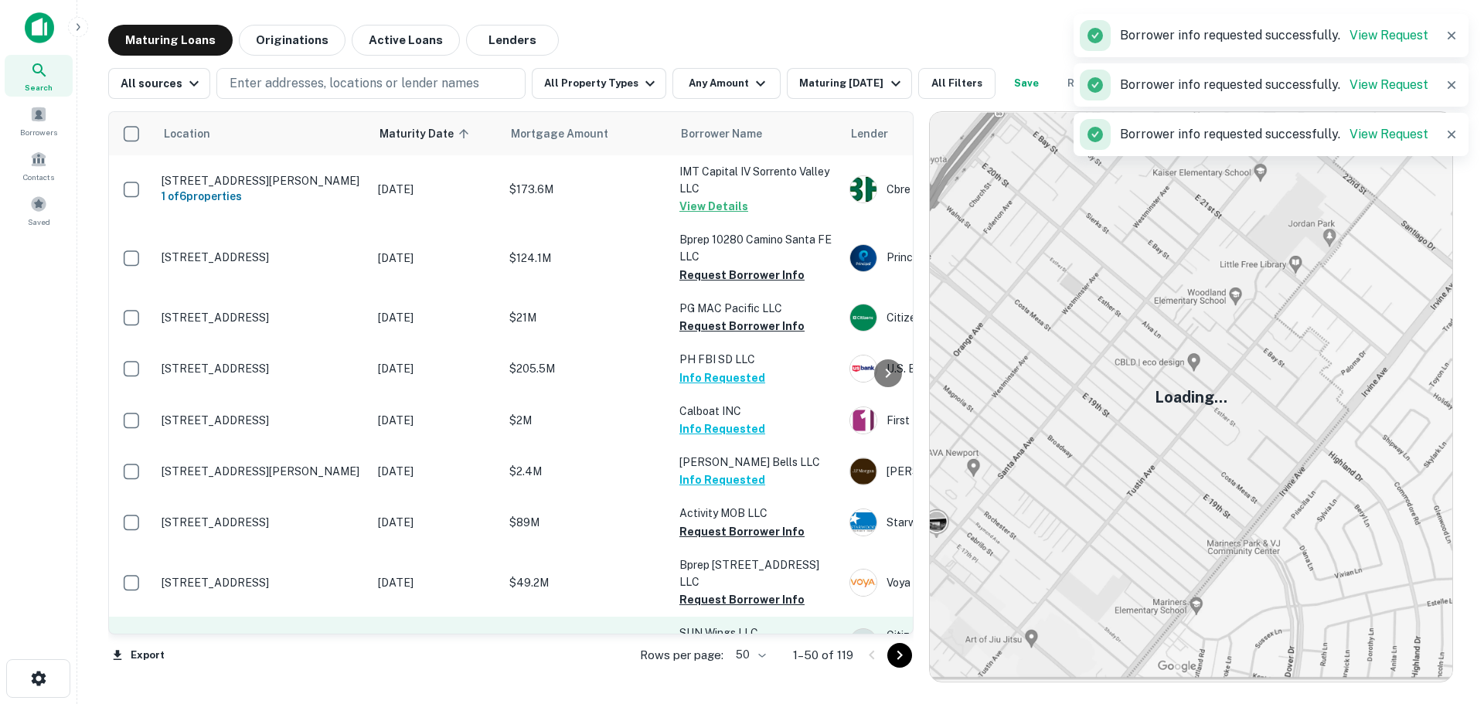
scroll to position [155, 0]
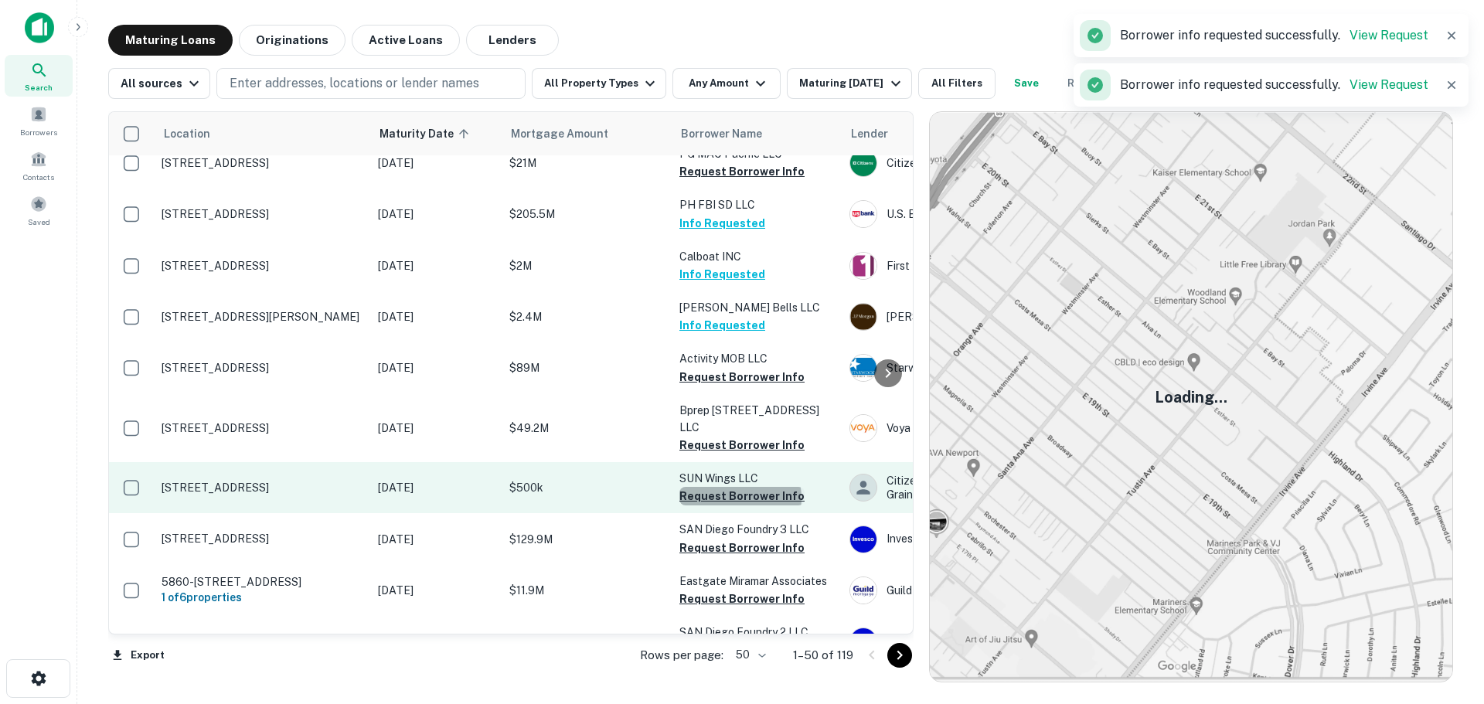
click at [740, 498] on button "Request Borrower Info" at bounding box center [741, 496] width 125 height 19
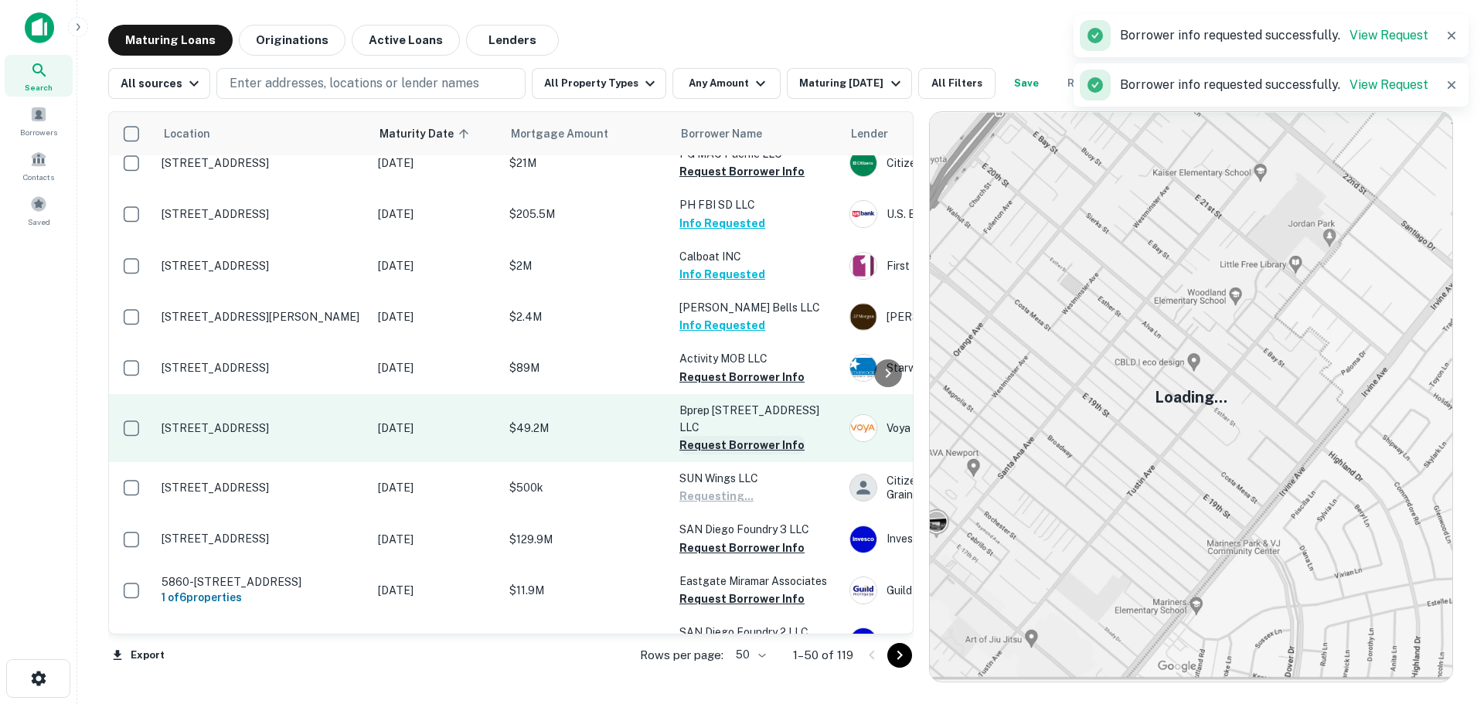
click at [737, 444] on button "Request Borrower Info" at bounding box center [741, 445] width 125 height 19
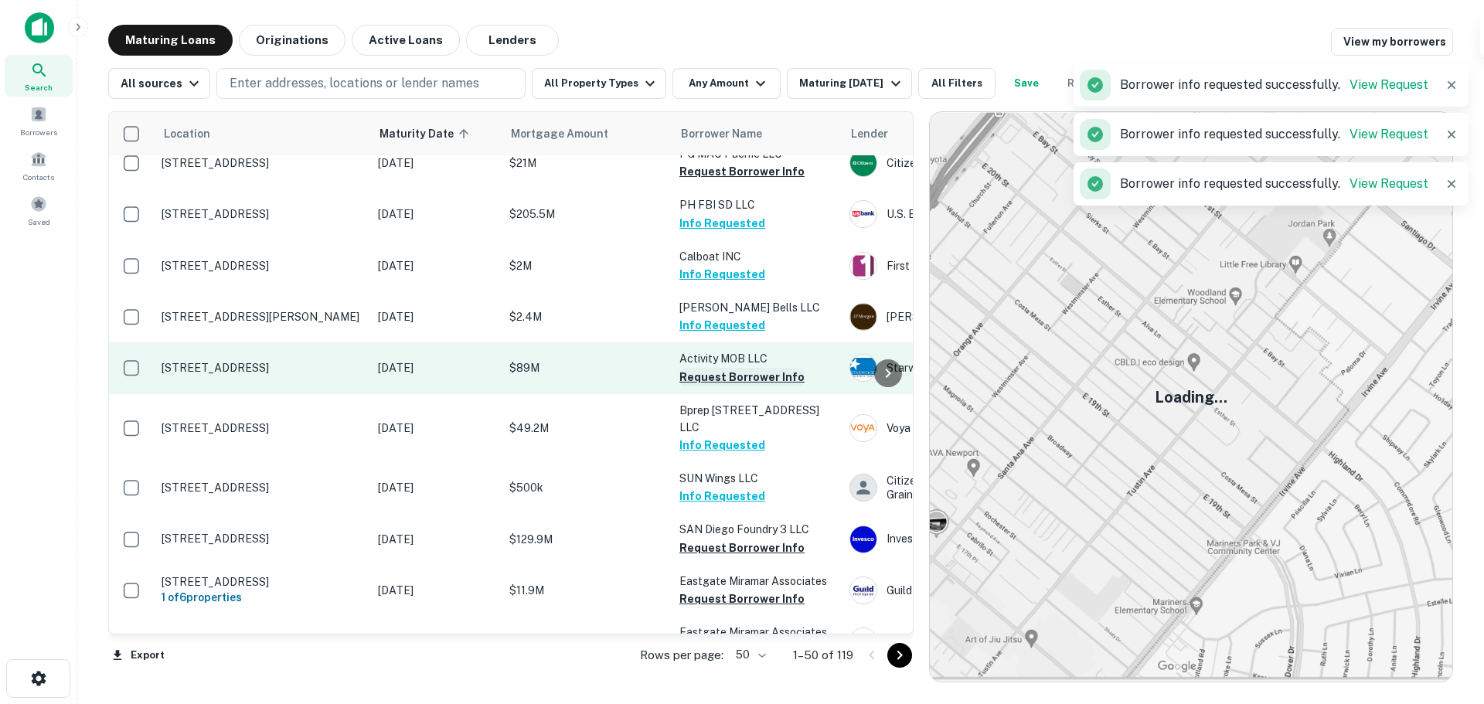
click at [736, 373] on button "Request Borrower Info" at bounding box center [741, 377] width 125 height 19
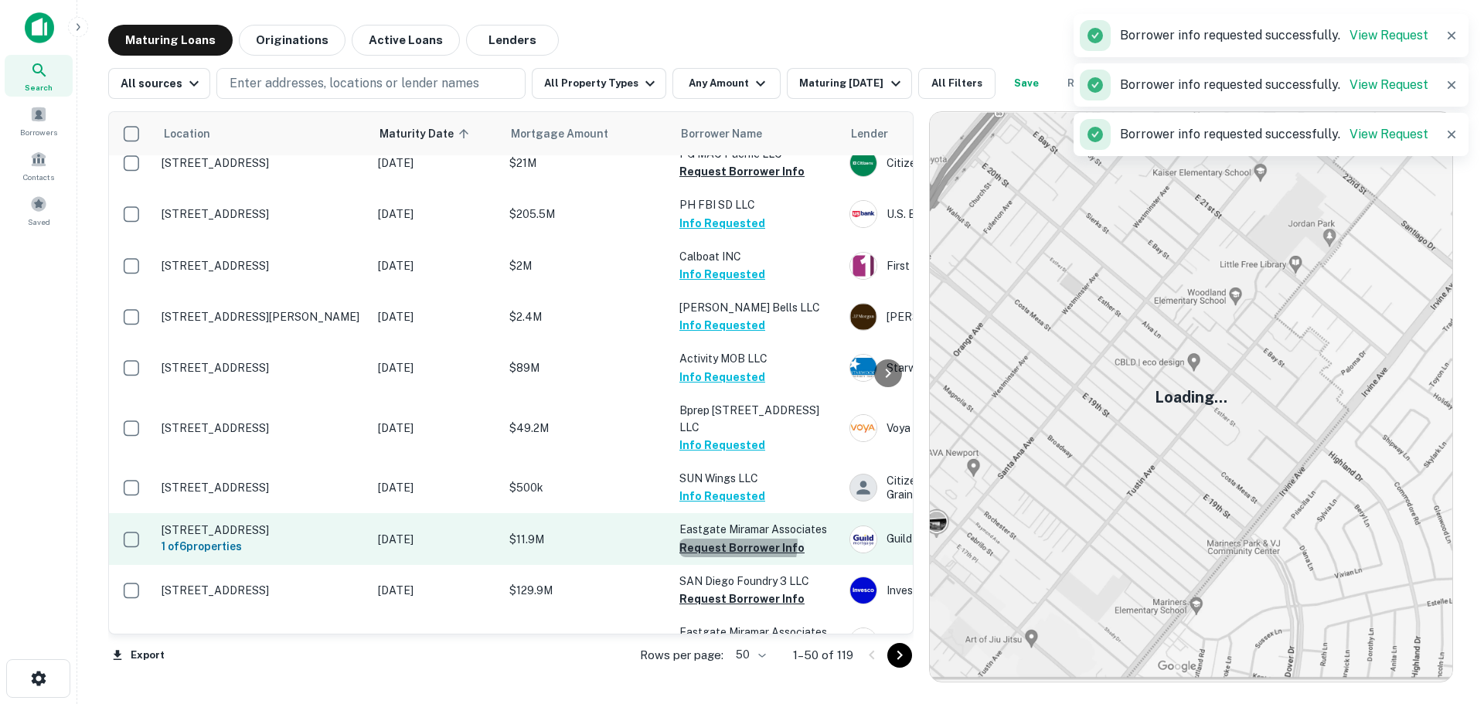
click at [737, 549] on button "Request Borrower Info" at bounding box center [741, 548] width 125 height 19
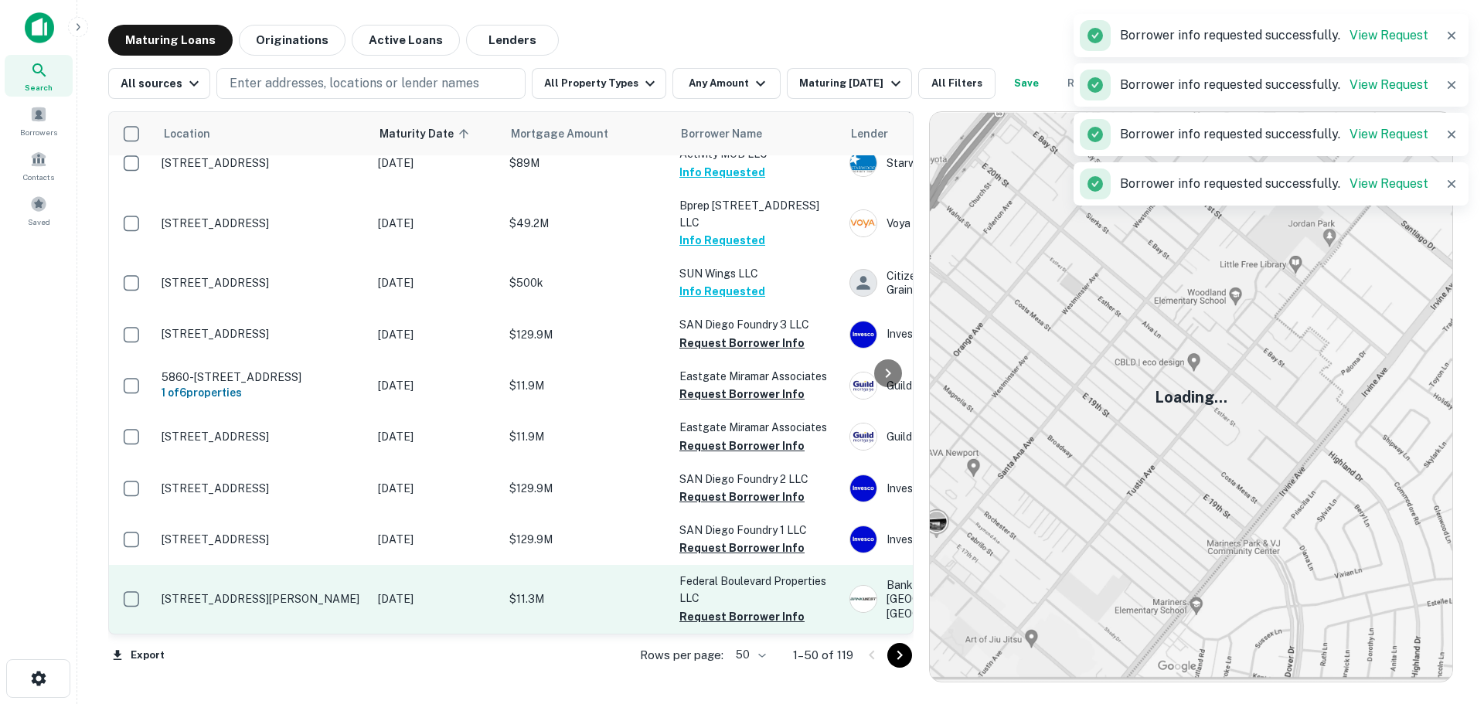
scroll to position [386, 0]
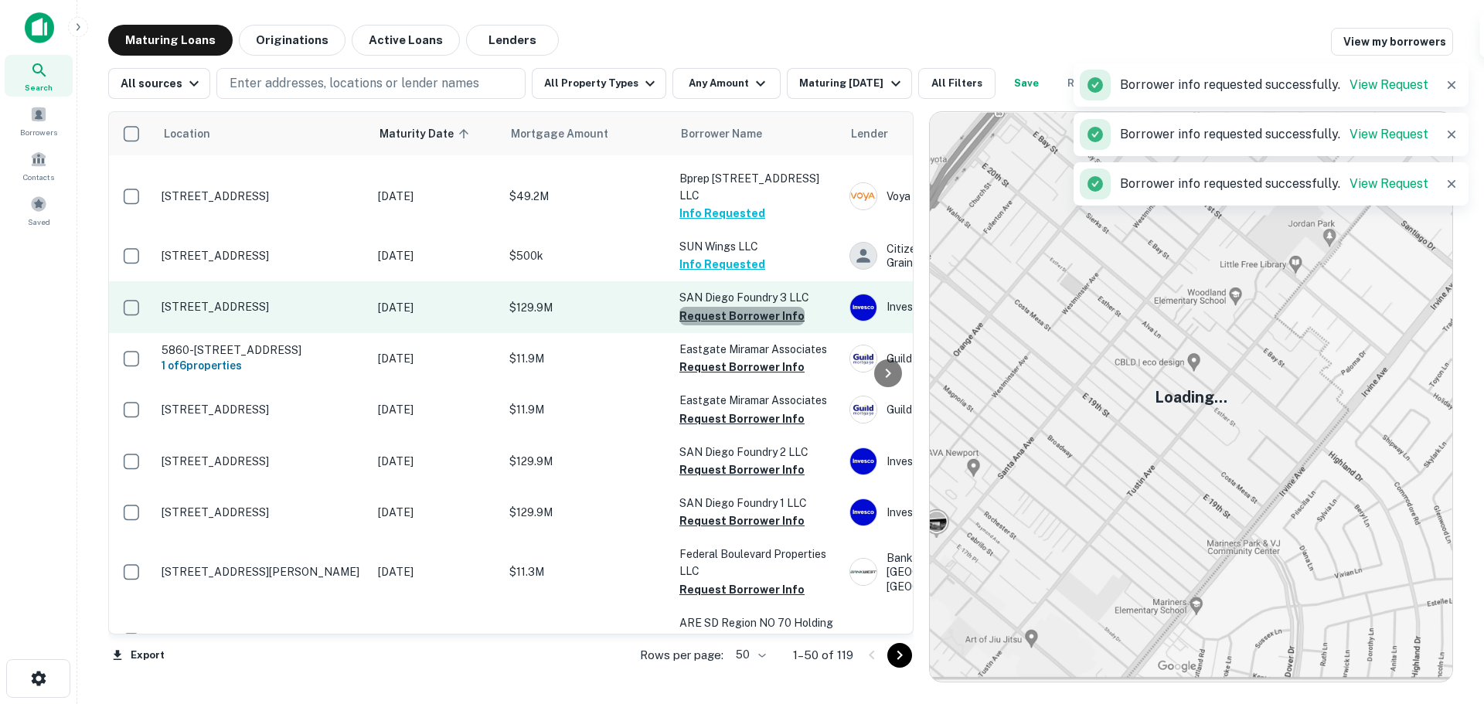
click at [743, 319] on button "Request Borrower Info" at bounding box center [741, 316] width 125 height 19
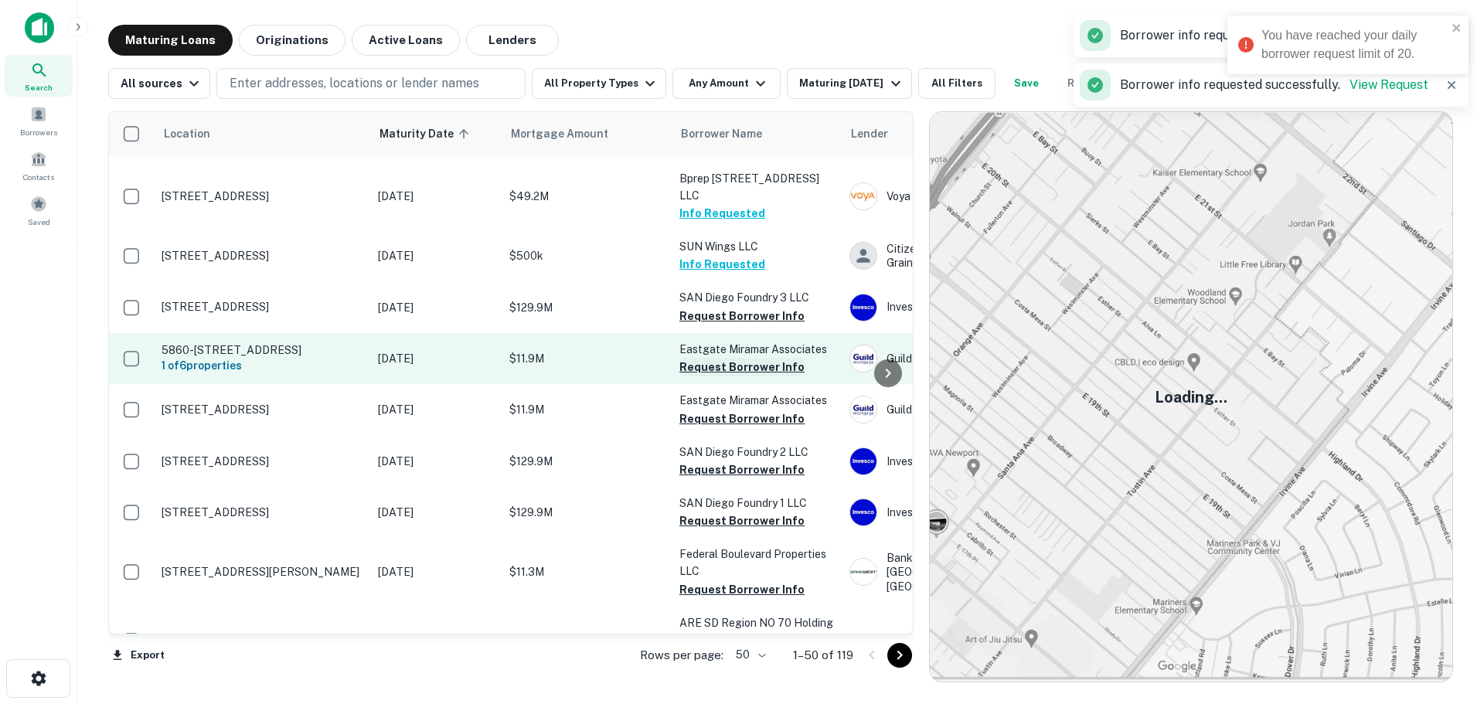
click at [740, 367] on button "Request Borrower Info" at bounding box center [741, 367] width 125 height 19
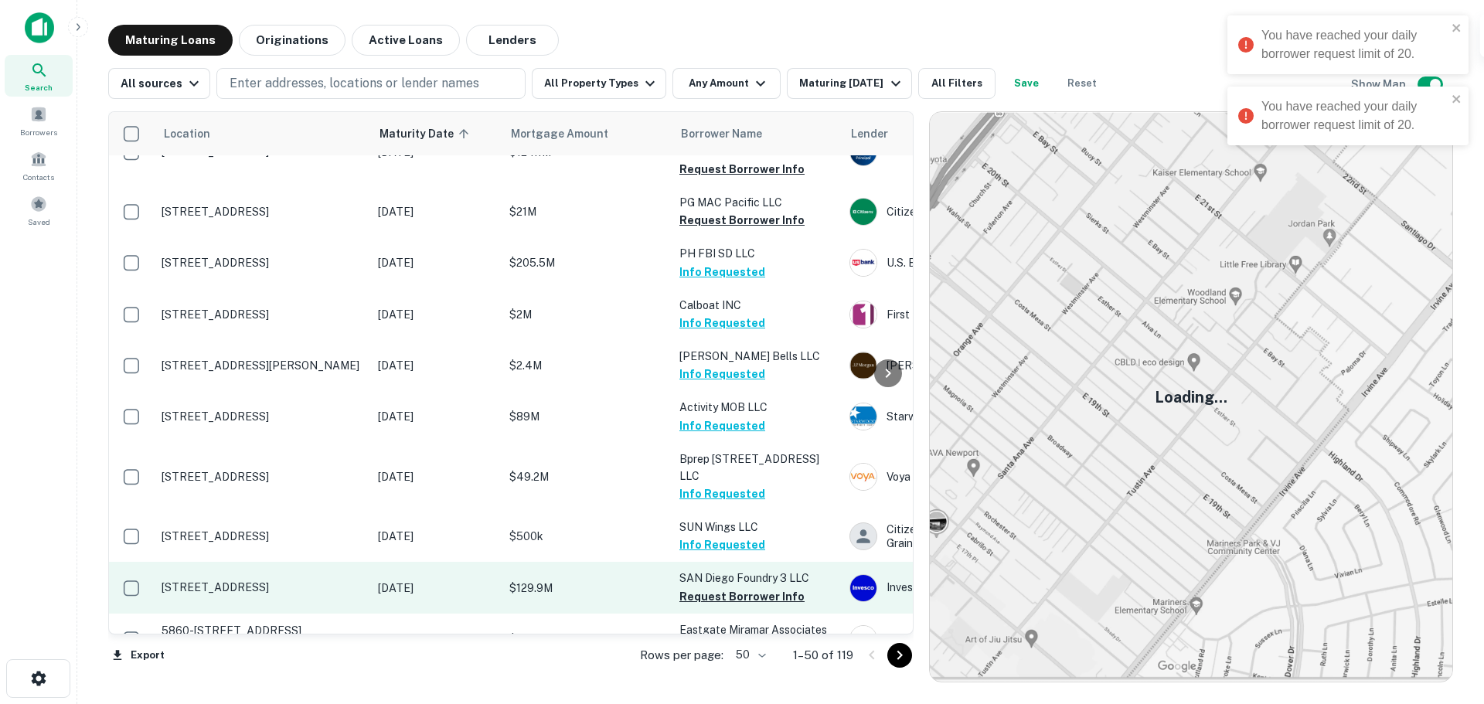
scroll to position [0, 0]
